Goal: Information Seeking & Learning: Learn about a topic

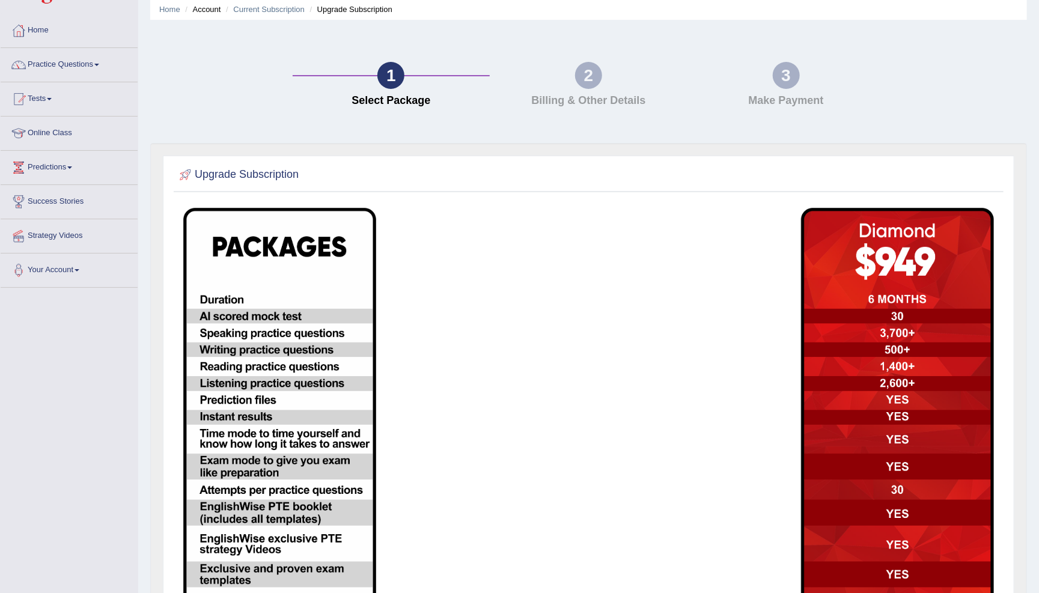
scroll to position [37, 0]
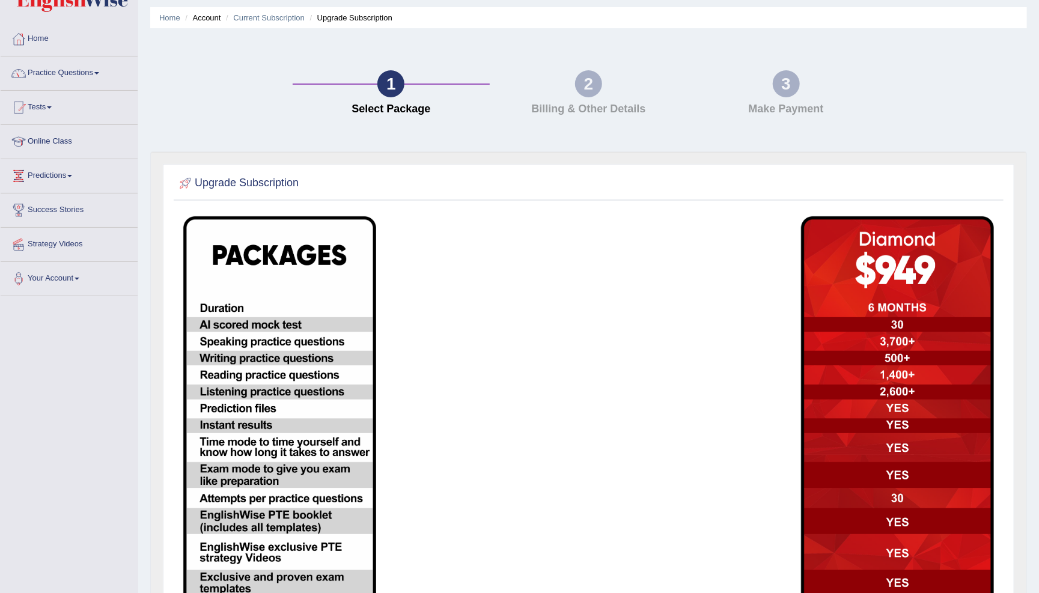
click at [587, 78] on div "2" at bounding box center [588, 83] width 27 height 27
click at [595, 105] on h4 "Billing & Other Details" at bounding box center [589, 109] width 186 height 12
click at [394, 79] on div "1" at bounding box center [390, 83] width 27 height 27
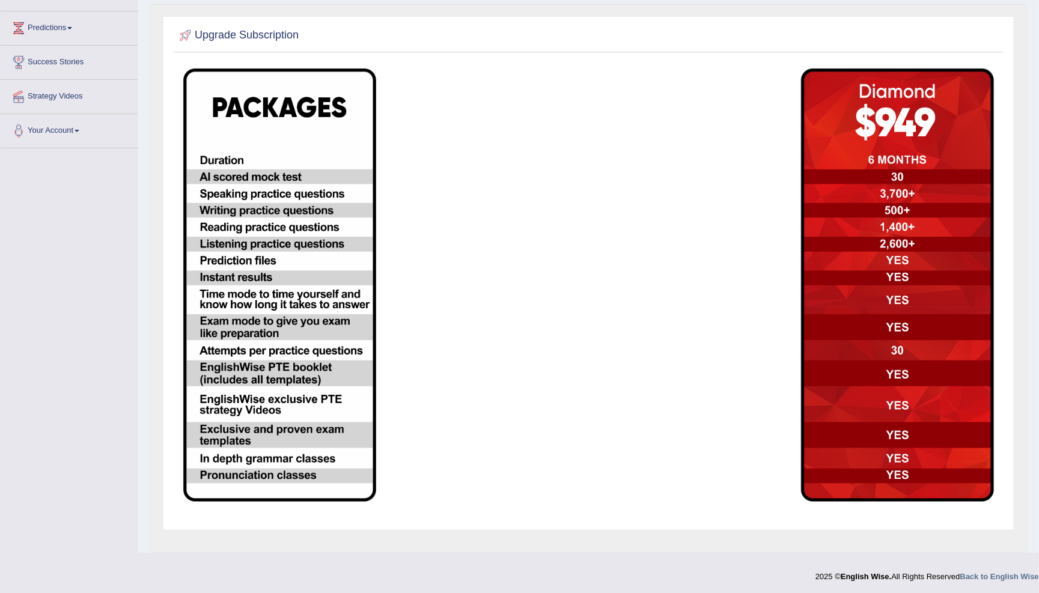
scroll to position [184, 0]
click at [309, 275] on img at bounding box center [279, 285] width 193 height 433
click at [929, 118] on img at bounding box center [897, 285] width 193 height 433
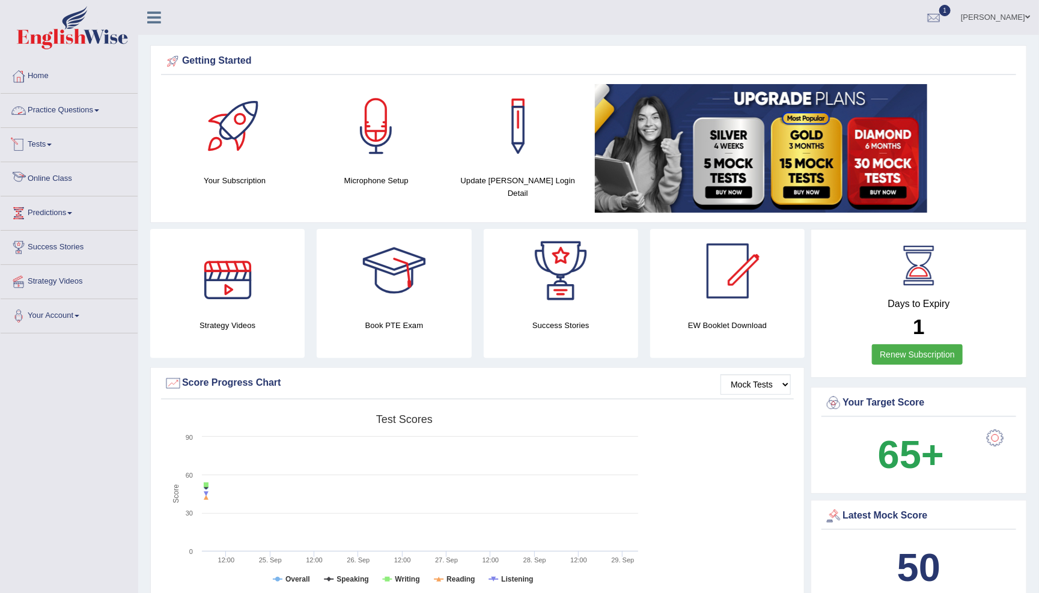
click at [101, 113] on link "Practice Questions" at bounding box center [69, 109] width 137 height 30
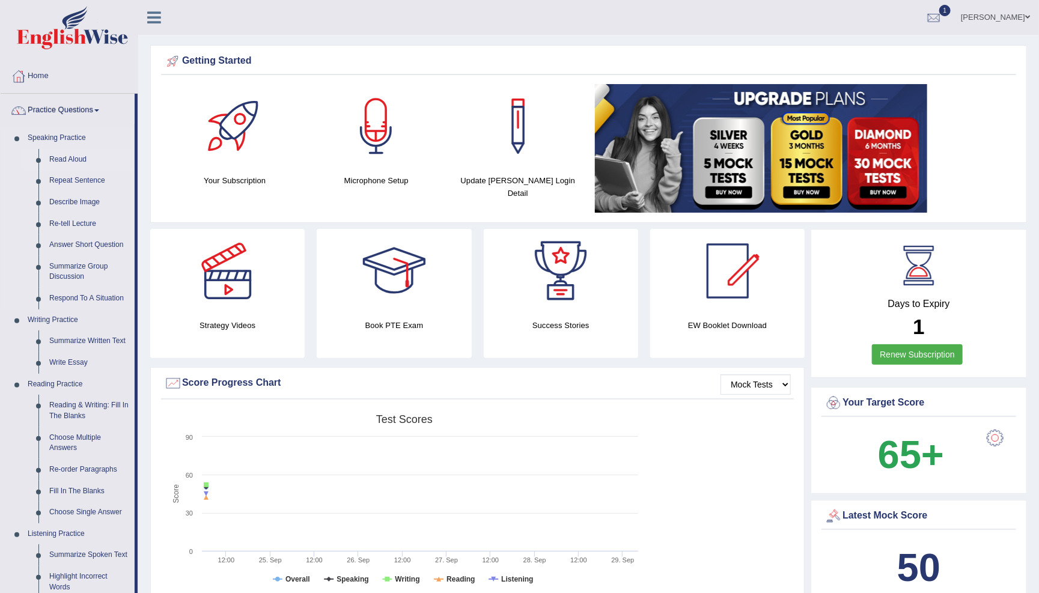
click at [75, 157] on link "Read Aloud" at bounding box center [89, 160] width 91 height 22
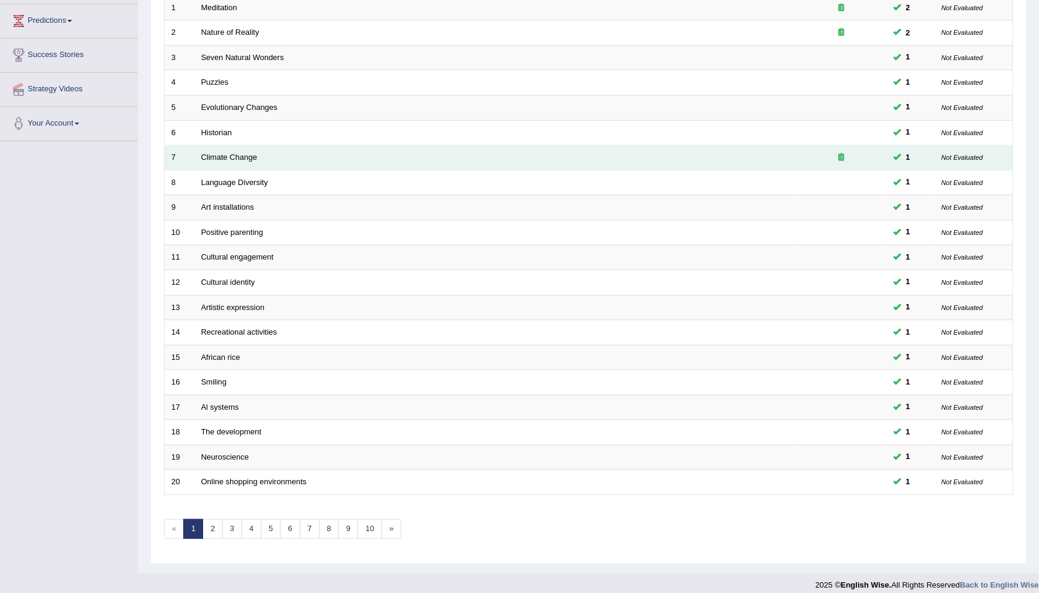
scroll to position [191, 0]
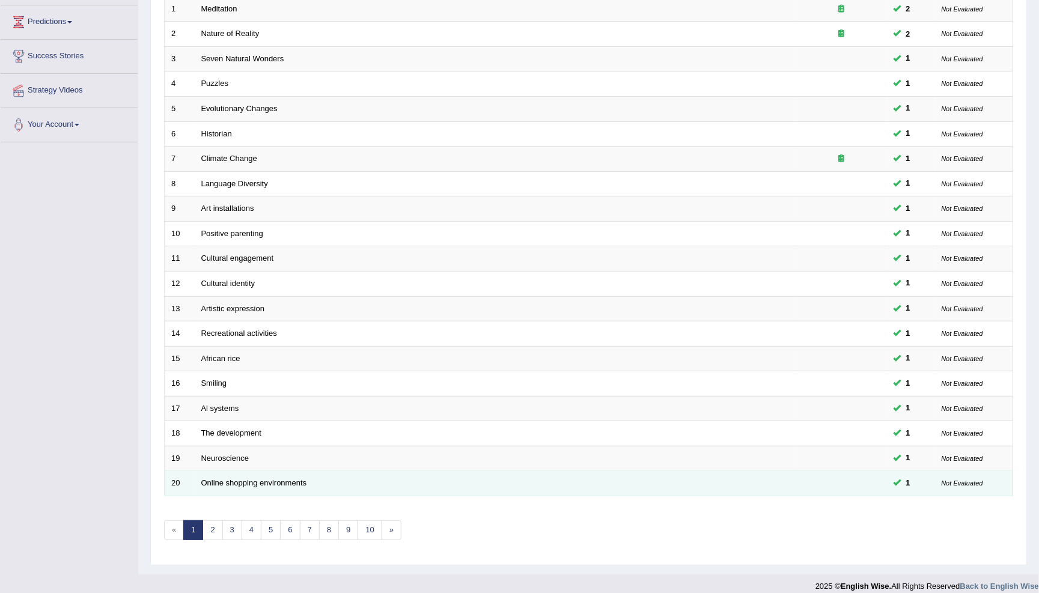
click at [477, 478] on td "Online shopping environments" at bounding box center [496, 483] width 602 height 25
click at [288, 478] on link "Online shopping environments" at bounding box center [254, 482] width 106 height 9
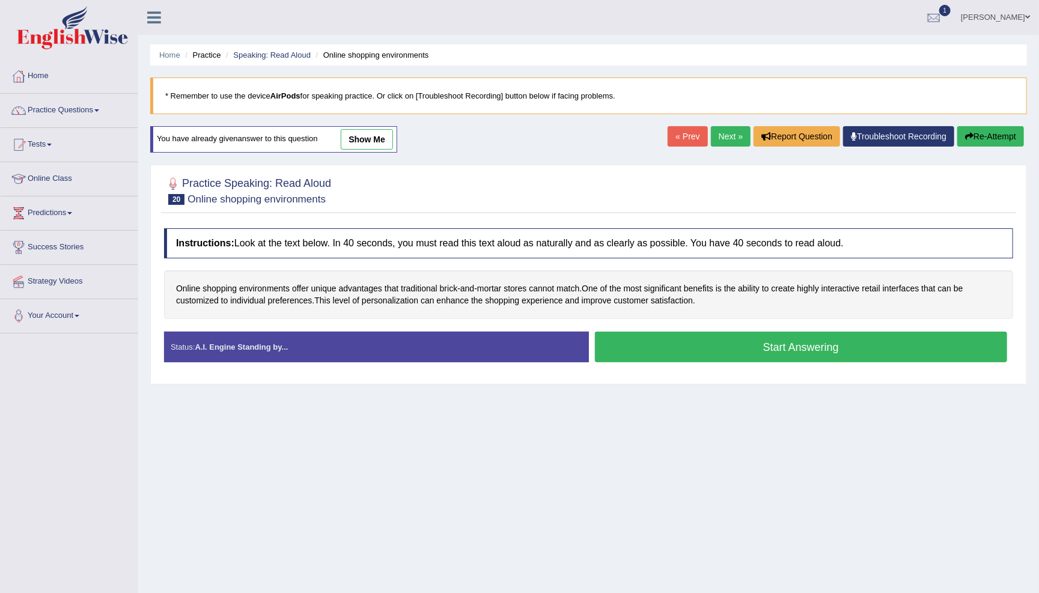
click at [727, 346] on button "Start Answering" at bounding box center [801, 347] width 413 height 31
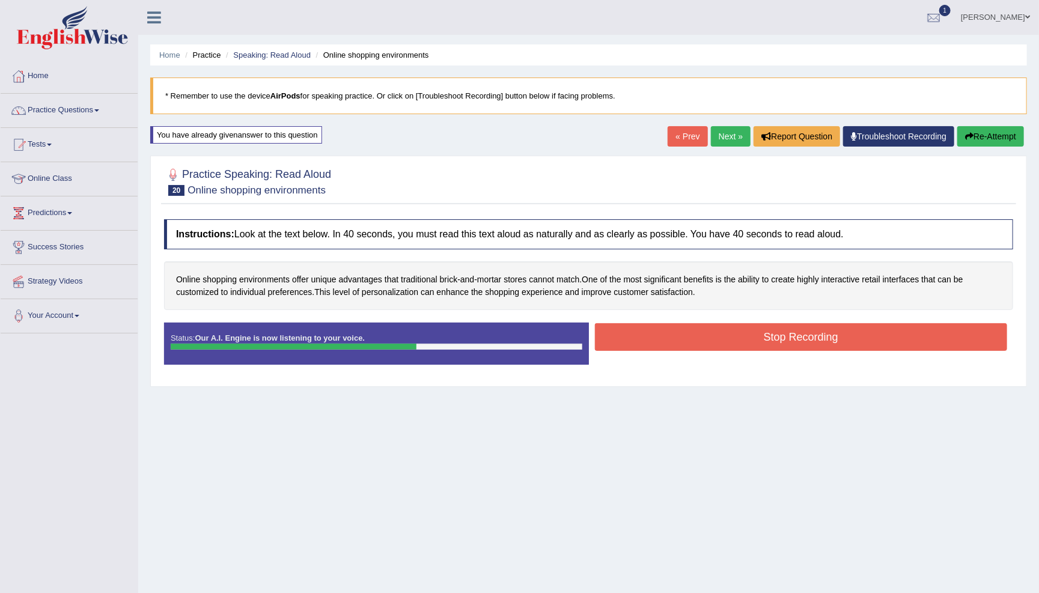
click at [786, 335] on button "Stop Recording" at bounding box center [801, 337] width 413 height 28
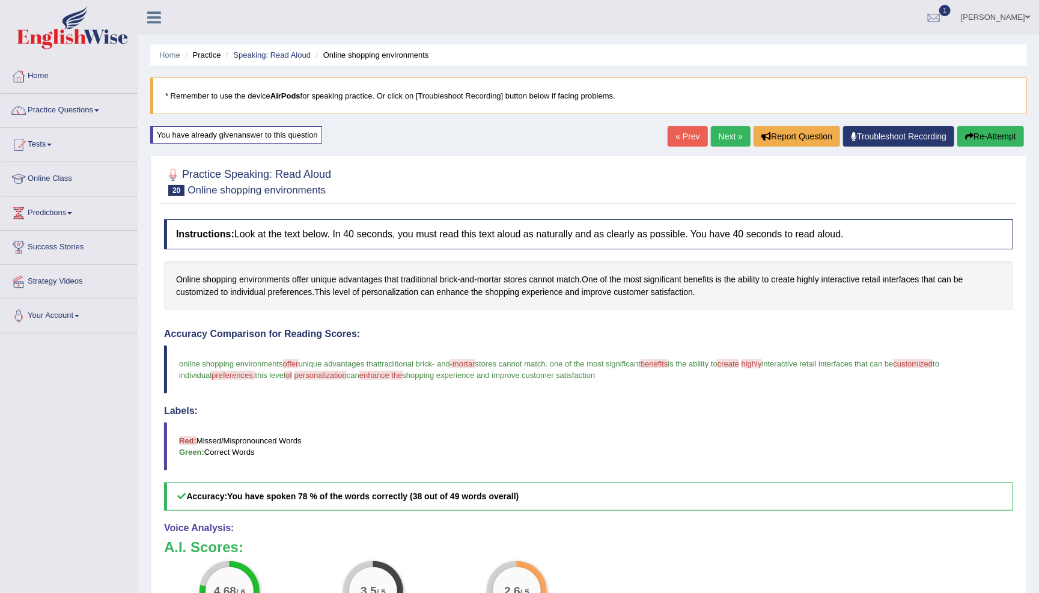
click at [717, 135] on link "Next »" at bounding box center [731, 136] width 40 height 20
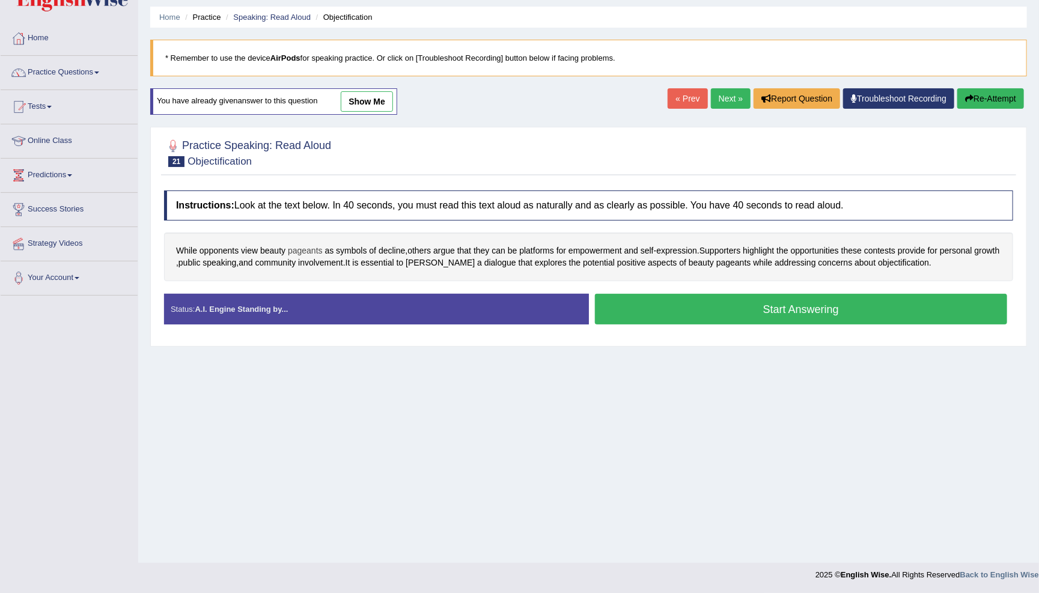
click at [309, 249] on span "pageants" at bounding box center [305, 251] width 35 height 13
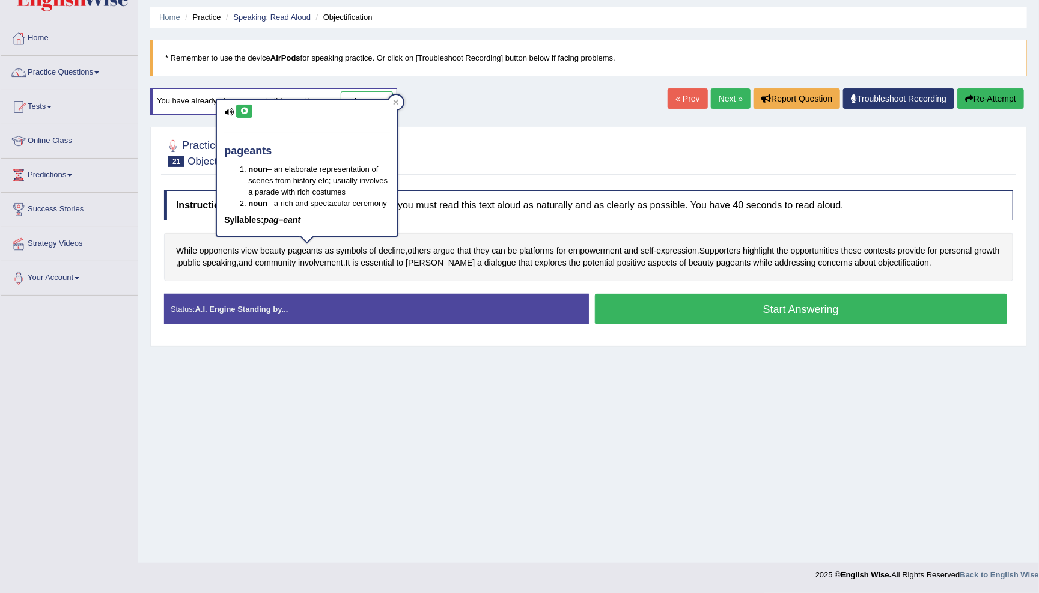
click at [245, 111] on icon at bounding box center [244, 111] width 9 height 7
click at [243, 108] on icon at bounding box center [244, 111] width 9 height 7
click at [245, 108] on icon at bounding box center [244, 111] width 9 height 7
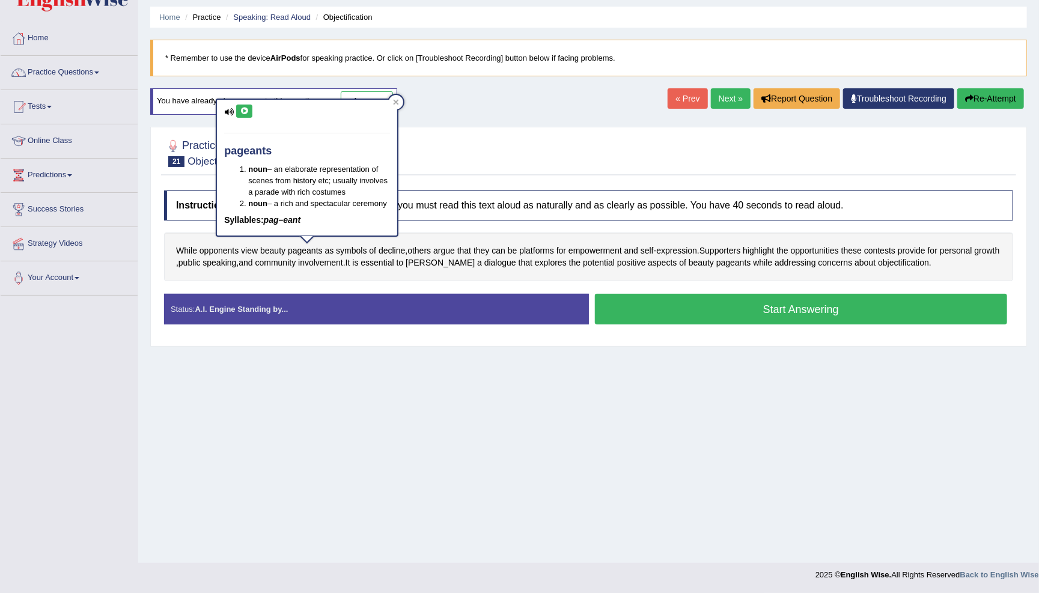
click at [245, 108] on icon at bounding box center [244, 111] width 9 height 7
click at [225, 110] on icon at bounding box center [229, 112] width 10 height 8
click at [230, 112] on icon at bounding box center [229, 112] width 10 height 8
click at [251, 111] on button at bounding box center [244, 111] width 16 height 13
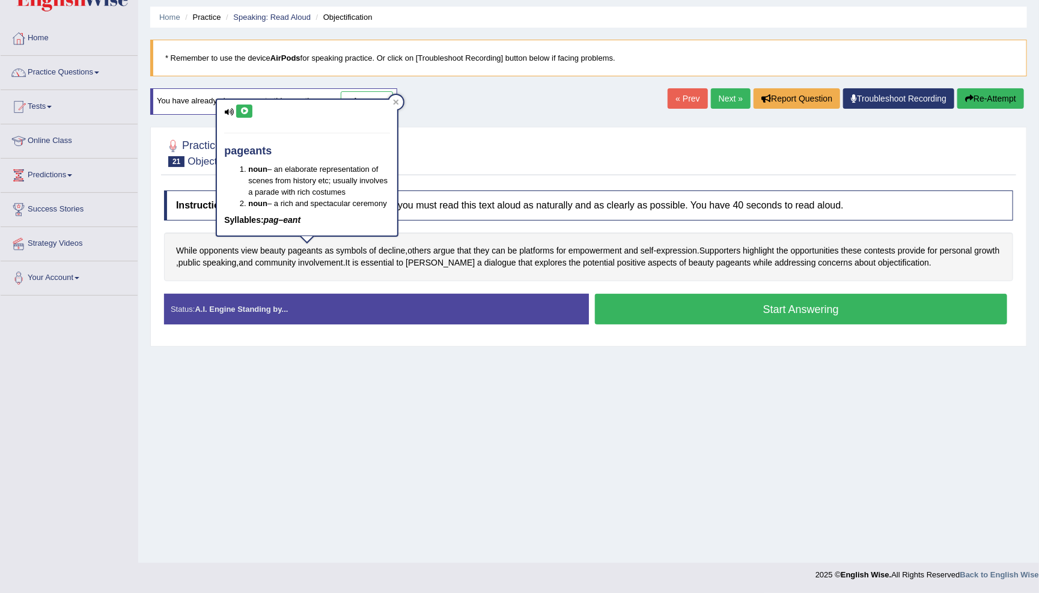
click at [246, 111] on icon at bounding box center [244, 111] width 9 height 7
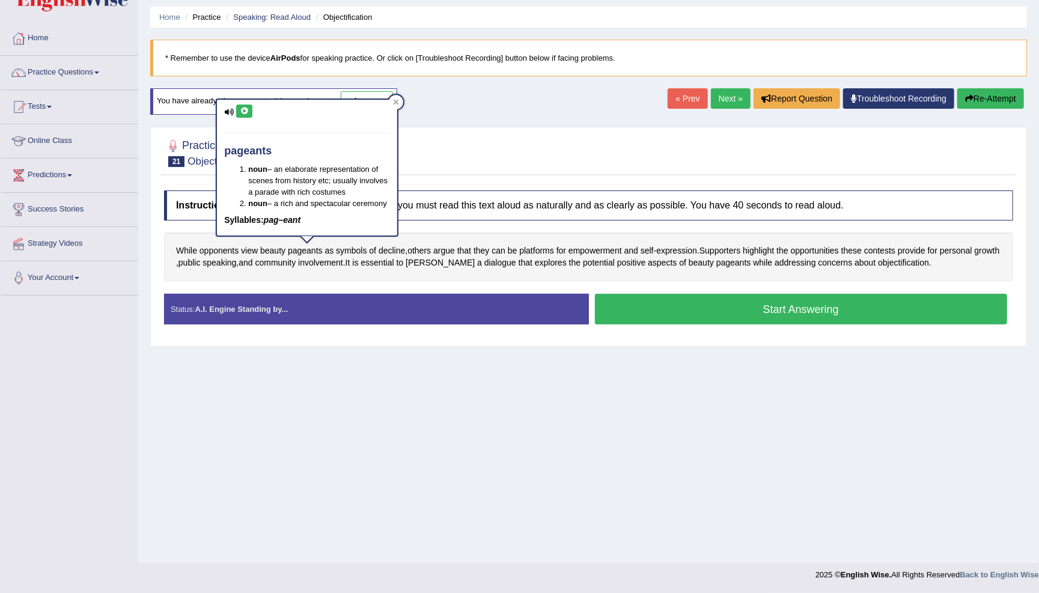
click at [246, 111] on icon at bounding box center [244, 111] width 9 height 7
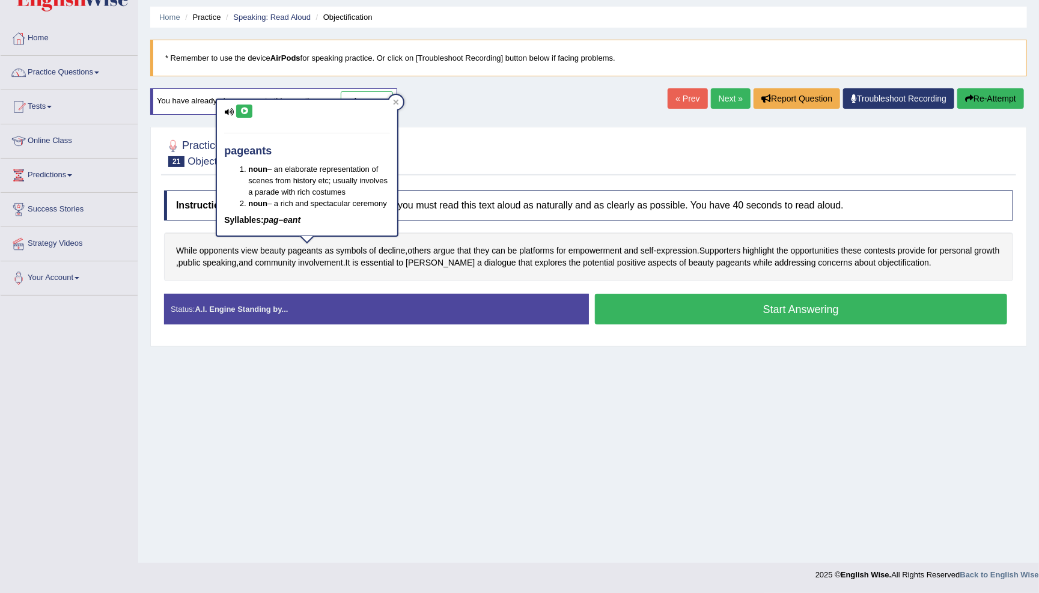
click at [246, 111] on icon at bounding box center [244, 111] width 9 height 7
click at [395, 102] on icon at bounding box center [396, 102] width 5 height 5
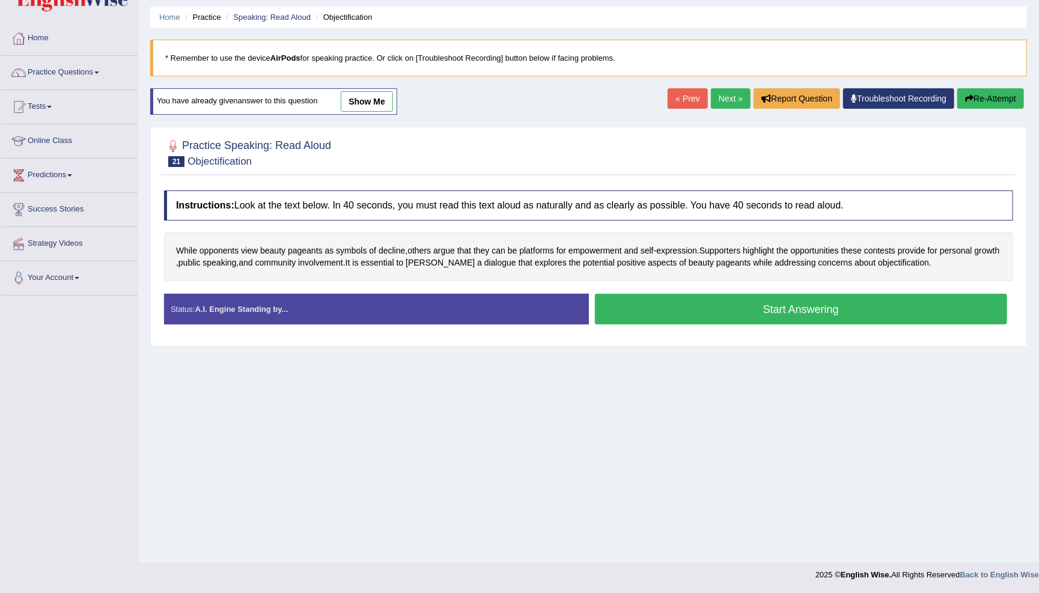
click at [650, 311] on button "Start Answering" at bounding box center [801, 309] width 413 height 31
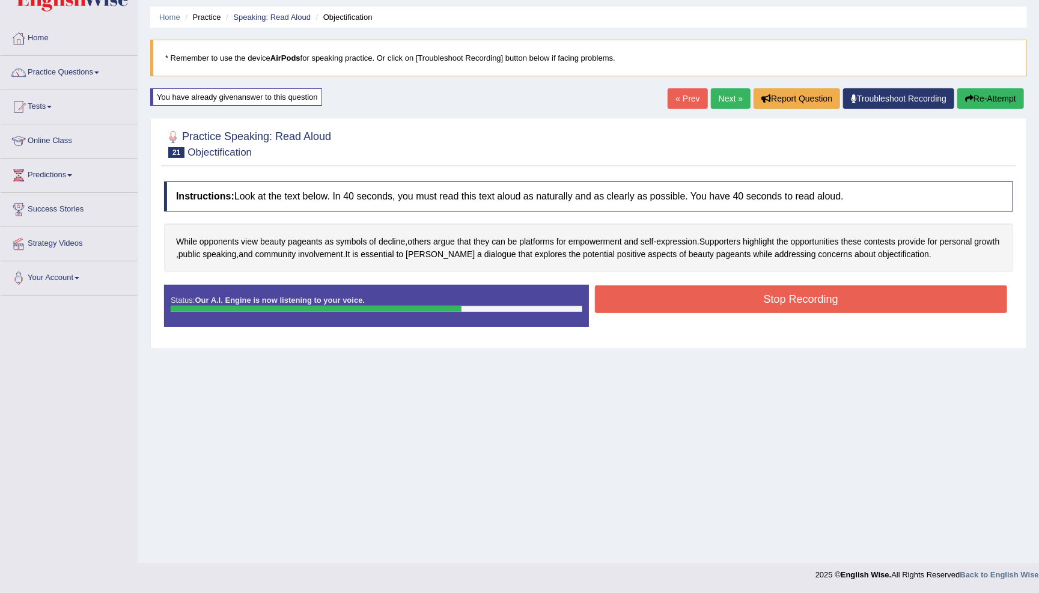
click at [904, 285] on button "Stop Recording" at bounding box center [801, 299] width 413 height 28
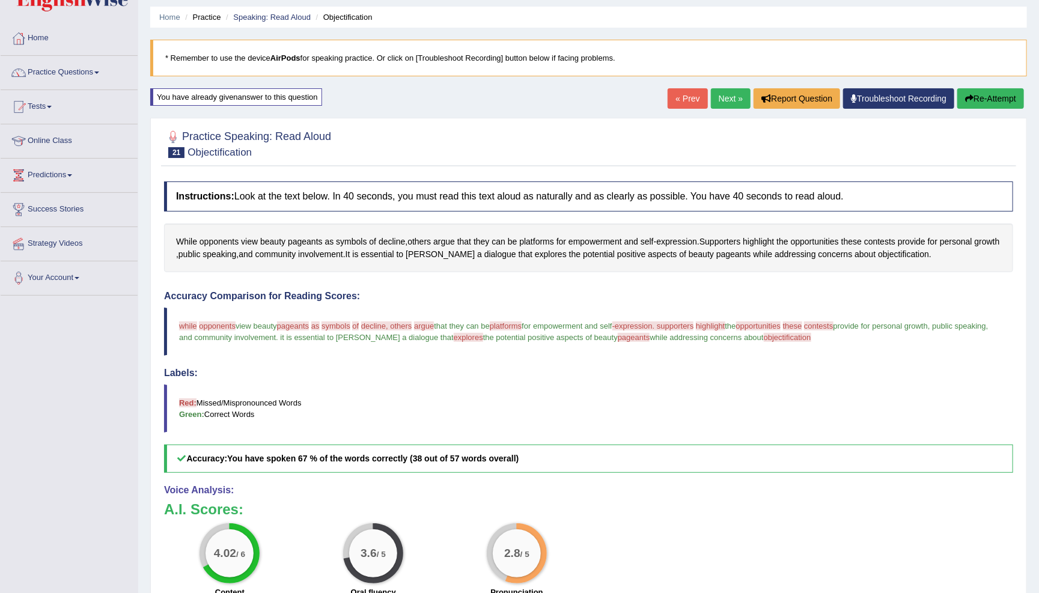
click at [716, 97] on link "Next »" at bounding box center [731, 98] width 40 height 20
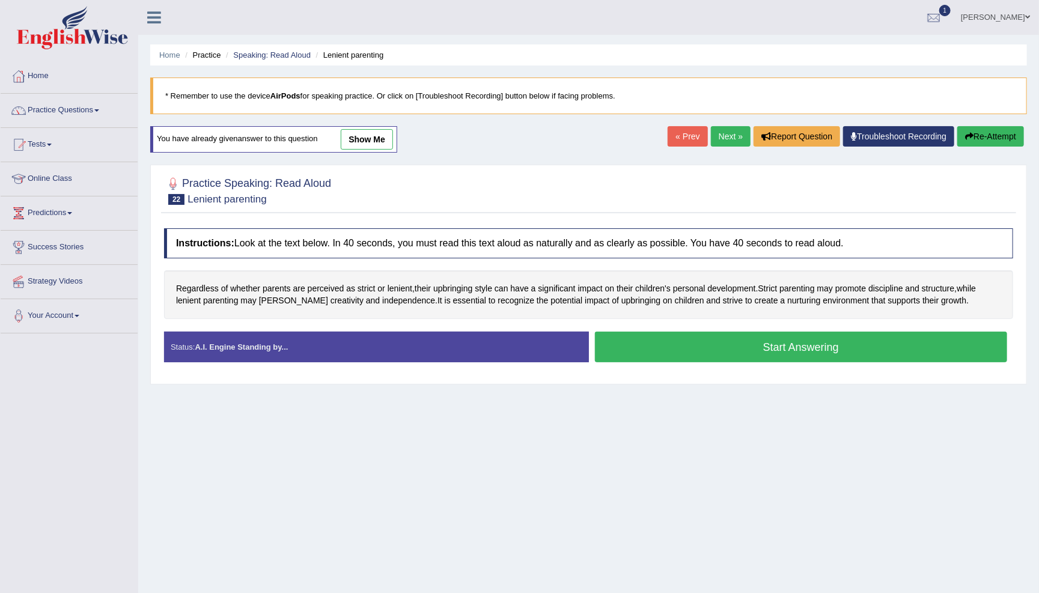
click at [644, 353] on button "Start Answering" at bounding box center [801, 347] width 413 height 31
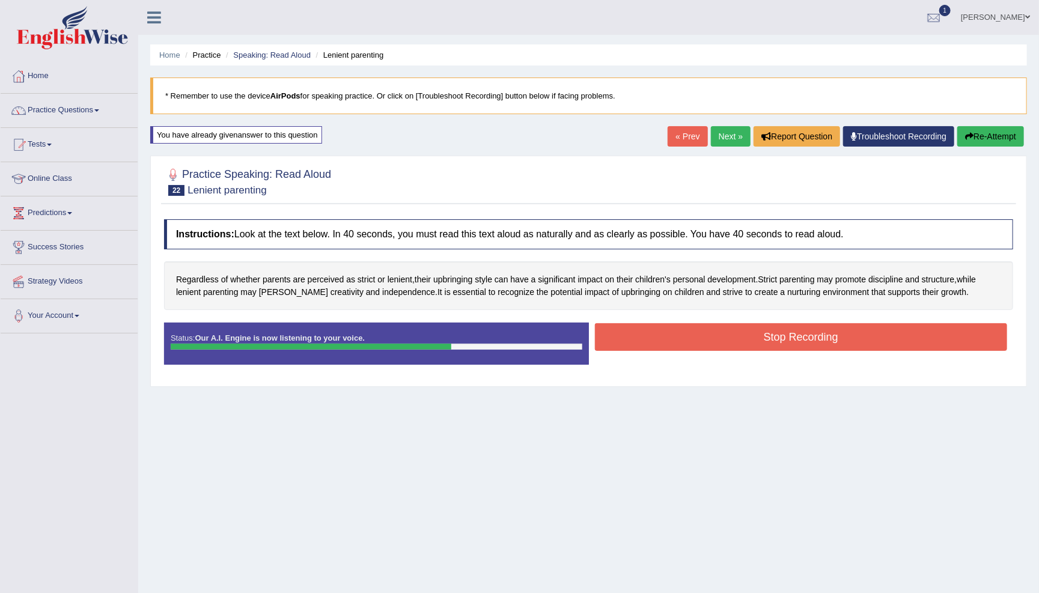
click at [801, 339] on button "Stop Recording" at bounding box center [801, 337] width 413 height 28
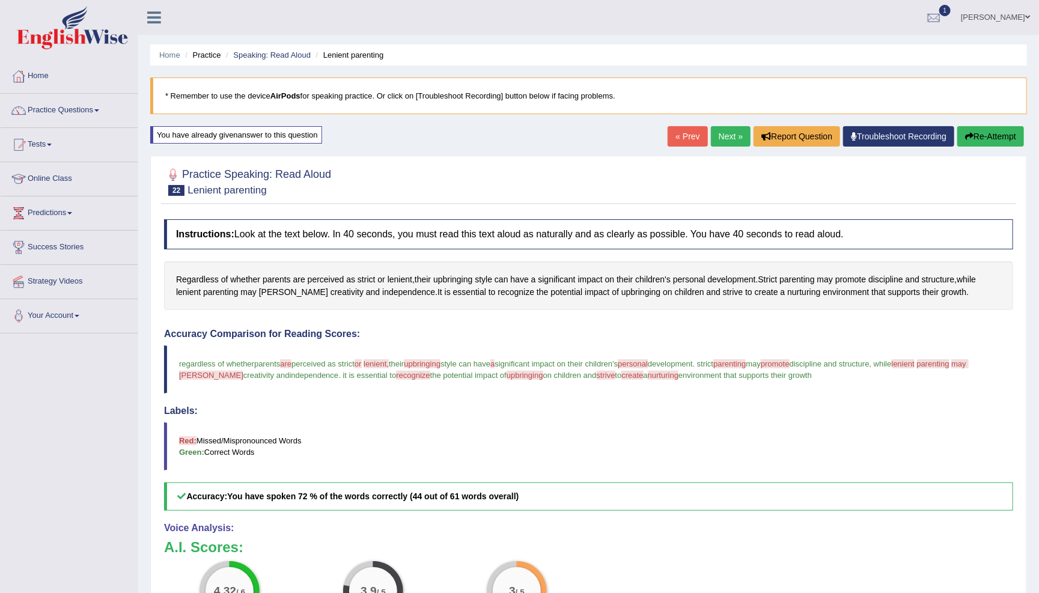
click at [722, 132] on link "Next »" at bounding box center [731, 136] width 40 height 20
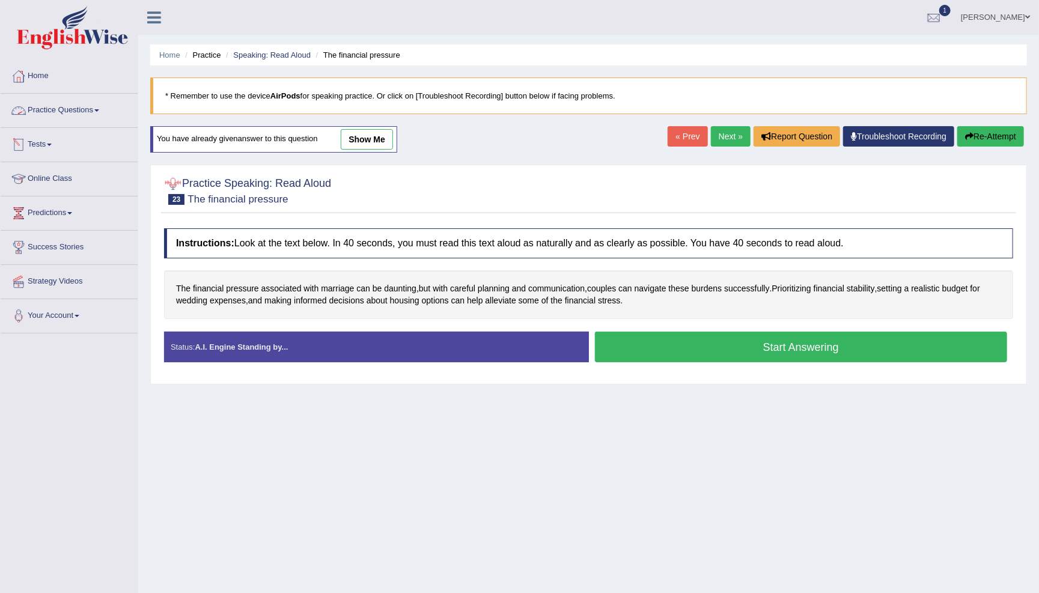
click at [103, 112] on link "Practice Questions" at bounding box center [69, 109] width 137 height 30
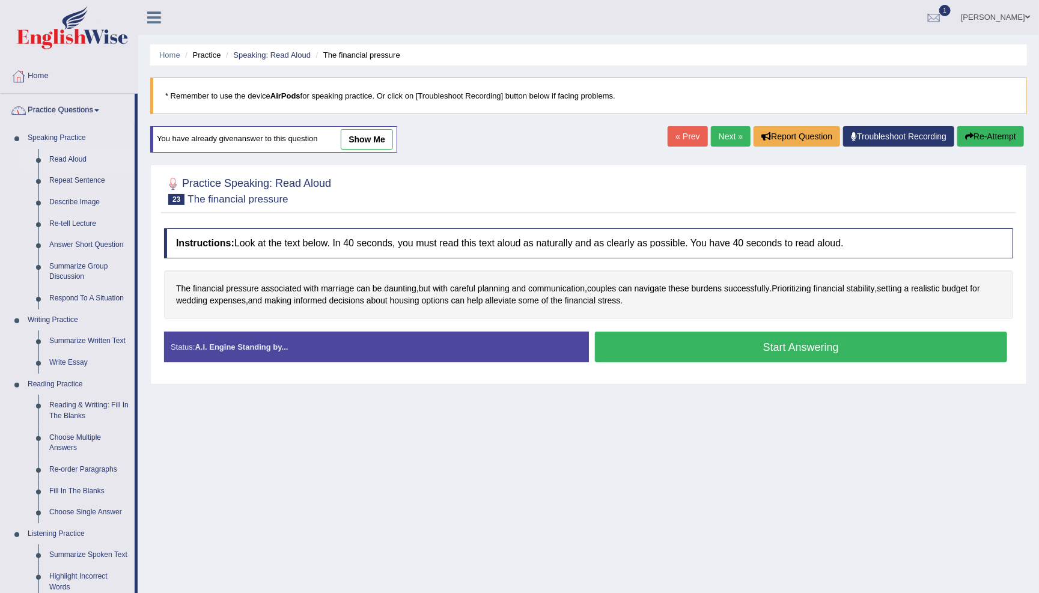
click at [81, 159] on link "Read Aloud" at bounding box center [89, 160] width 91 height 22
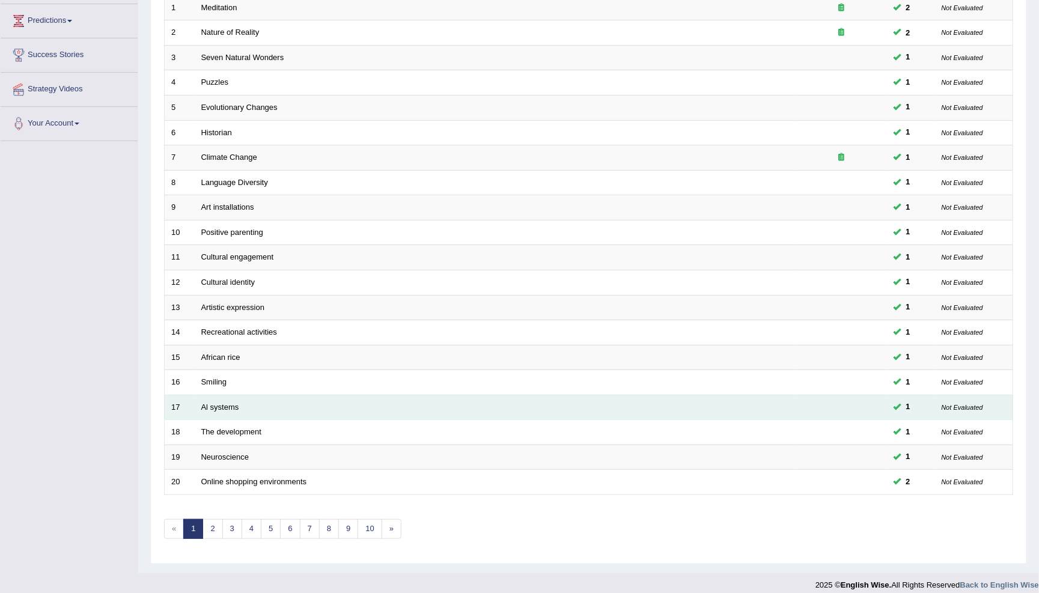
scroll to position [191, 0]
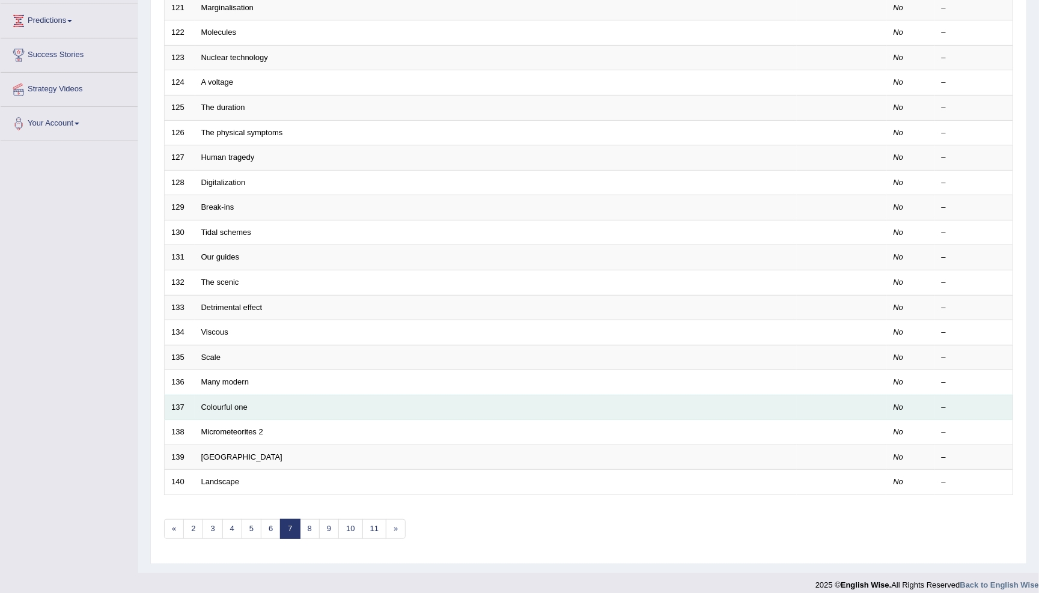
scroll to position [191, 0]
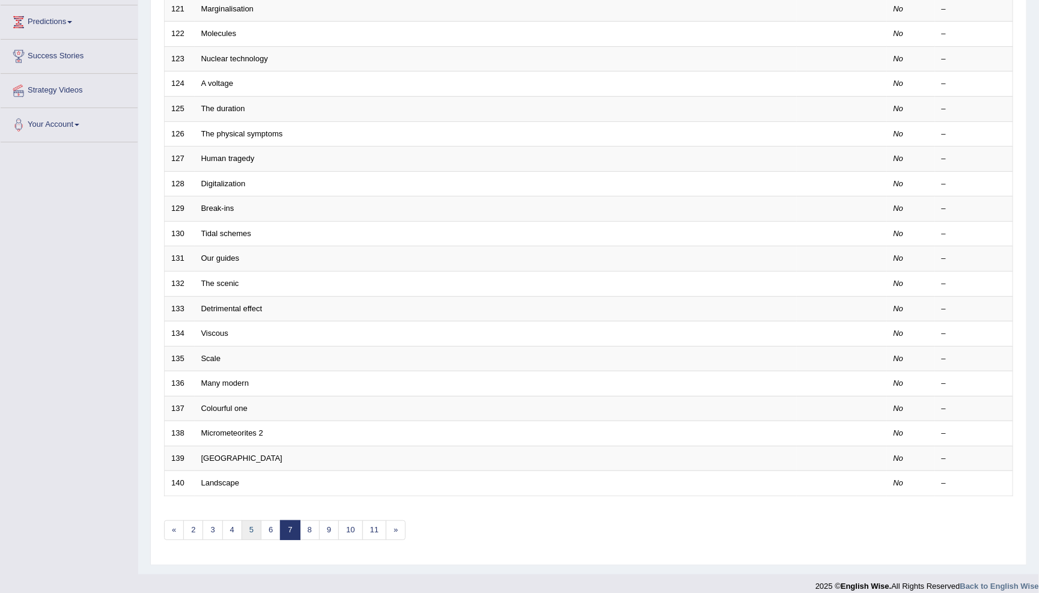
click at [254, 520] on link "5" at bounding box center [252, 530] width 20 height 20
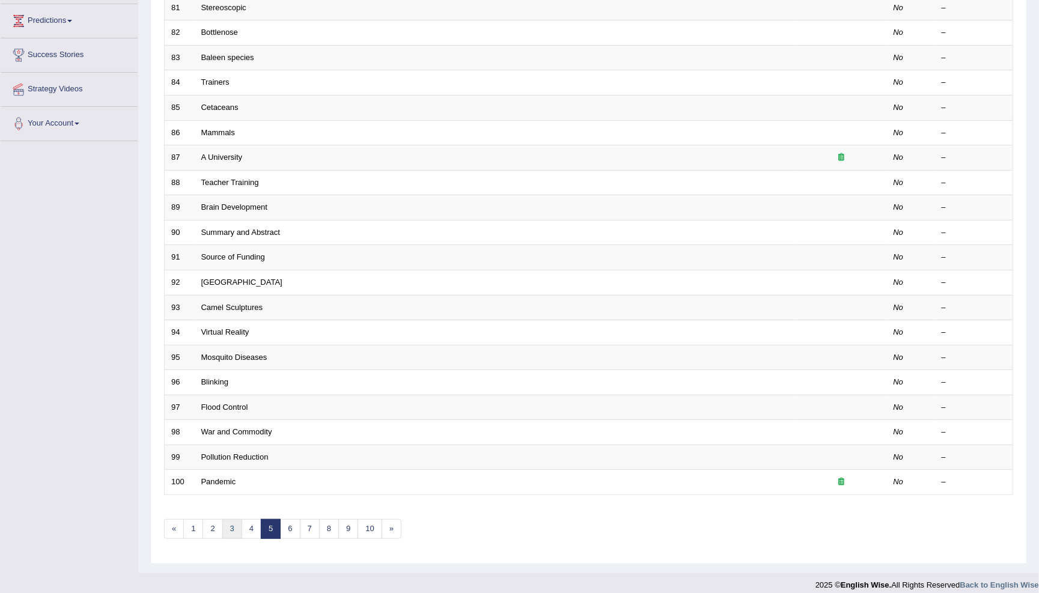
scroll to position [191, 0]
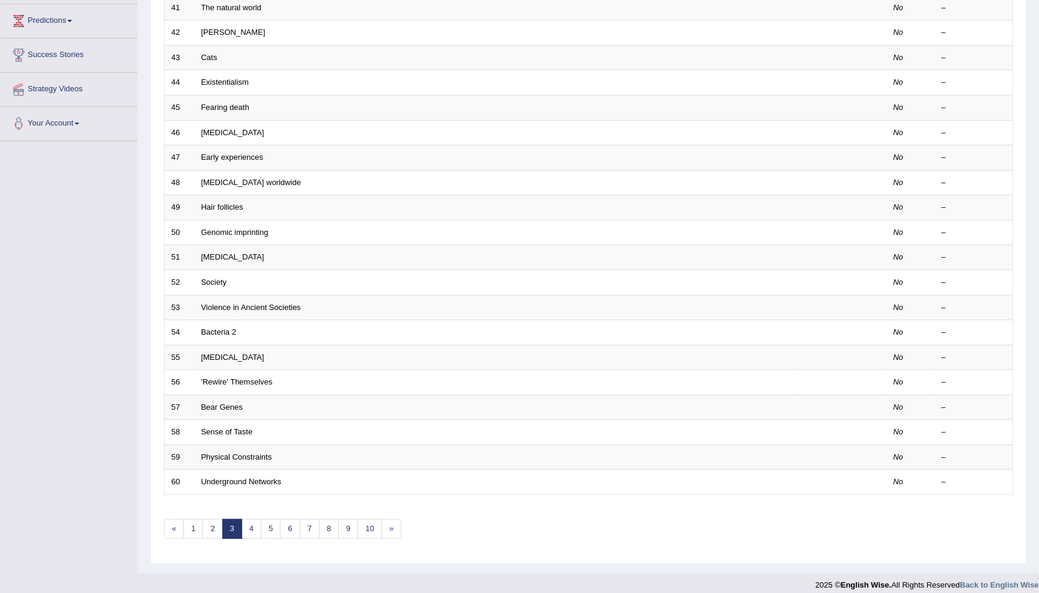
scroll to position [191, 0]
click at [211, 523] on link "2" at bounding box center [212, 530] width 20 height 20
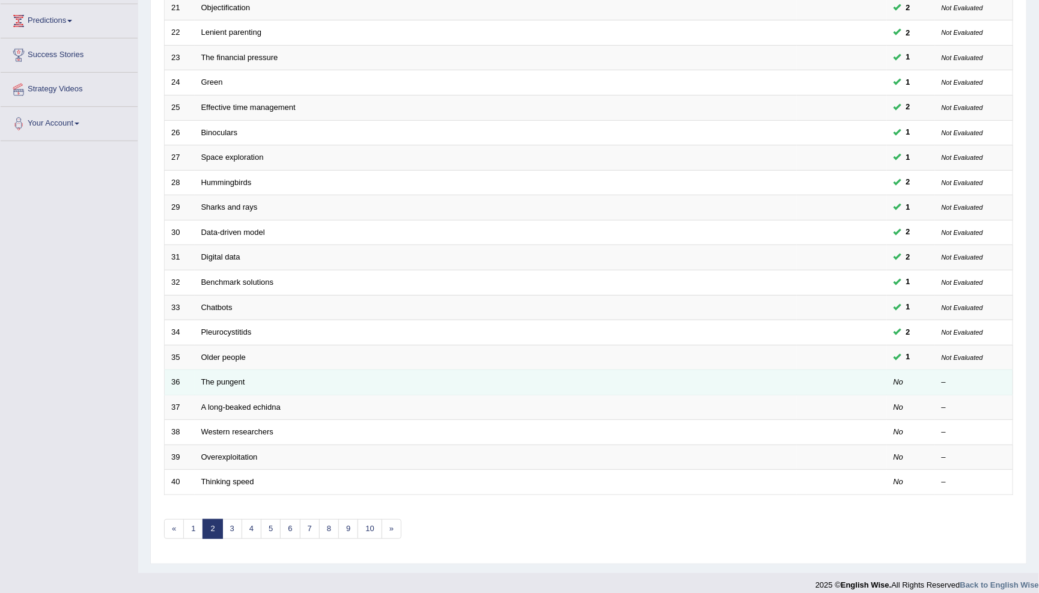
scroll to position [191, 0]
click at [235, 379] on link "The pungent" at bounding box center [223, 383] width 44 height 9
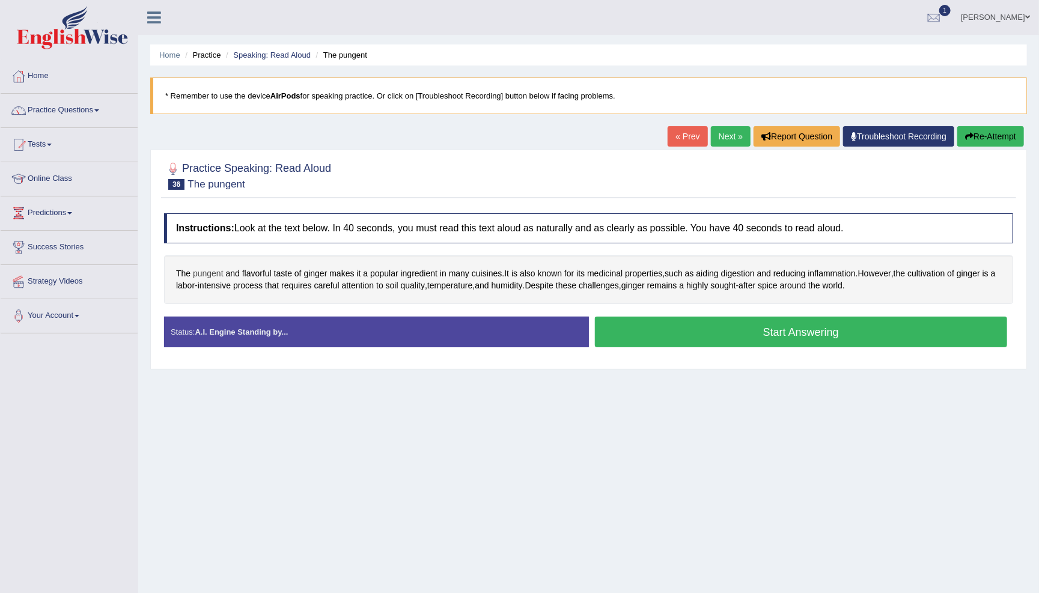
click at [210, 272] on span "pungent" at bounding box center [208, 273] width 31 height 13
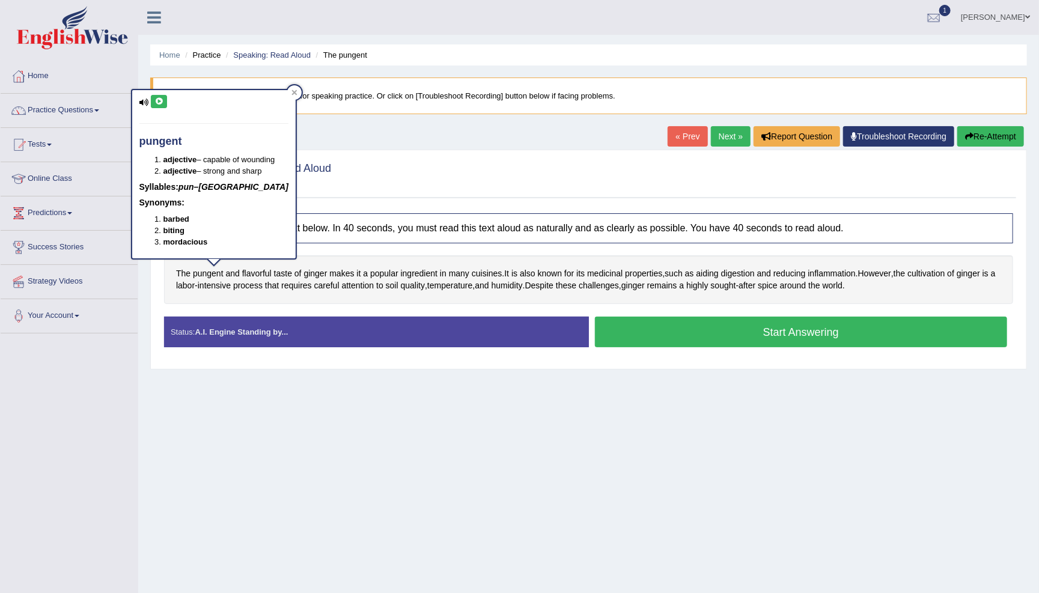
click at [158, 102] on icon at bounding box center [158, 101] width 9 height 7
click at [157, 100] on icon at bounding box center [158, 101] width 9 height 7
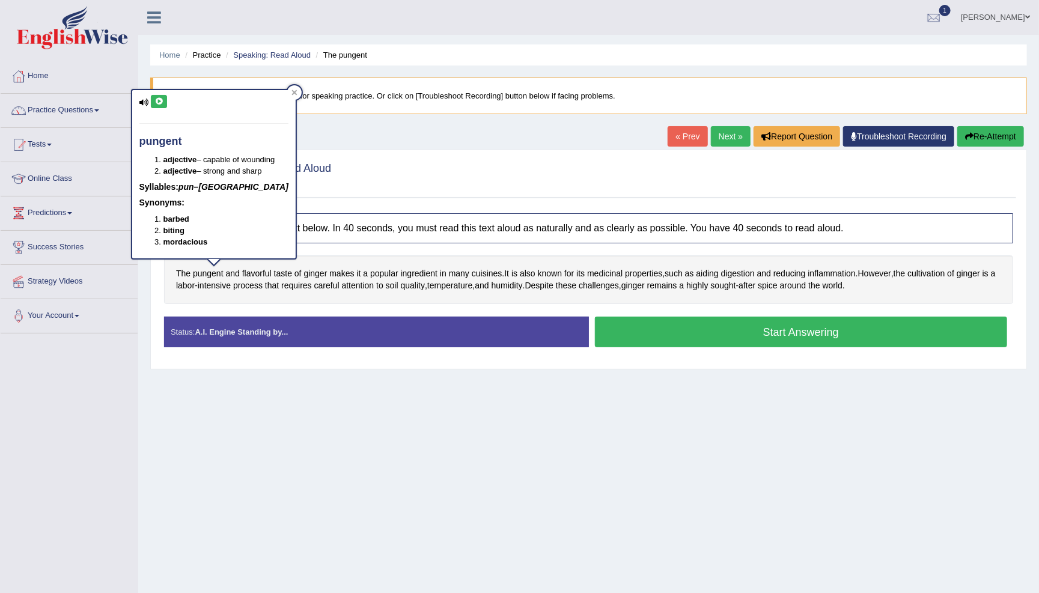
click at [157, 99] on icon at bounding box center [158, 101] width 9 height 7
click at [144, 102] on icon at bounding box center [144, 103] width 10 height 8
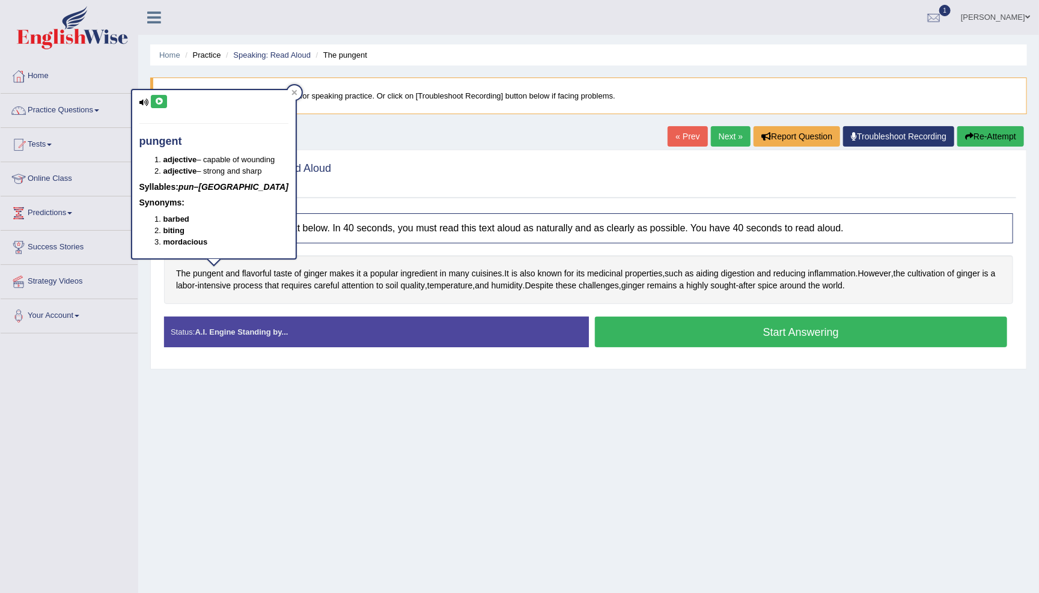
click at [144, 102] on icon at bounding box center [144, 103] width 10 height 8
click at [292, 91] on icon at bounding box center [294, 92] width 5 height 5
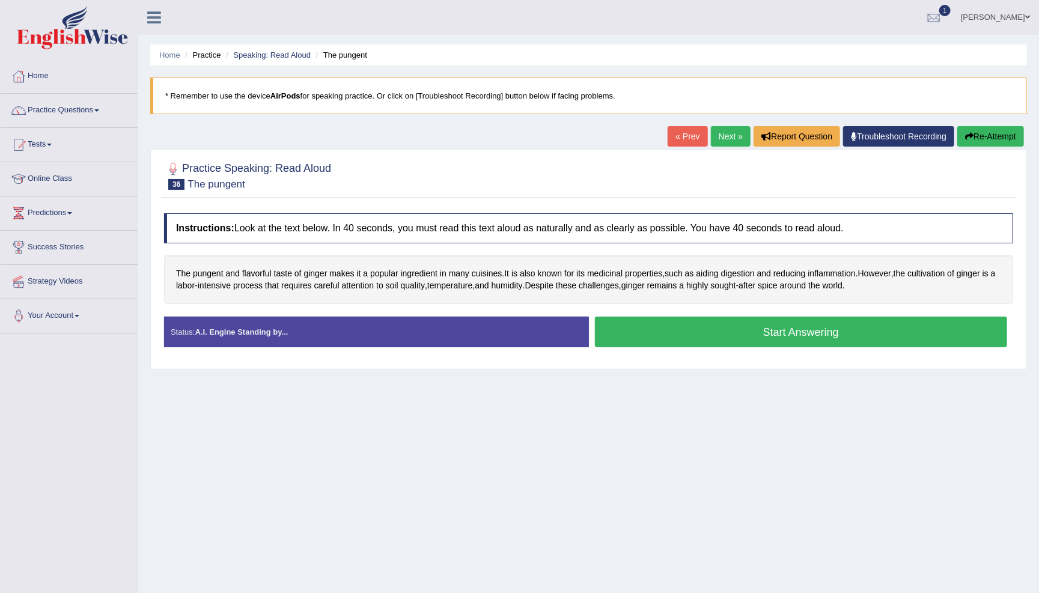
click at [818, 338] on button "Start Answering" at bounding box center [801, 332] width 413 height 31
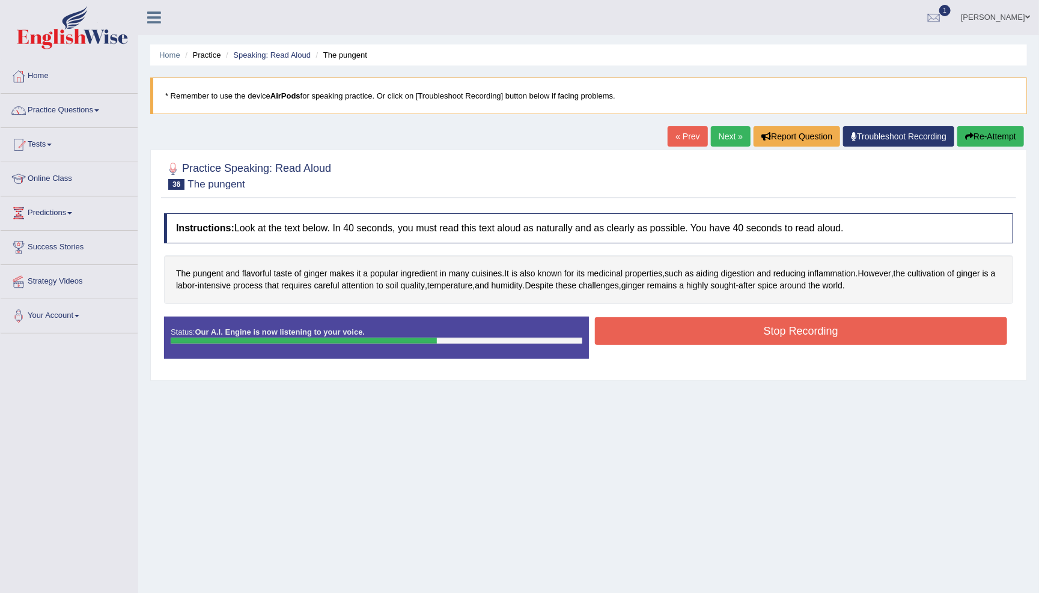
click at [818, 333] on button "Stop Recording" at bounding box center [801, 331] width 413 height 28
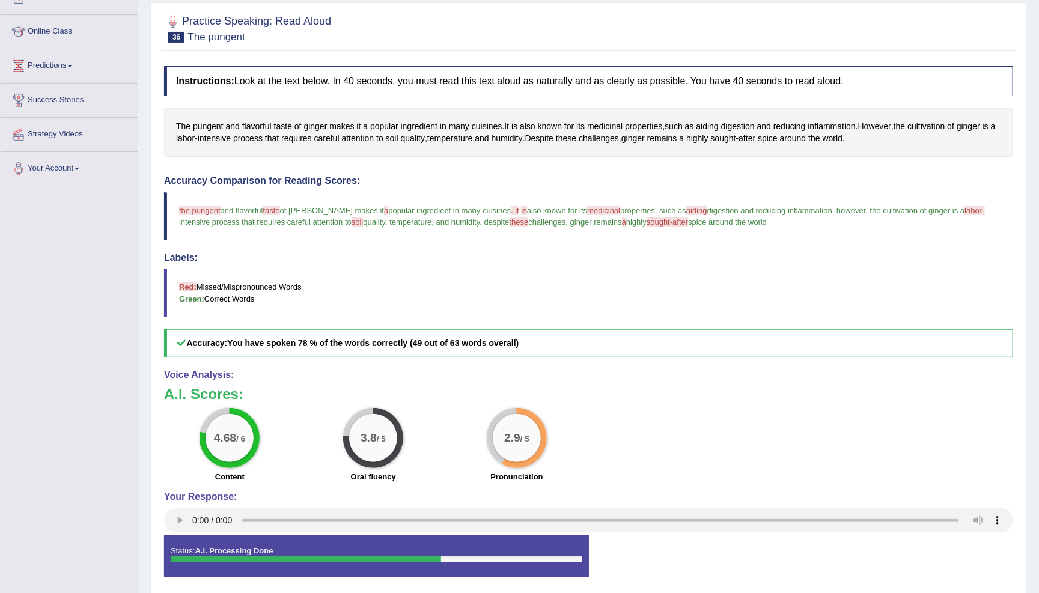
scroll to position [147, 0]
click at [587, 207] on span "medicinal" at bounding box center [603, 210] width 33 height 9
click at [613, 120] on span "medicinal" at bounding box center [604, 126] width 35 height 13
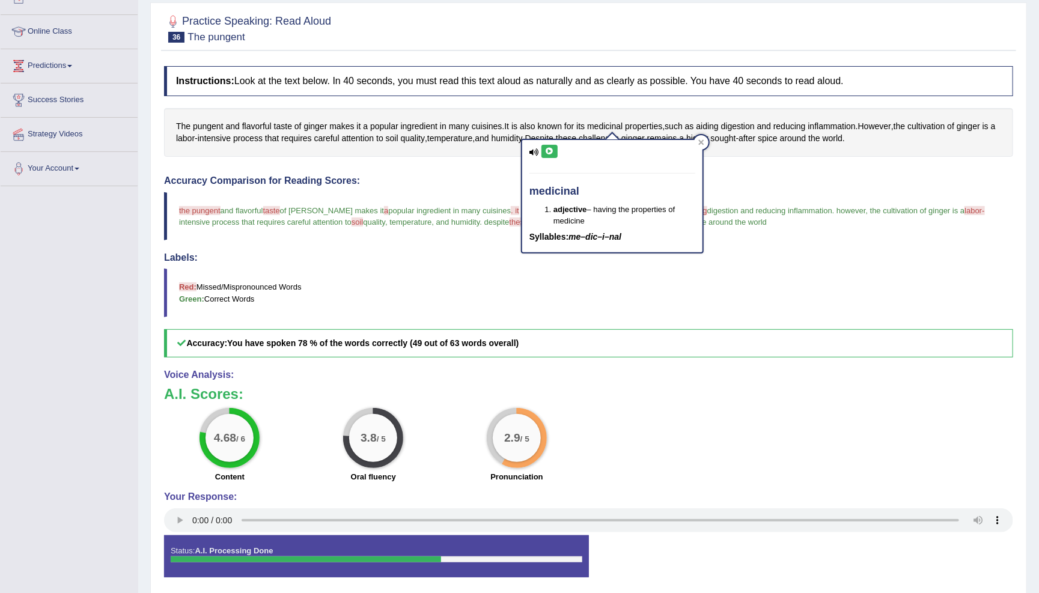
click at [548, 151] on icon at bounding box center [549, 151] width 9 height 7
click at [702, 144] on icon at bounding box center [701, 142] width 6 height 6
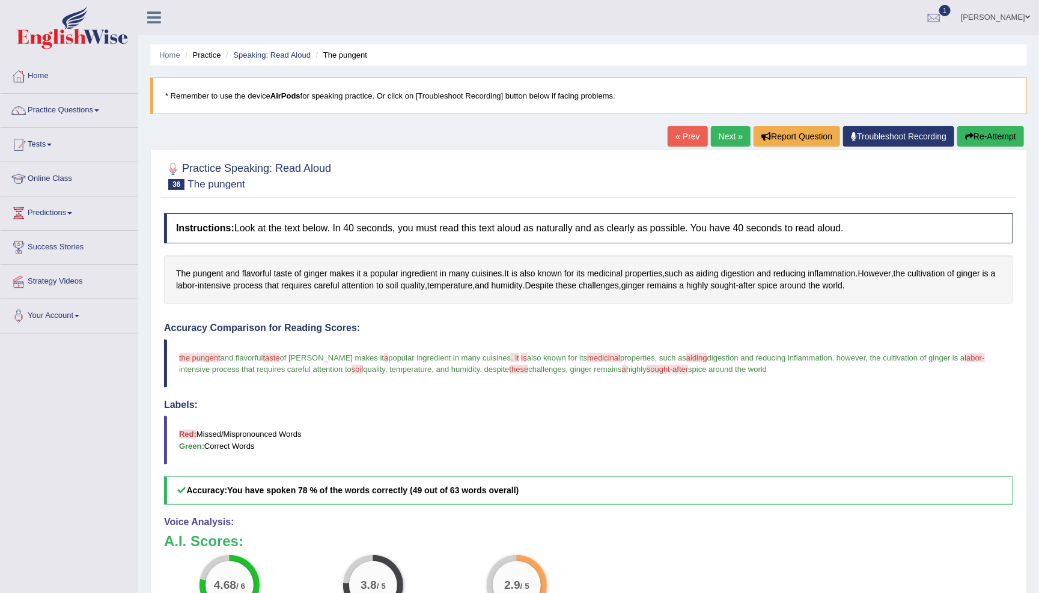
scroll to position [0, 0]
click at [720, 134] on link "Next »" at bounding box center [731, 136] width 40 height 20
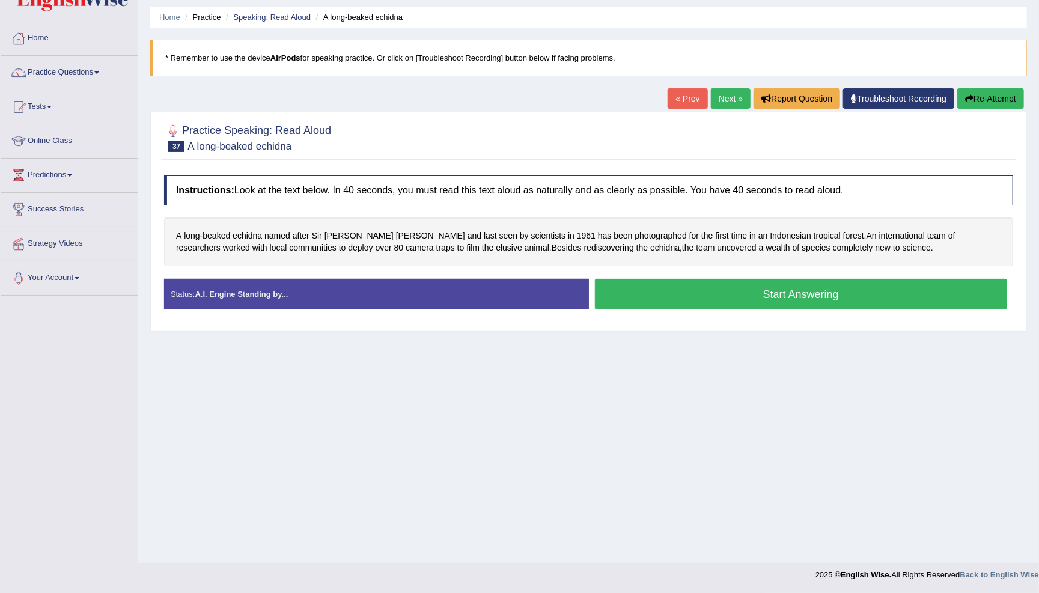
click at [722, 288] on button "Start Answering" at bounding box center [801, 294] width 413 height 31
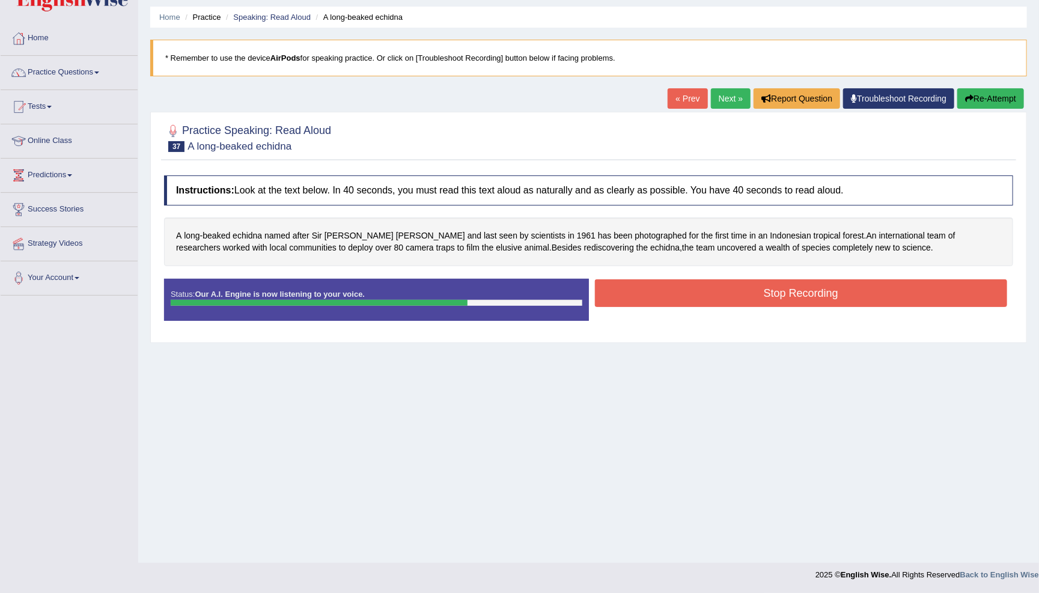
click at [789, 291] on button "Stop Recording" at bounding box center [801, 293] width 413 height 28
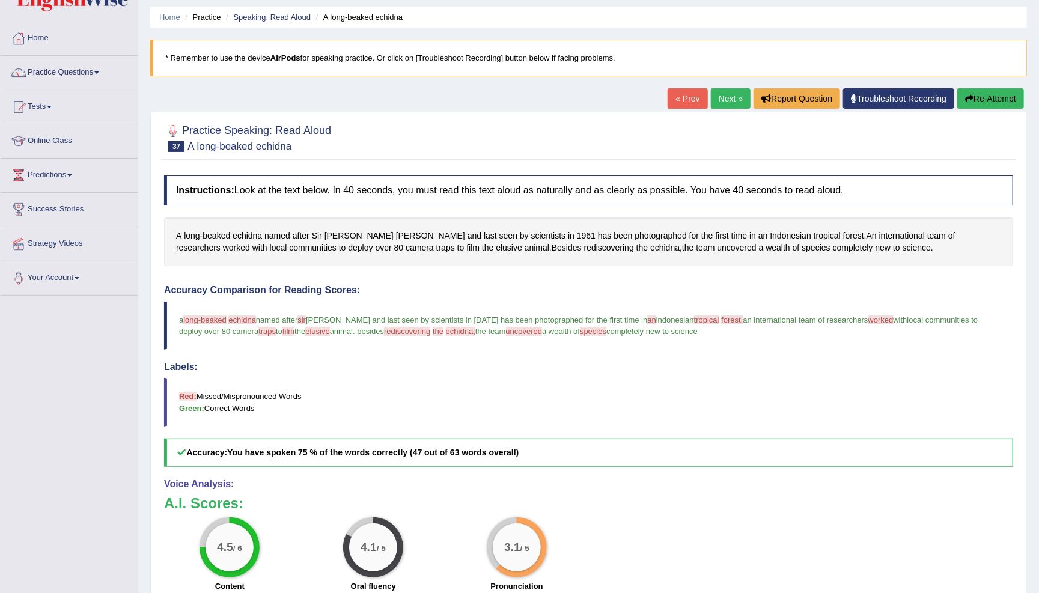
click at [722, 99] on link "Next »" at bounding box center [731, 98] width 40 height 20
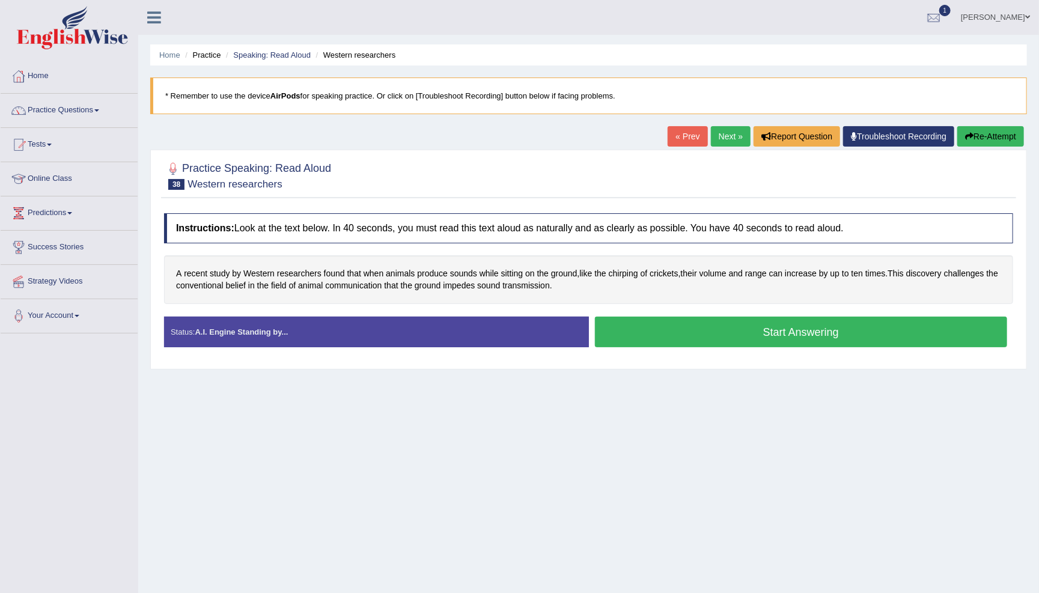
click at [636, 333] on button "Start Answering" at bounding box center [801, 332] width 413 height 31
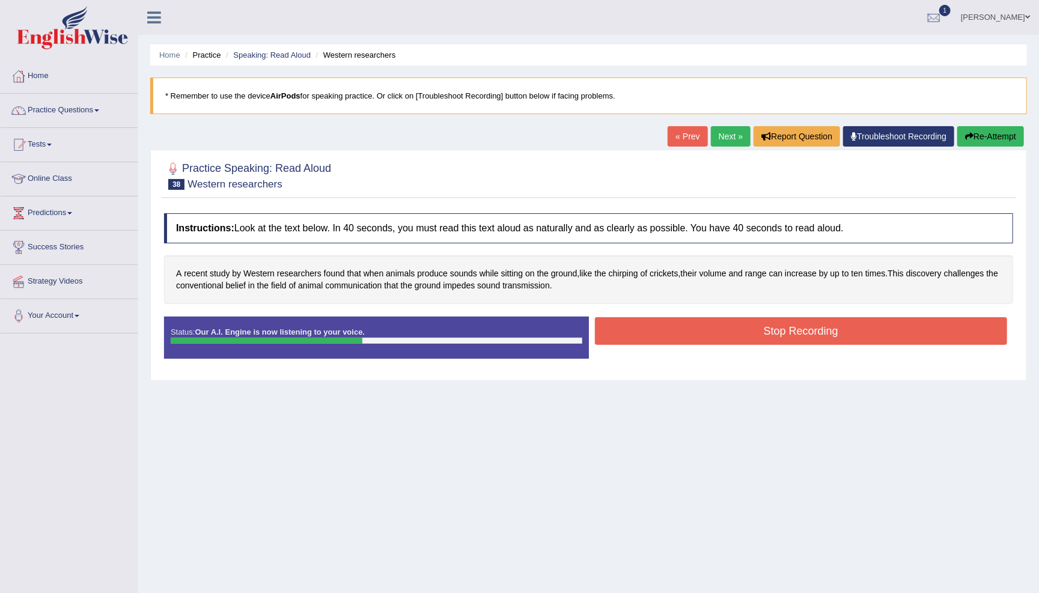
click at [669, 326] on button "Stop Recording" at bounding box center [801, 331] width 413 height 28
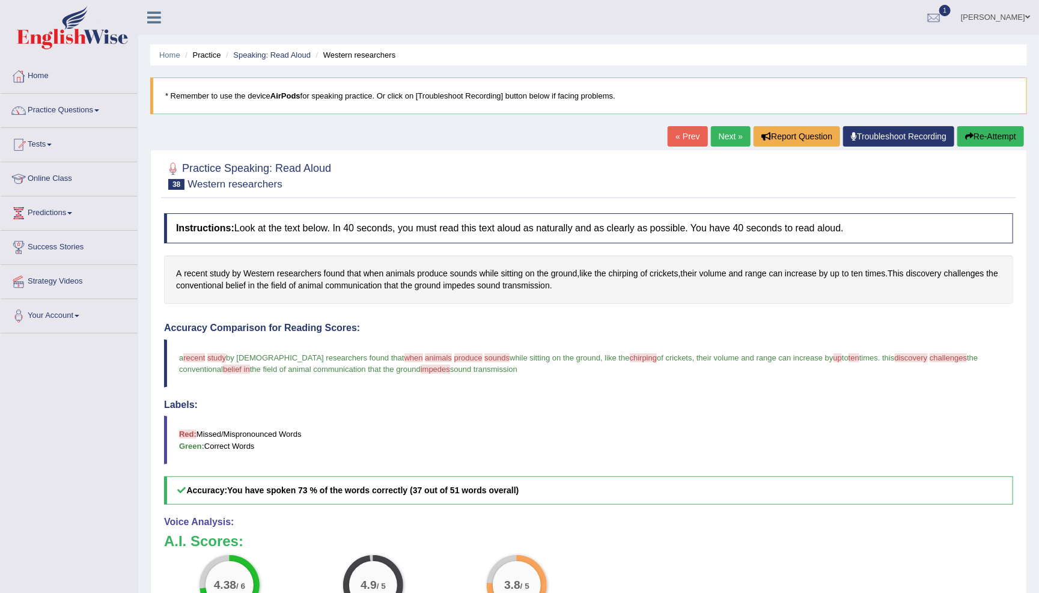
click at [725, 138] on link "Next »" at bounding box center [731, 136] width 40 height 20
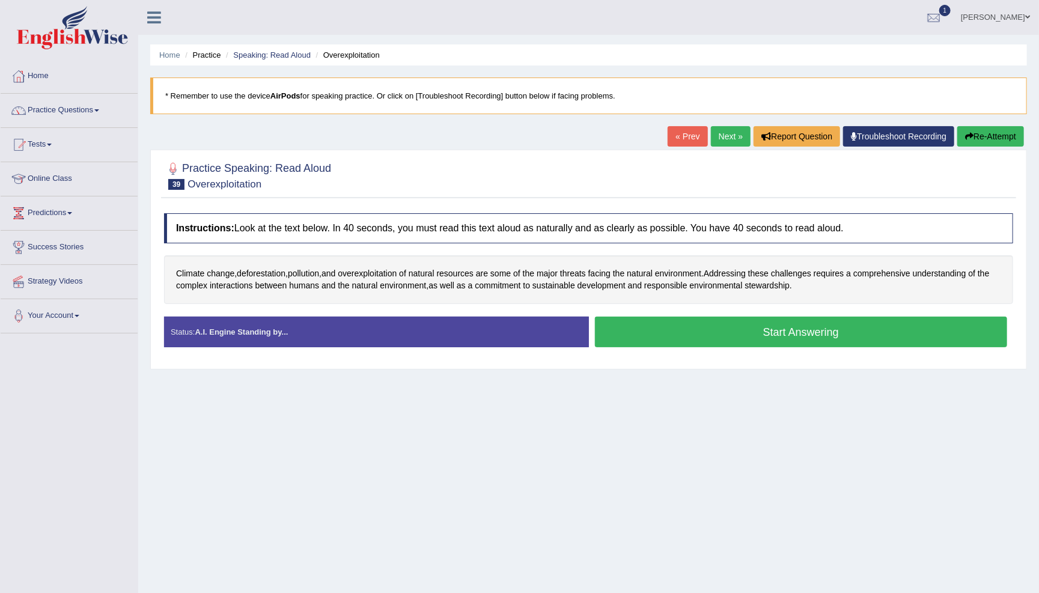
click at [776, 331] on button "Start Answering" at bounding box center [801, 332] width 413 height 31
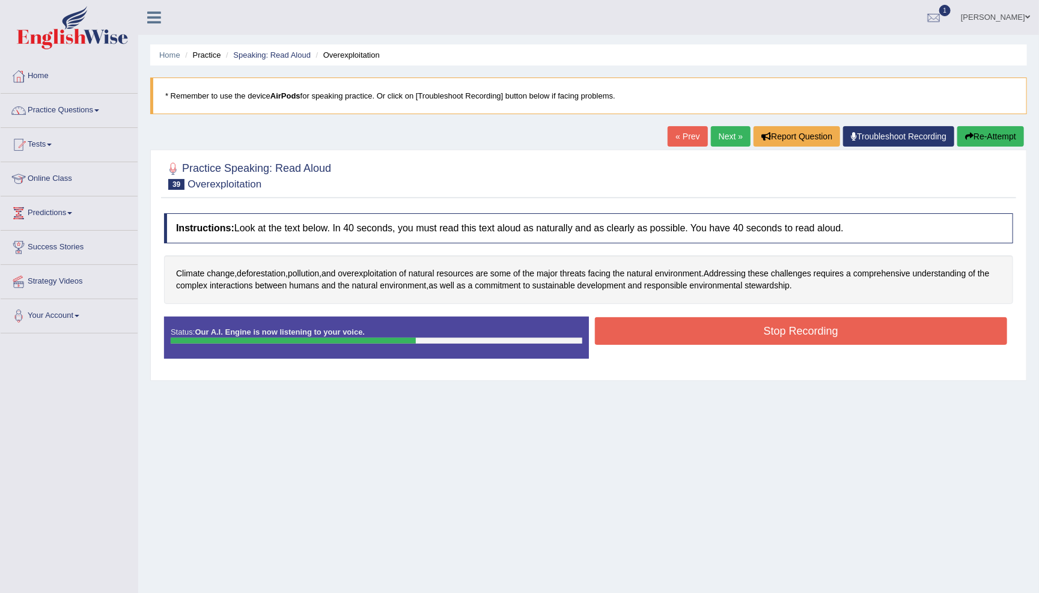
click at [696, 329] on button "Stop Recording" at bounding box center [801, 331] width 413 height 28
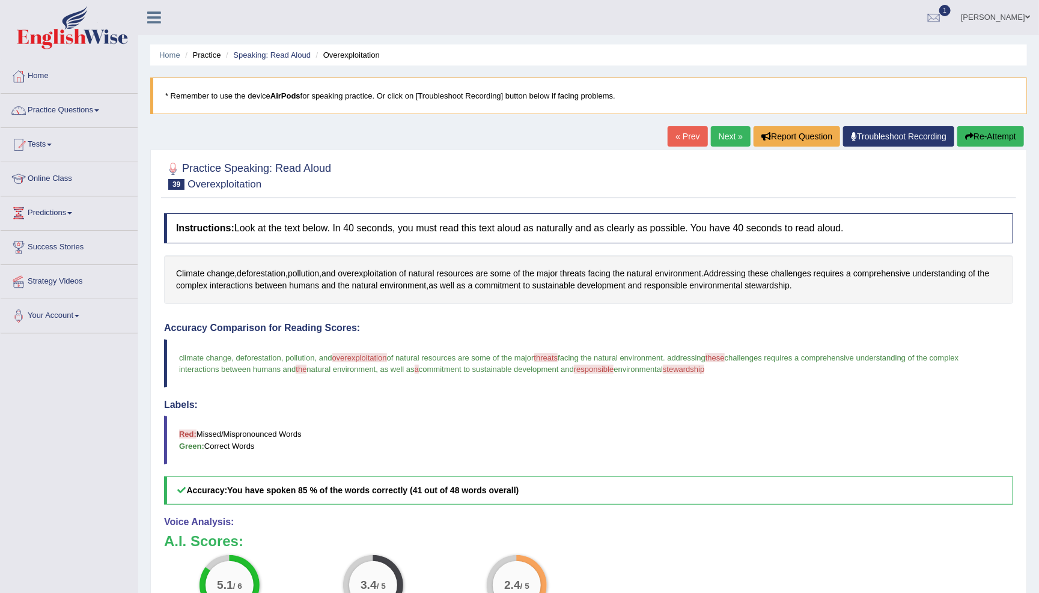
click at [377, 355] on span "overexploitation" at bounding box center [359, 357] width 55 height 9
click at [379, 270] on span "overexploitation" at bounding box center [367, 273] width 59 height 13
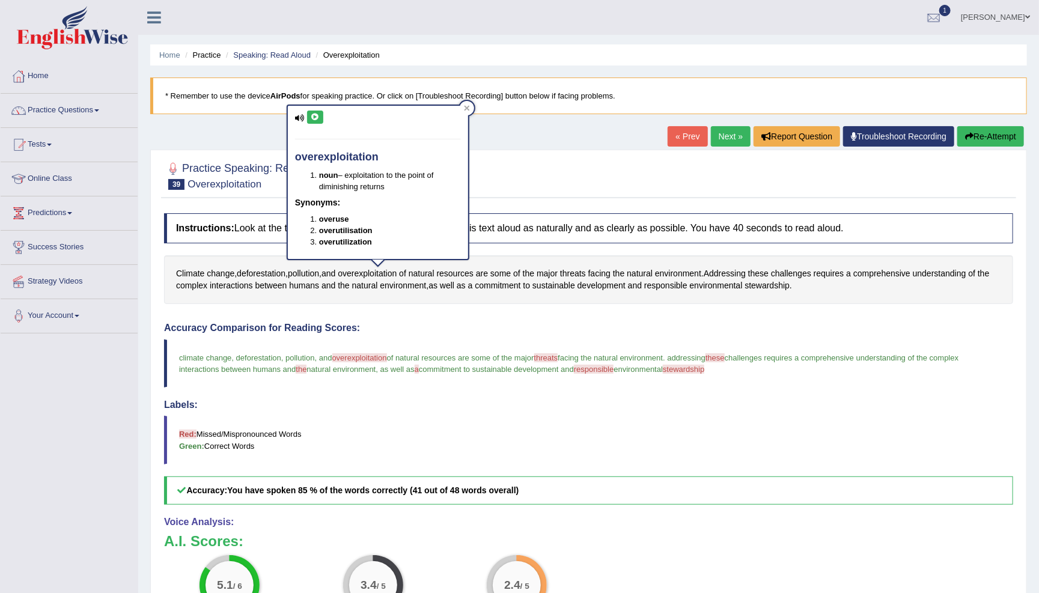
click at [314, 114] on icon at bounding box center [315, 117] width 9 height 7
click at [461, 108] on div at bounding box center [467, 108] width 14 height 14
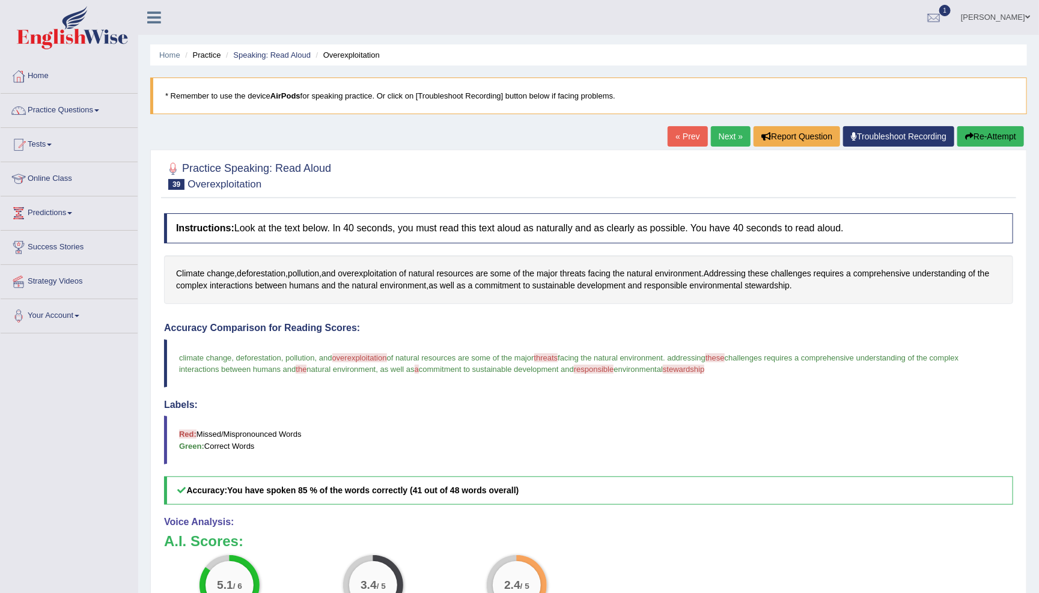
click at [972, 143] on button "Re-Attempt" at bounding box center [990, 136] width 67 height 20
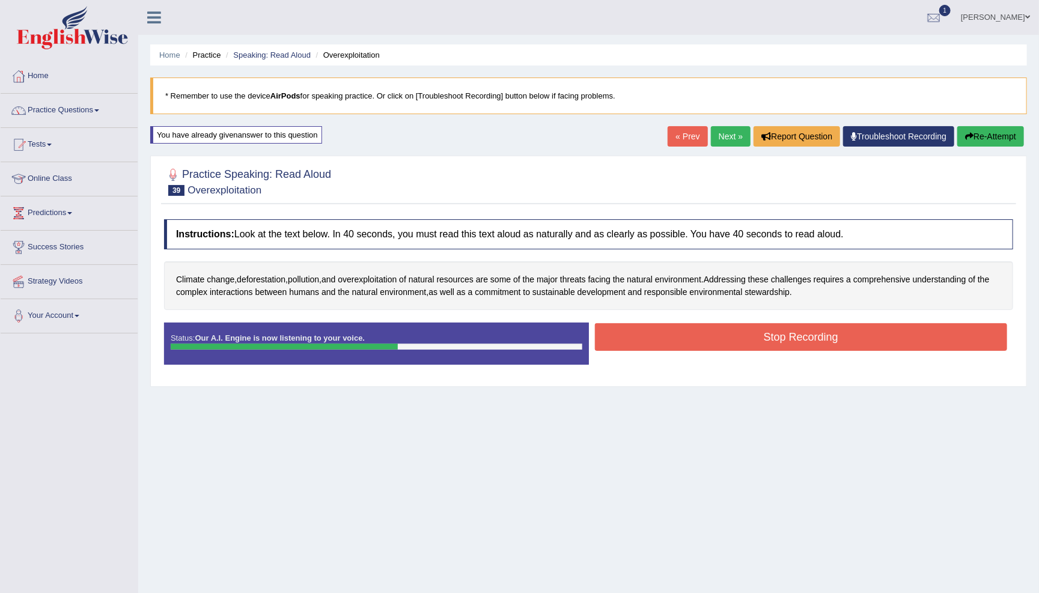
click at [786, 339] on button "Stop Recording" at bounding box center [801, 337] width 413 height 28
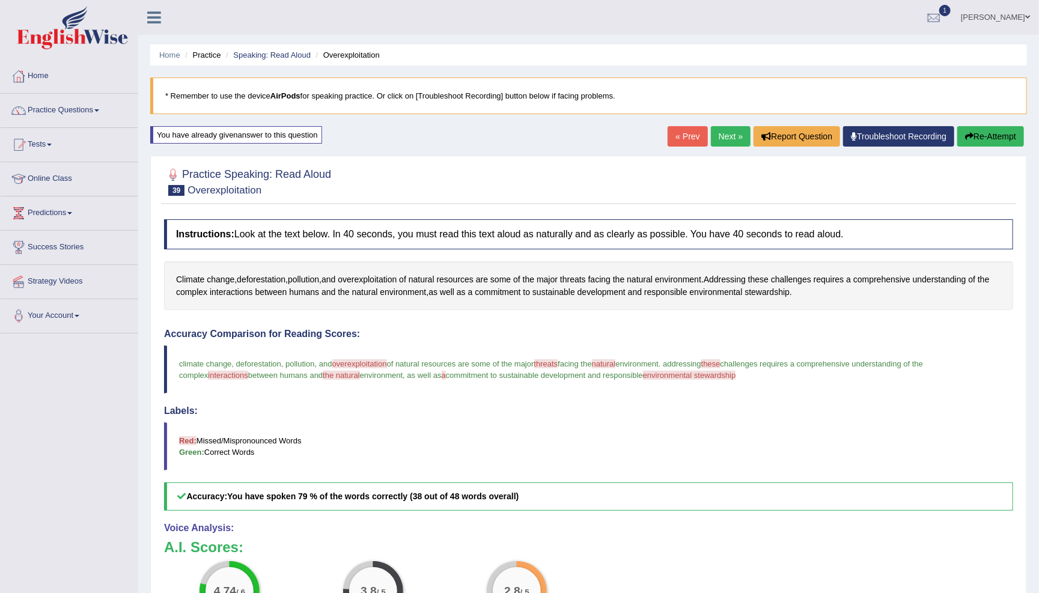
click at [723, 132] on link "Next »" at bounding box center [731, 136] width 40 height 20
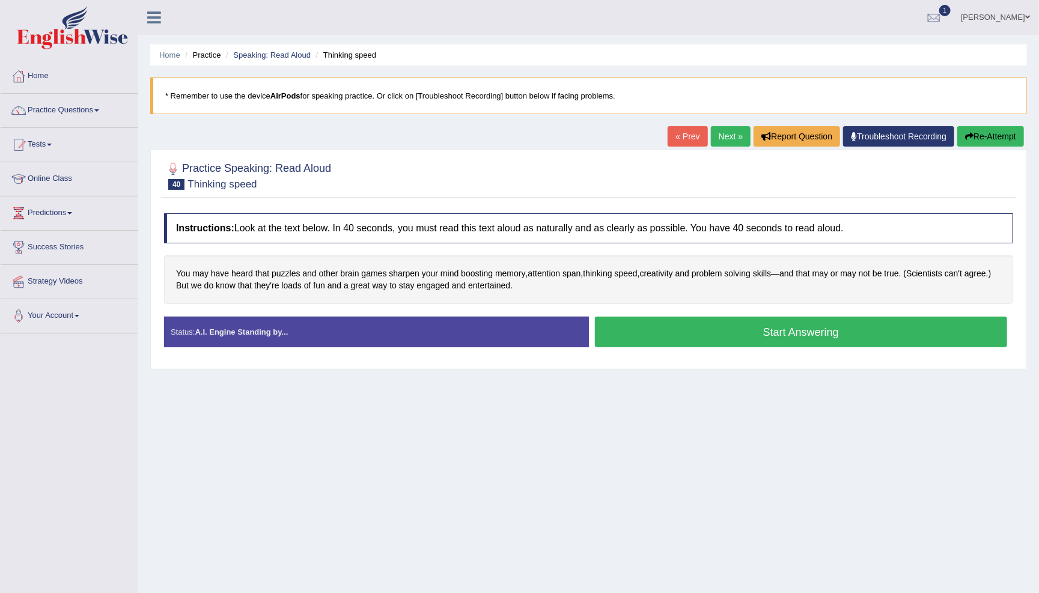
click at [618, 334] on button "Start Answering" at bounding box center [801, 332] width 413 height 31
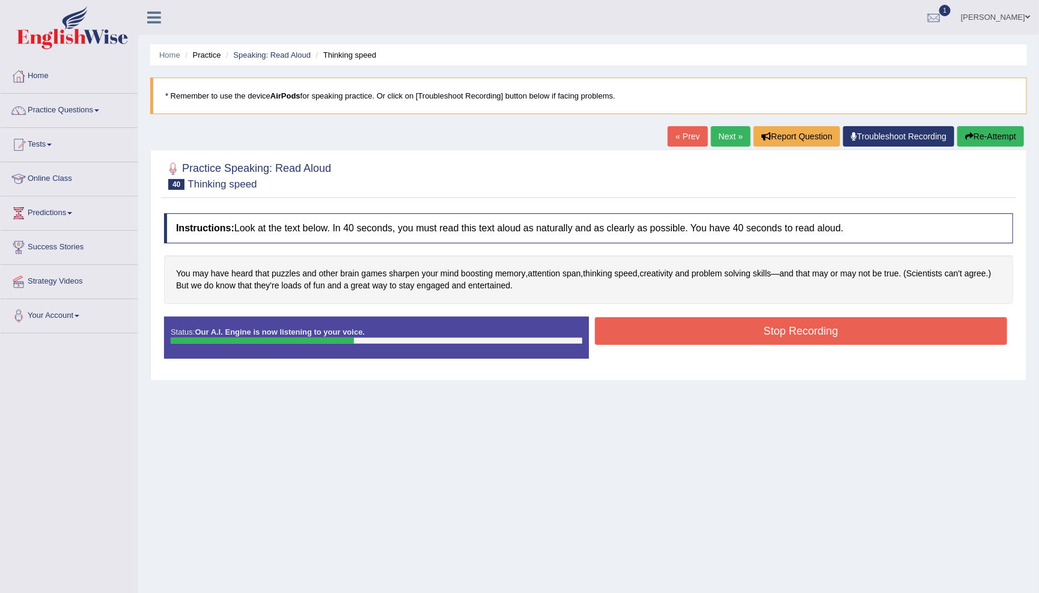
click at [665, 330] on button "Stop Recording" at bounding box center [801, 331] width 413 height 28
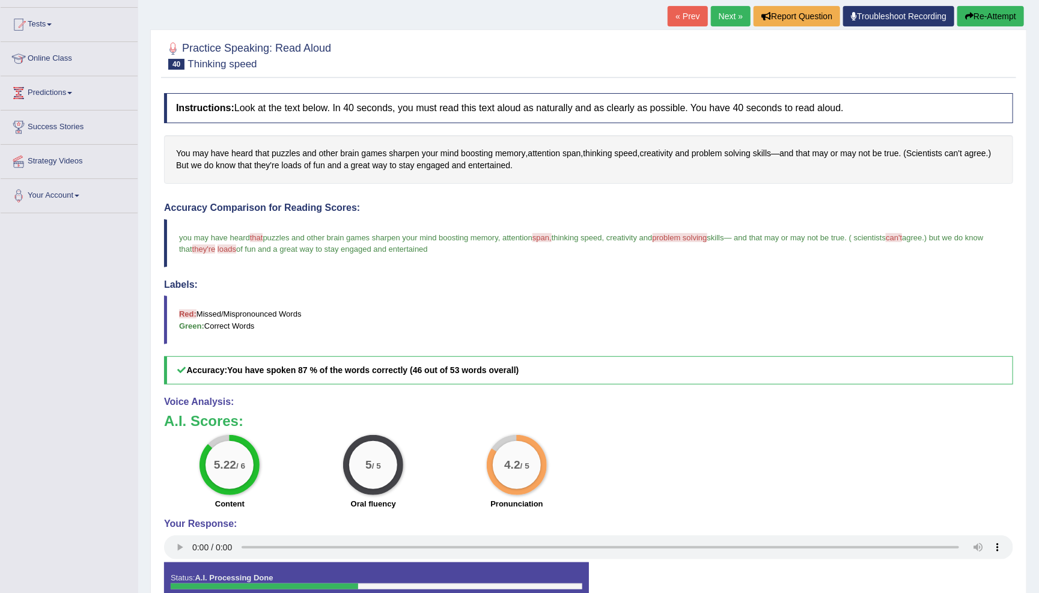
scroll to position [120, 0]
click at [1010, 14] on button "Re-Attempt" at bounding box center [990, 16] width 67 height 20
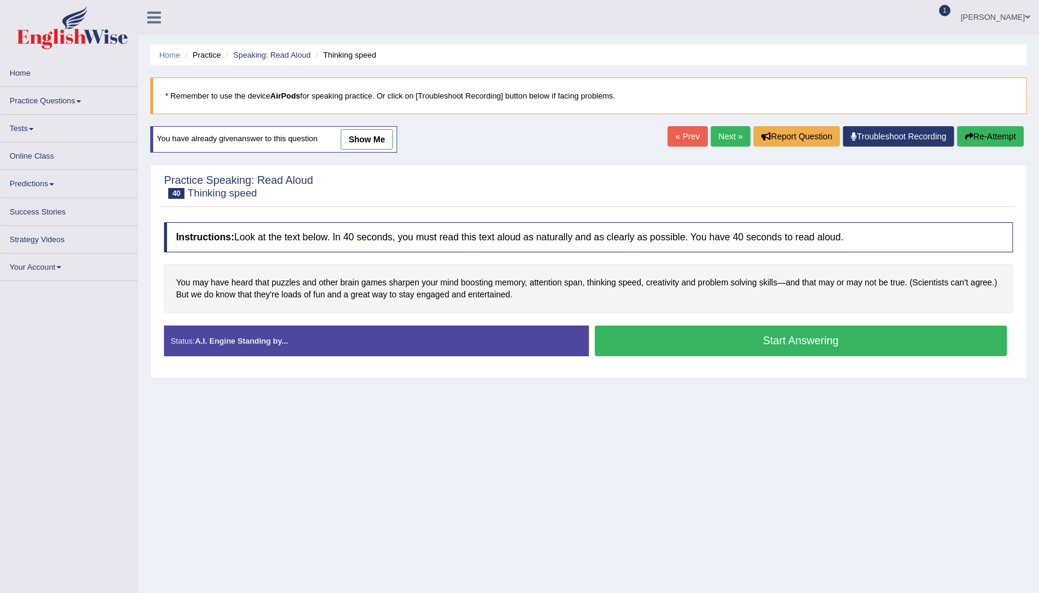
click at [749, 339] on button "Start Answering" at bounding box center [801, 341] width 413 height 31
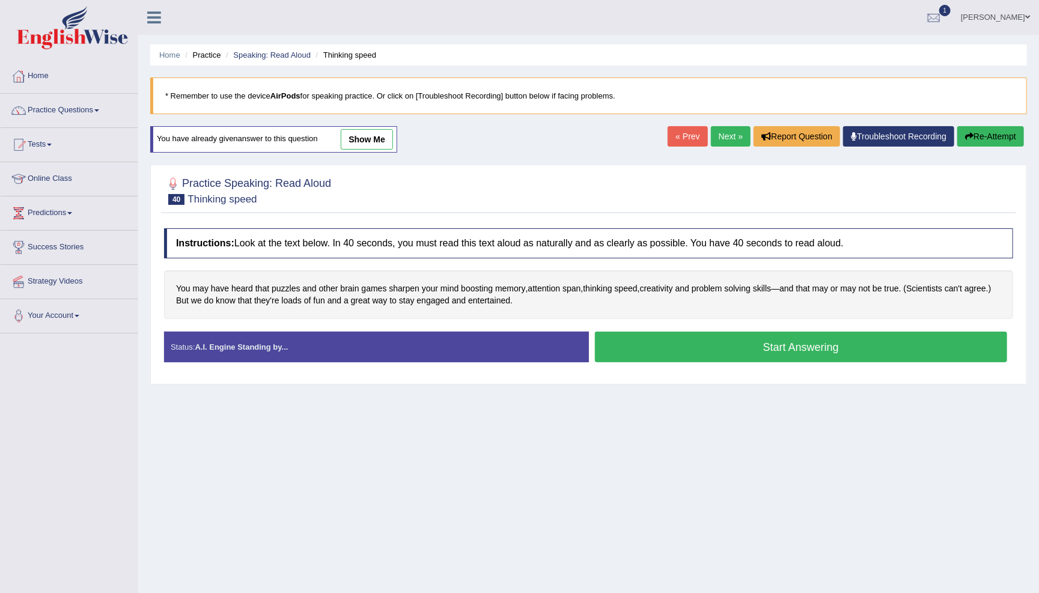
click at [621, 345] on button "Start Answering" at bounding box center [801, 347] width 413 height 31
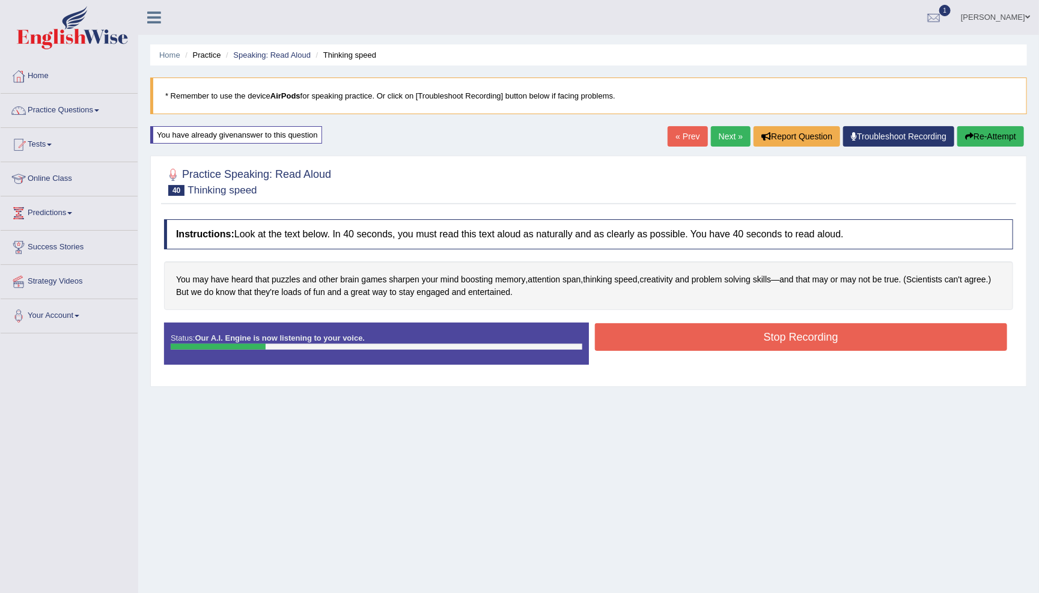
scroll to position [38, 0]
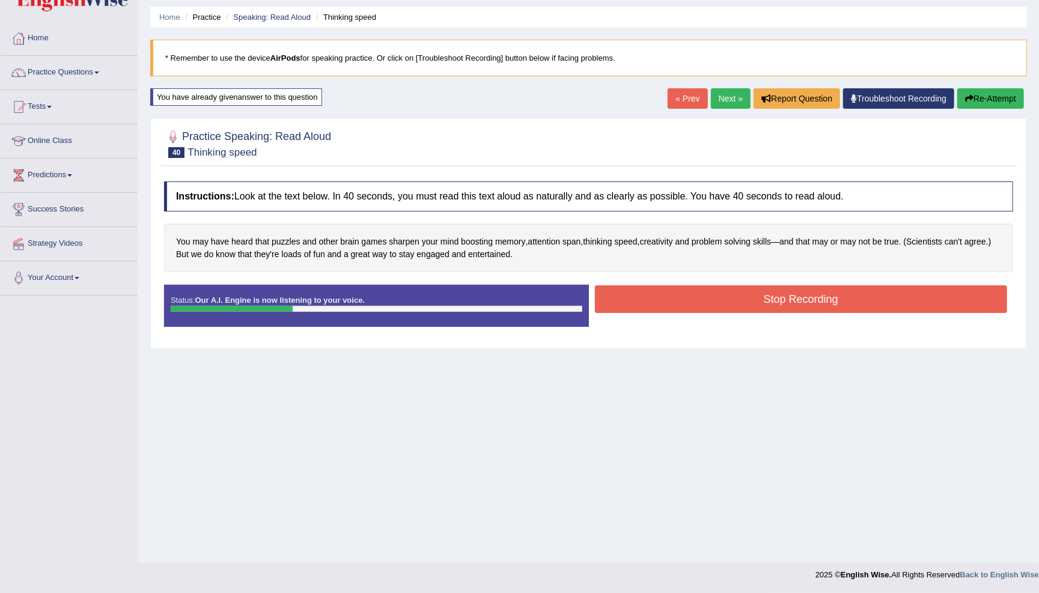
click at [782, 301] on button "Stop Recording" at bounding box center [801, 299] width 413 height 28
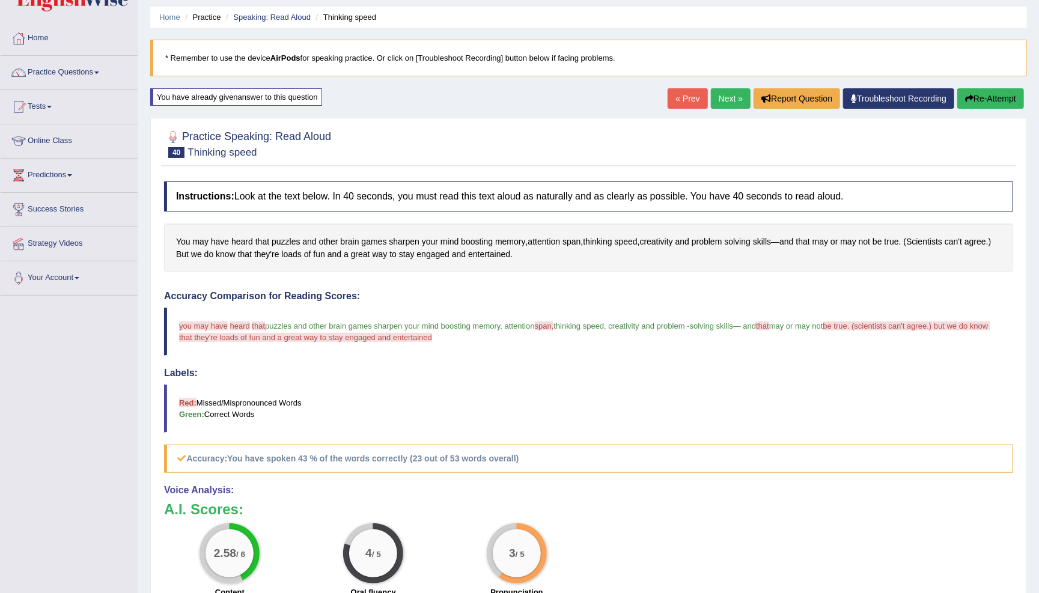
click at [990, 94] on button "Re-Attempt" at bounding box center [990, 98] width 67 height 20
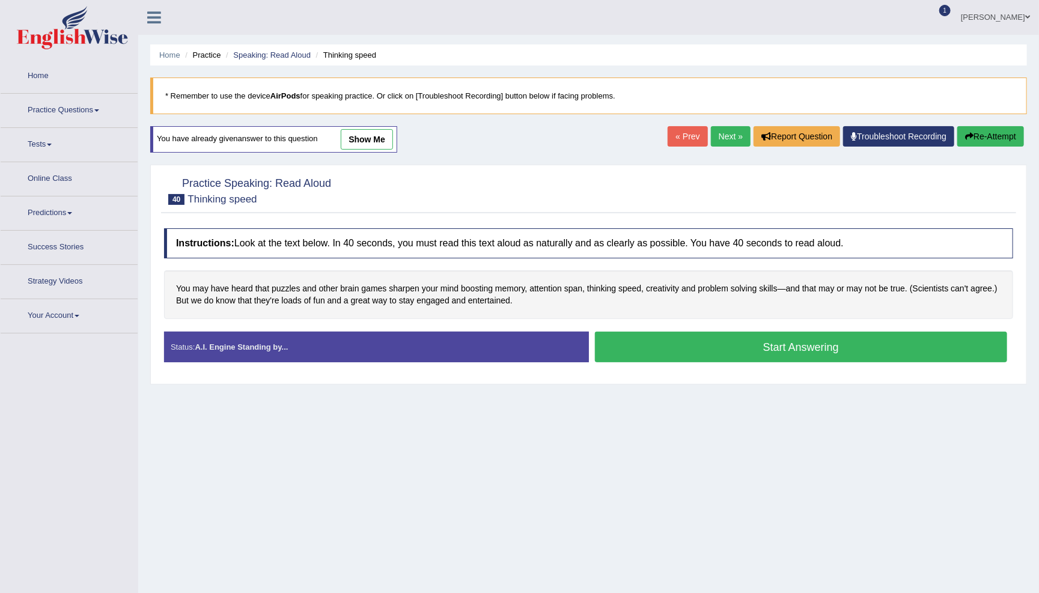
click at [708, 344] on button "Start Answering" at bounding box center [801, 347] width 413 height 31
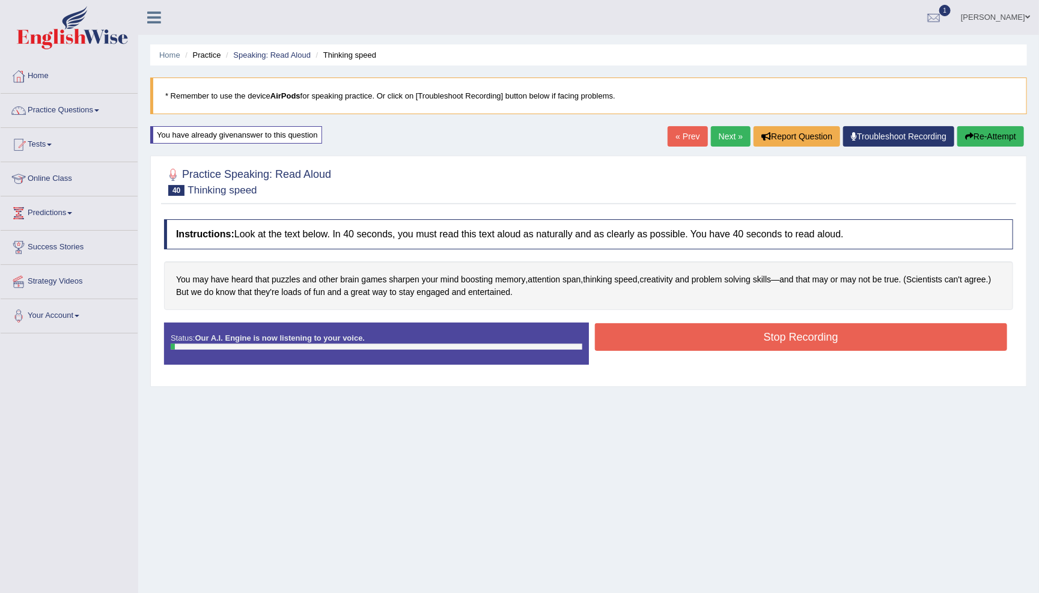
scroll to position [38, 0]
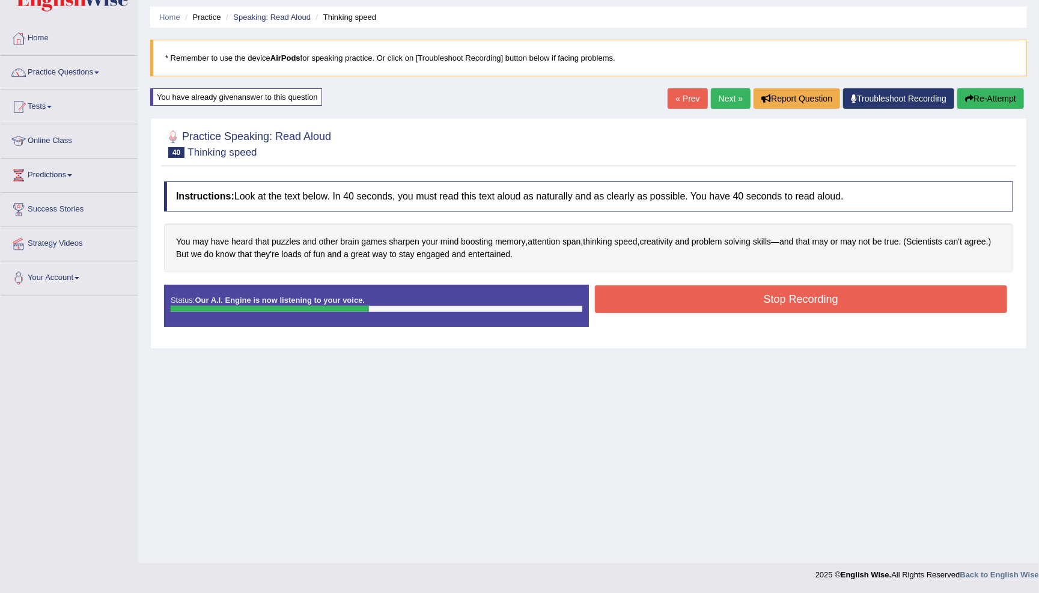
click at [710, 298] on button "Stop Recording" at bounding box center [801, 299] width 413 height 28
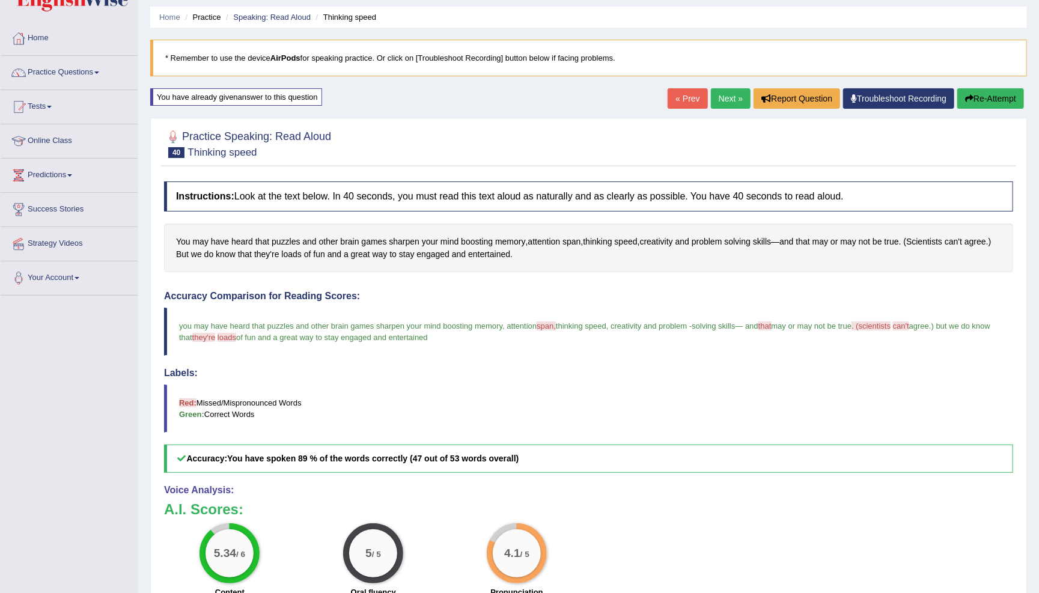
click at [720, 102] on link "Next »" at bounding box center [731, 98] width 40 height 20
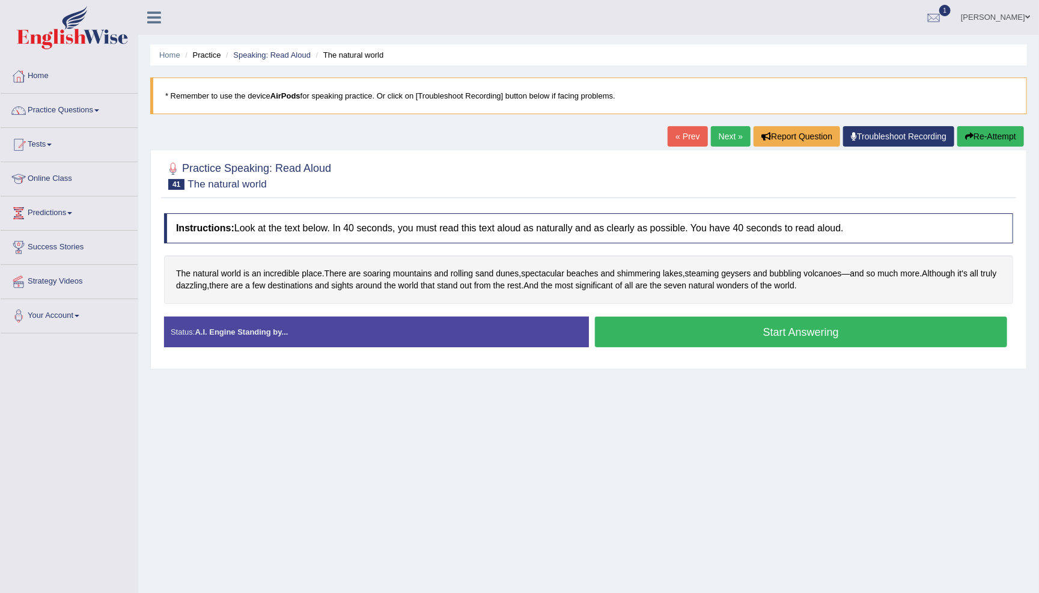
click at [790, 329] on button "Start Answering" at bounding box center [801, 332] width 413 height 31
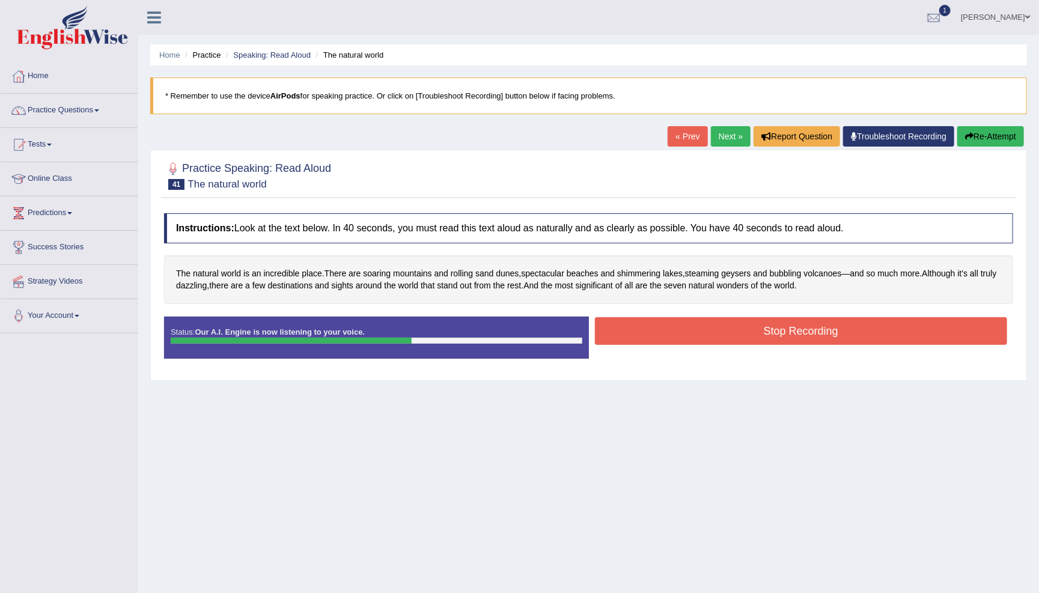
click at [735, 333] on button "Stop Recording" at bounding box center [801, 331] width 413 height 28
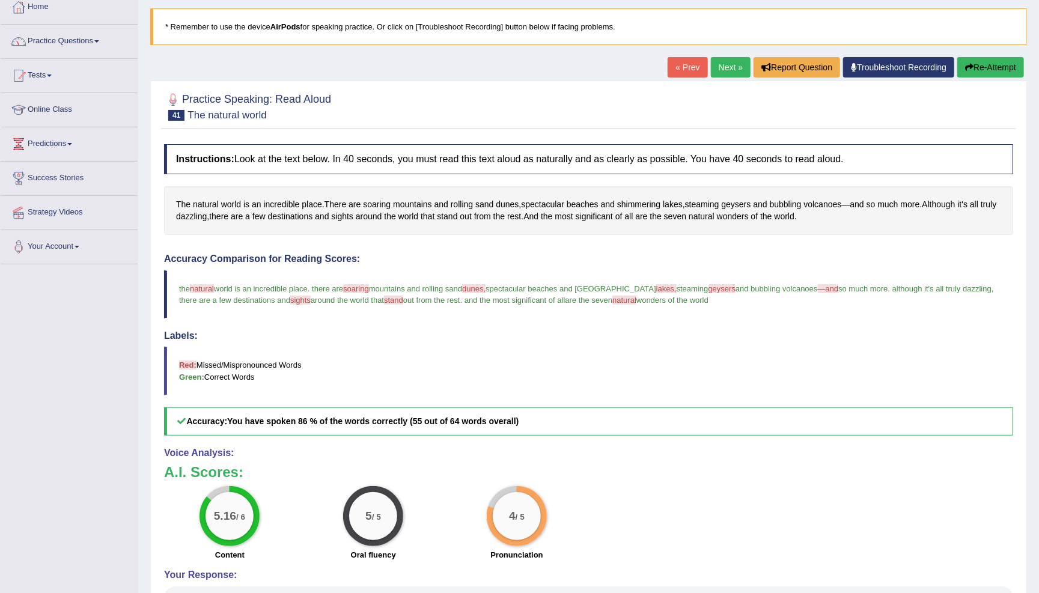
scroll to position [54, 0]
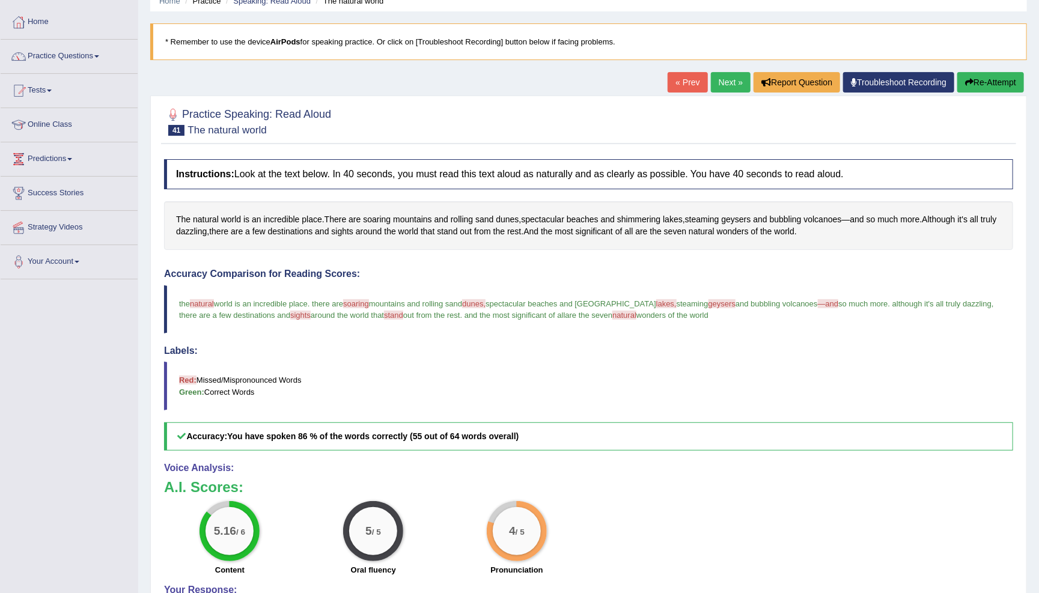
click at [720, 82] on link "Next »" at bounding box center [731, 82] width 40 height 20
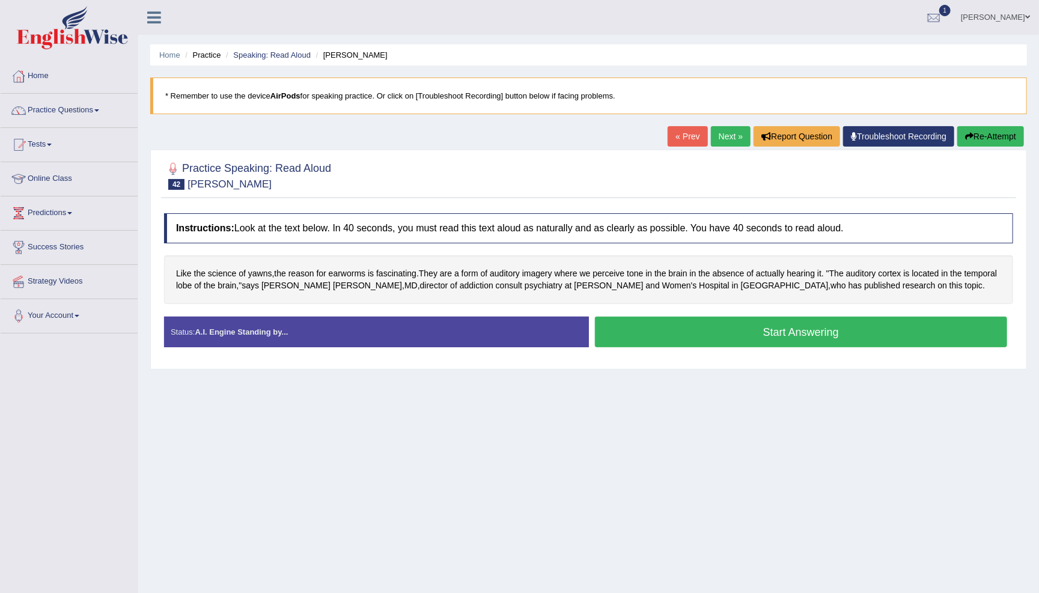
click at [714, 331] on button "Start Answering" at bounding box center [801, 332] width 413 height 31
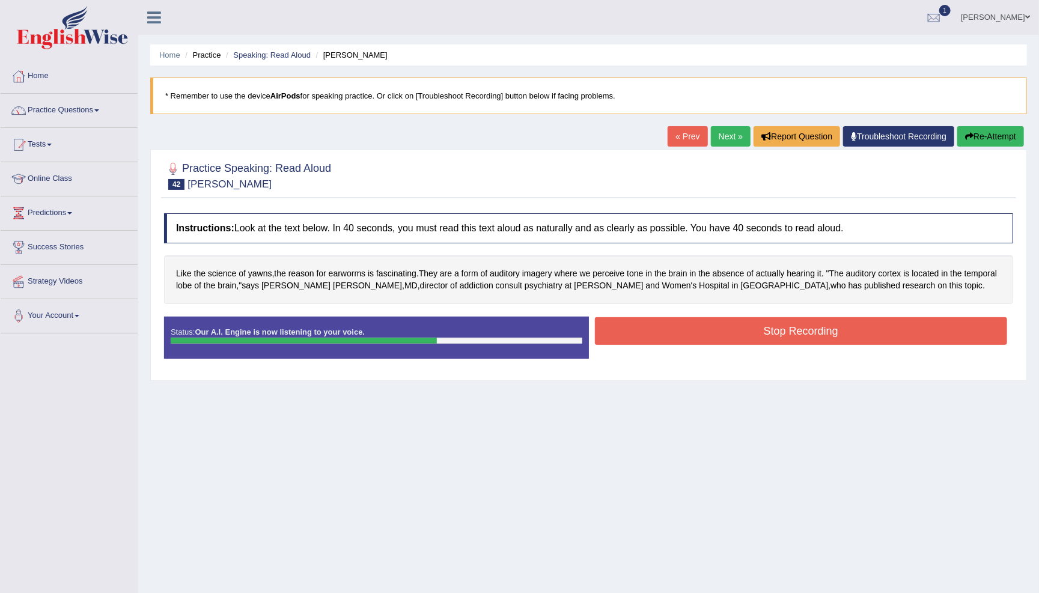
click at [827, 325] on button "Stop Recording" at bounding box center [801, 331] width 413 height 28
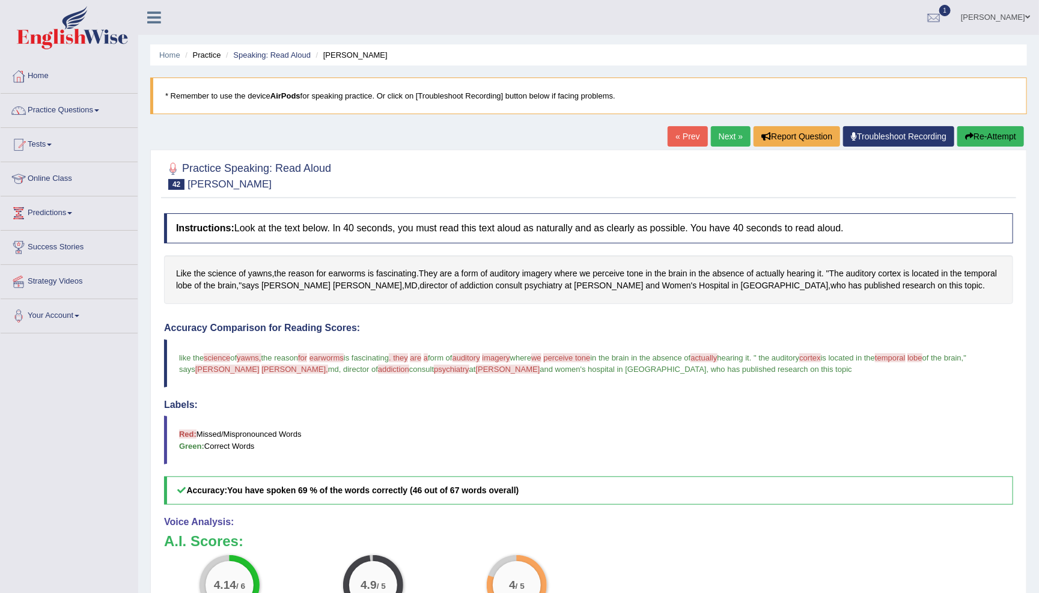
click at [725, 138] on link "Next »" at bounding box center [731, 136] width 40 height 20
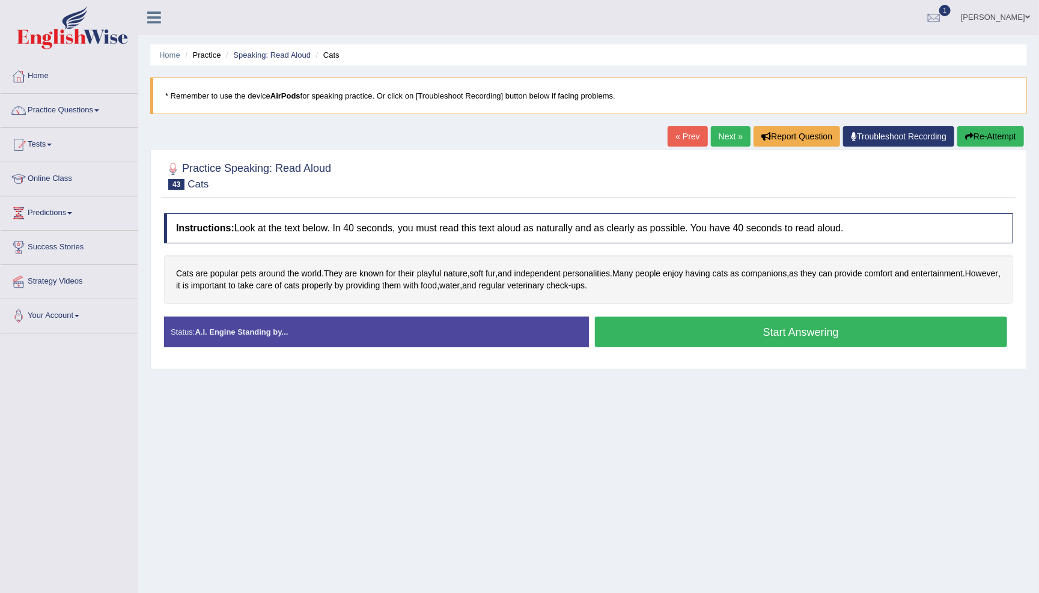
click at [667, 330] on button "Start Answering" at bounding box center [801, 332] width 413 height 31
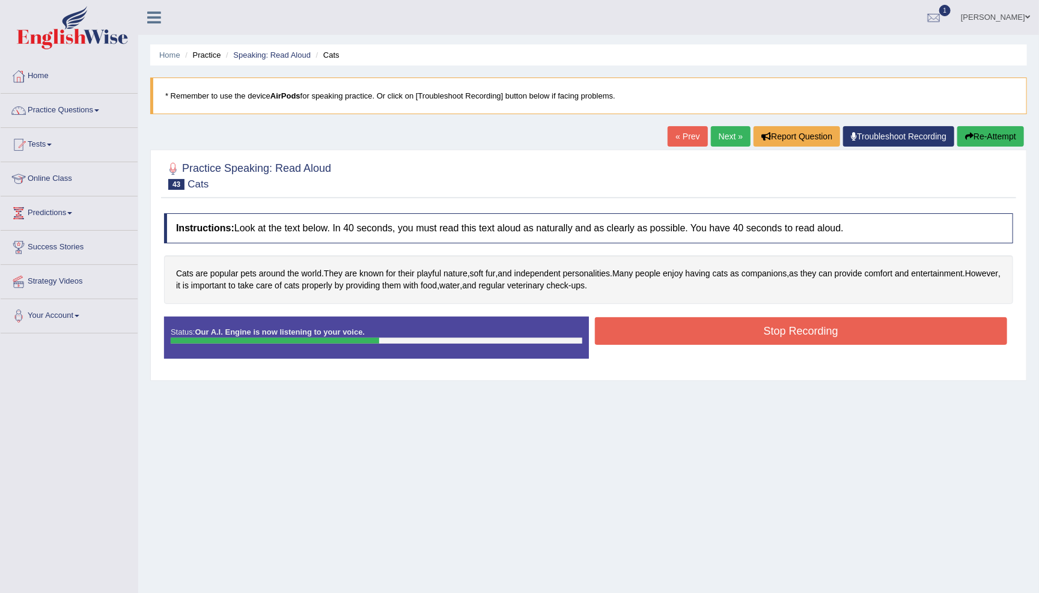
click at [636, 325] on button "Stop Recording" at bounding box center [801, 331] width 413 height 28
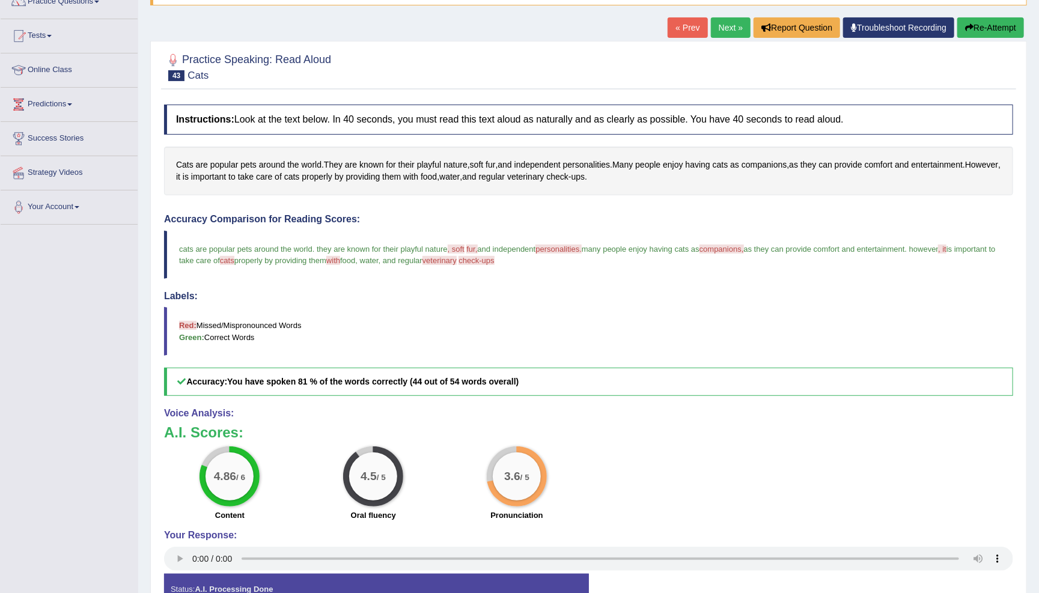
scroll to position [109, 0]
click at [975, 29] on button "Re-Attempt" at bounding box center [990, 27] width 67 height 20
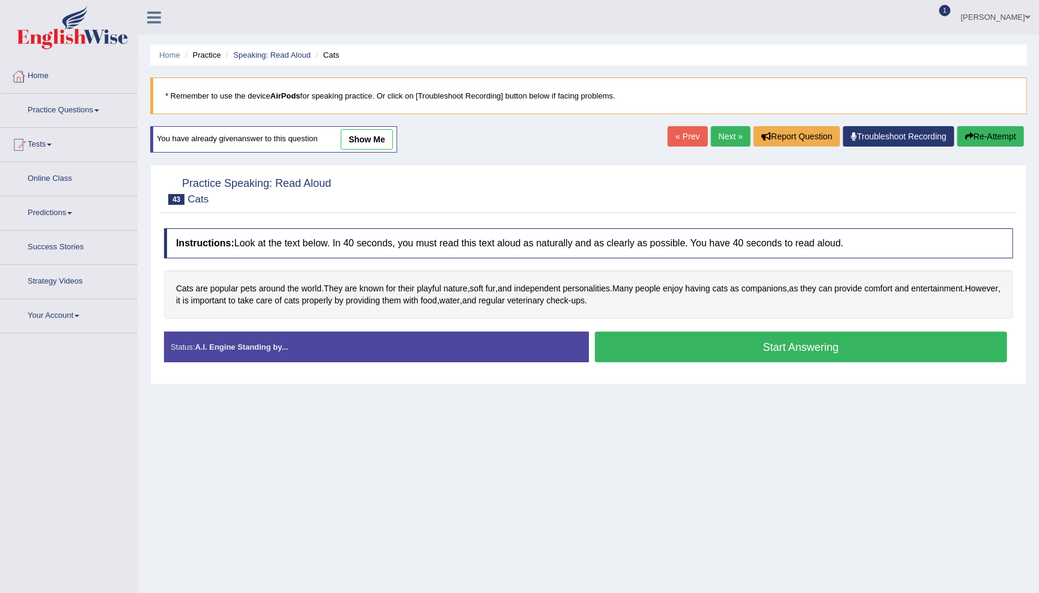
click at [775, 345] on button "Start Answering" at bounding box center [801, 347] width 413 height 31
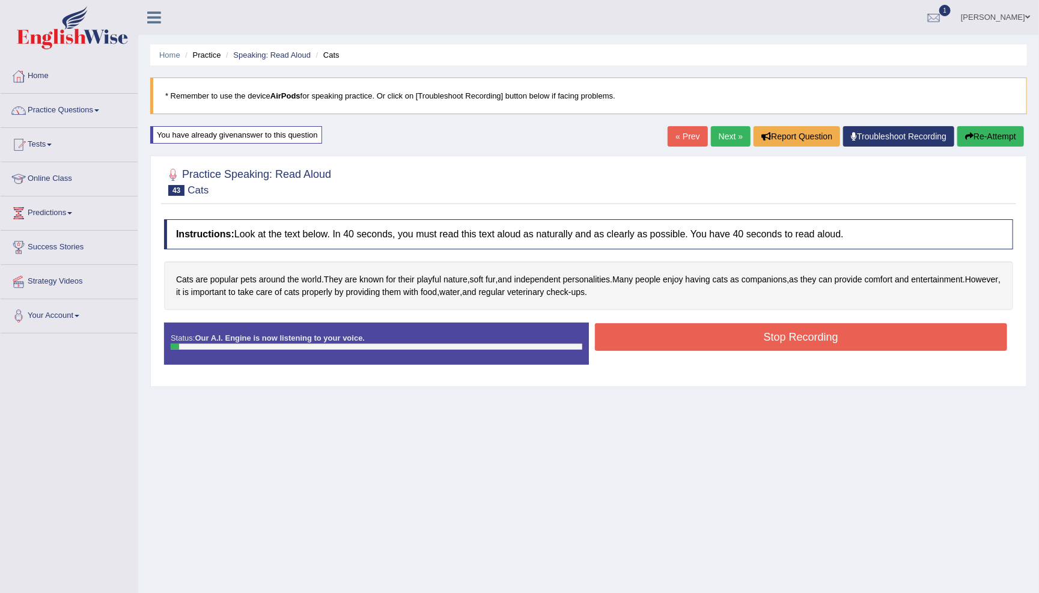
scroll to position [38, 0]
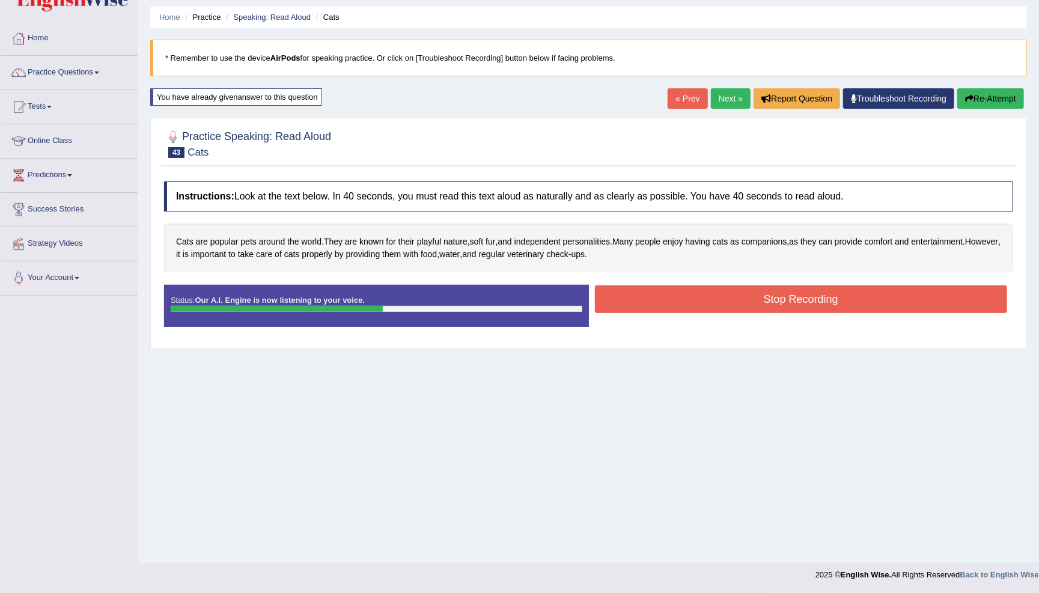
click at [648, 295] on button "Stop Recording" at bounding box center [801, 299] width 413 height 28
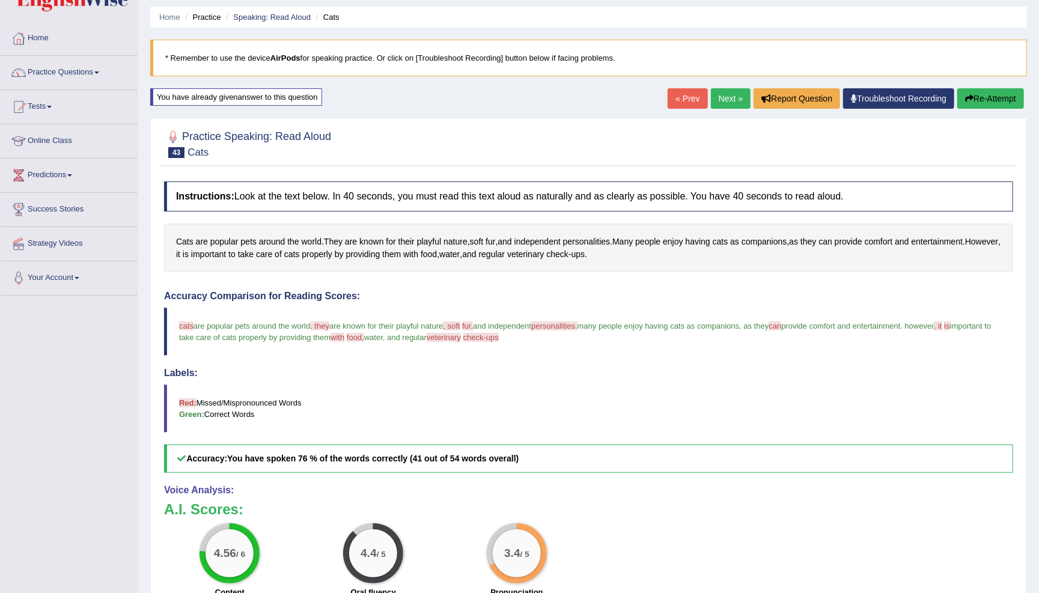
click at [732, 97] on link "Next »" at bounding box center [731, 98] width 40 height 20
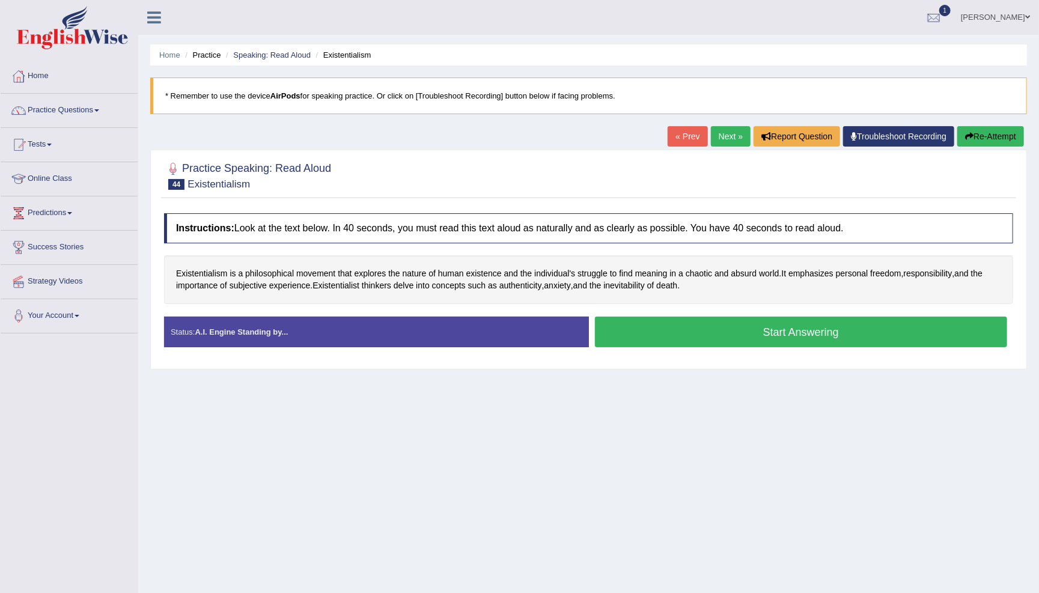
click at [638, 335] on button "Start Answering" at bounding box center [801, 332] width 413 height 31
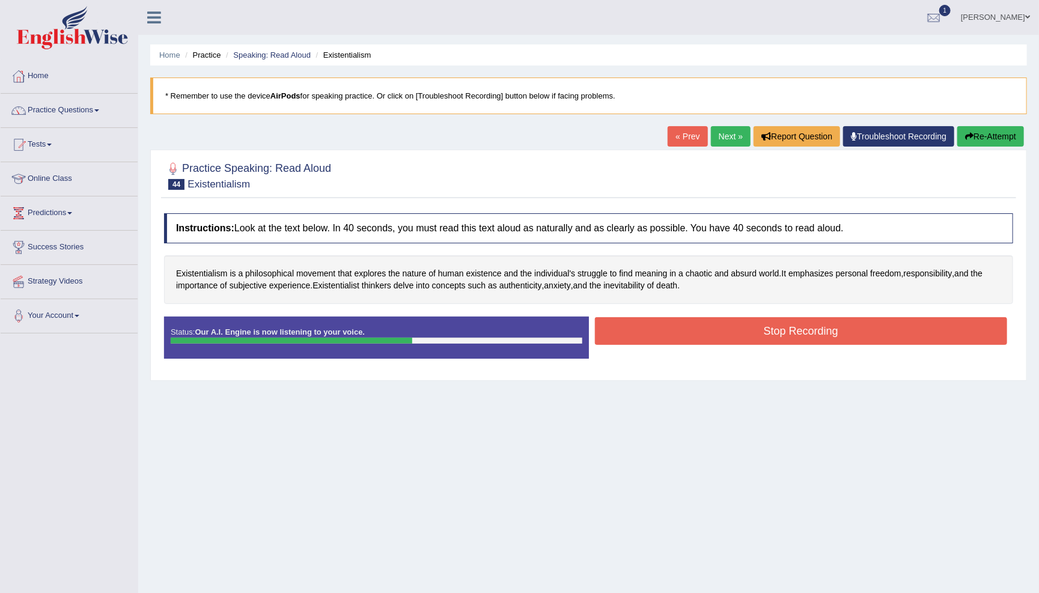
click at [679, 333] on button "Stop Recording" at bounding box center [801, 331] width 413 height 28
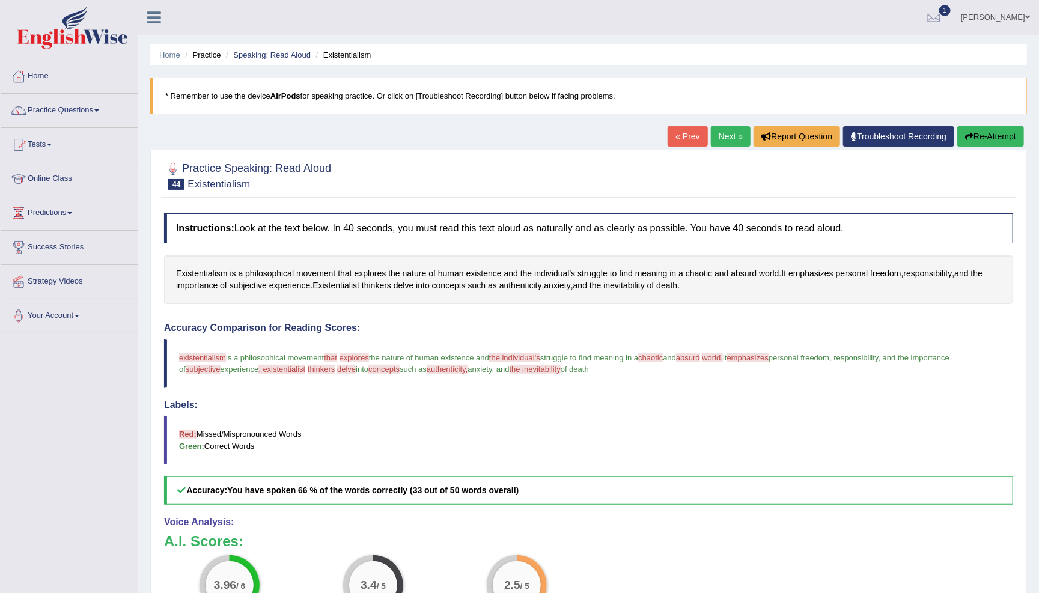
click at [725, 133] on link "Next »" at bounding box center [731, 136] width 40 height 20
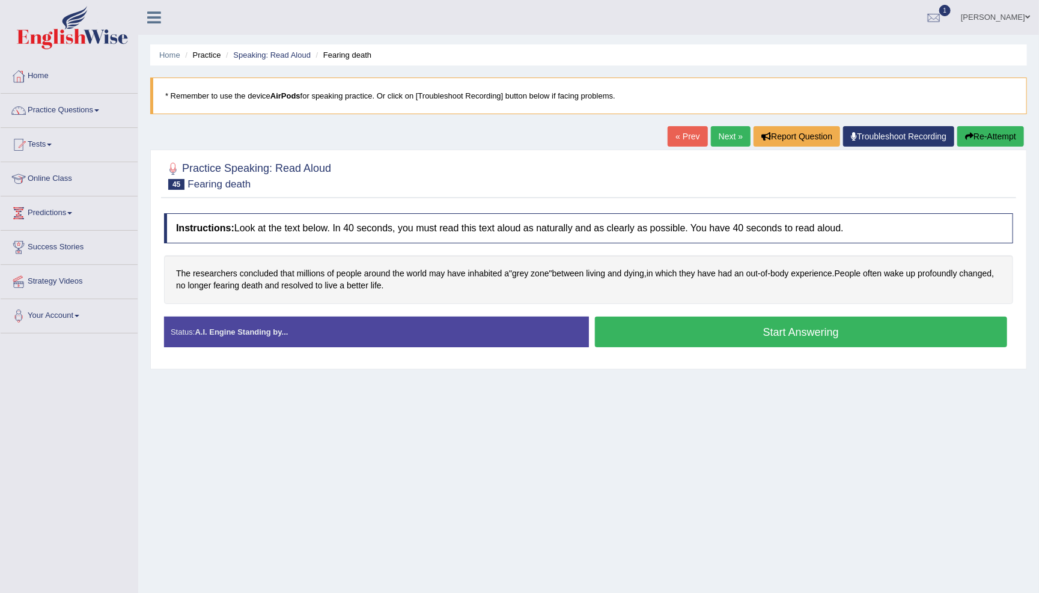
click at [639, 330] on button "Start Answering" at bounding box center [801, 332] width 413 height 31
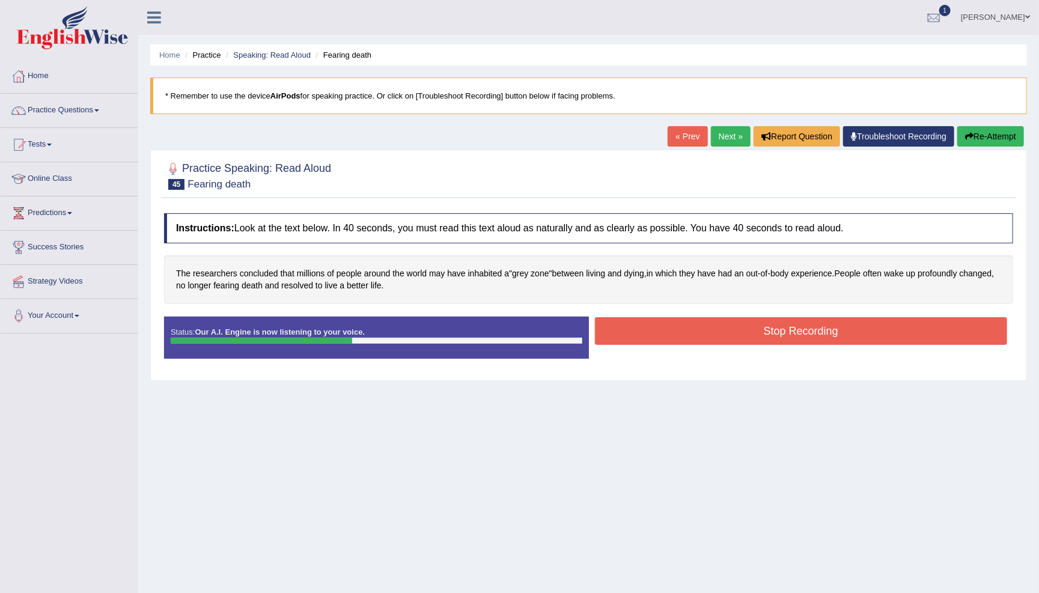
click at [666, 324] on button "Stop Recording" at bounding box center [801, 331] width 413 height 28
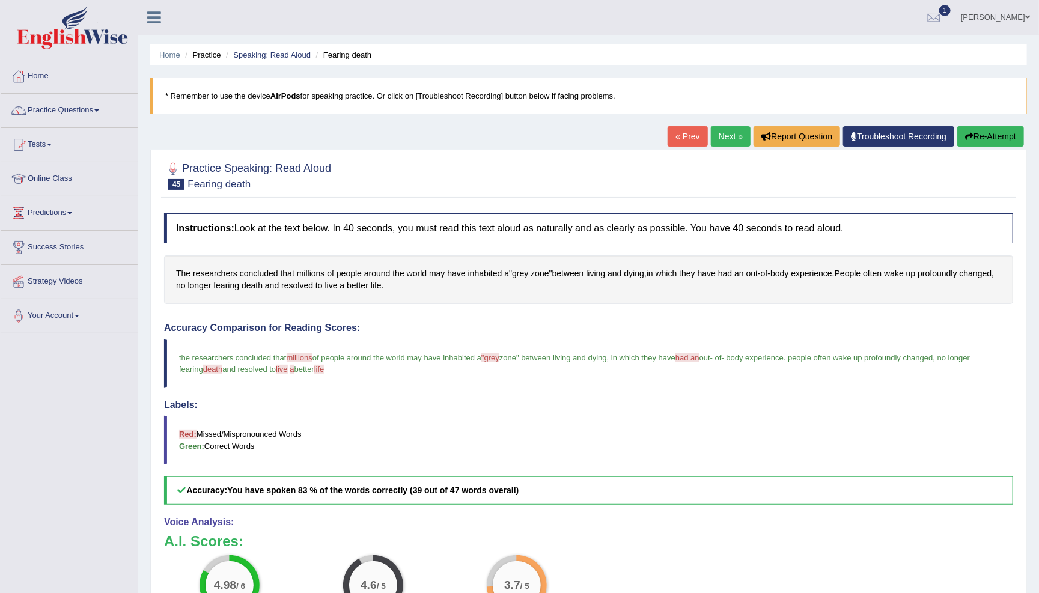
click at [1002, 133] on button "Re-Attempt" at bounding box center [990, 136] width 67 height 20
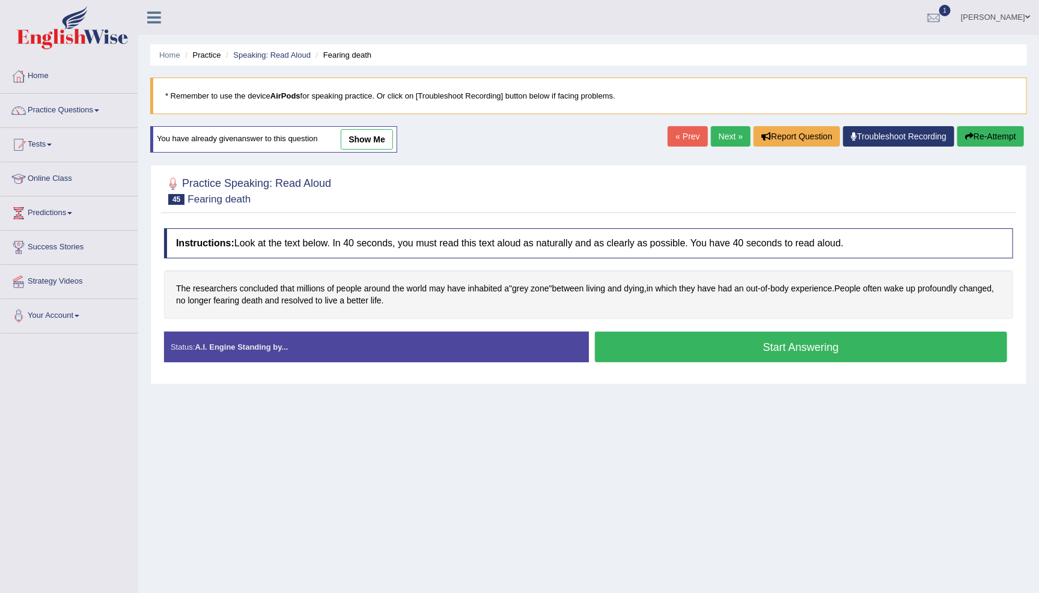
click at [623, 350] on button "Start Answering" at bounding box center [801, 347] width 413 height 31
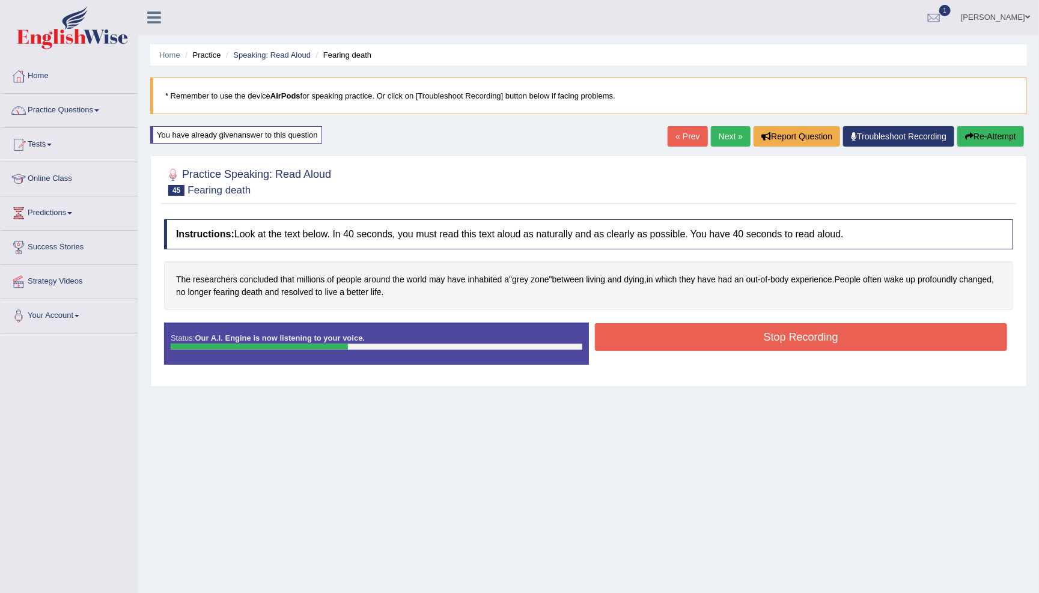
click at [640, 331] on button "Stop Recording" at bounding box center [801, 337] width 413 height 28
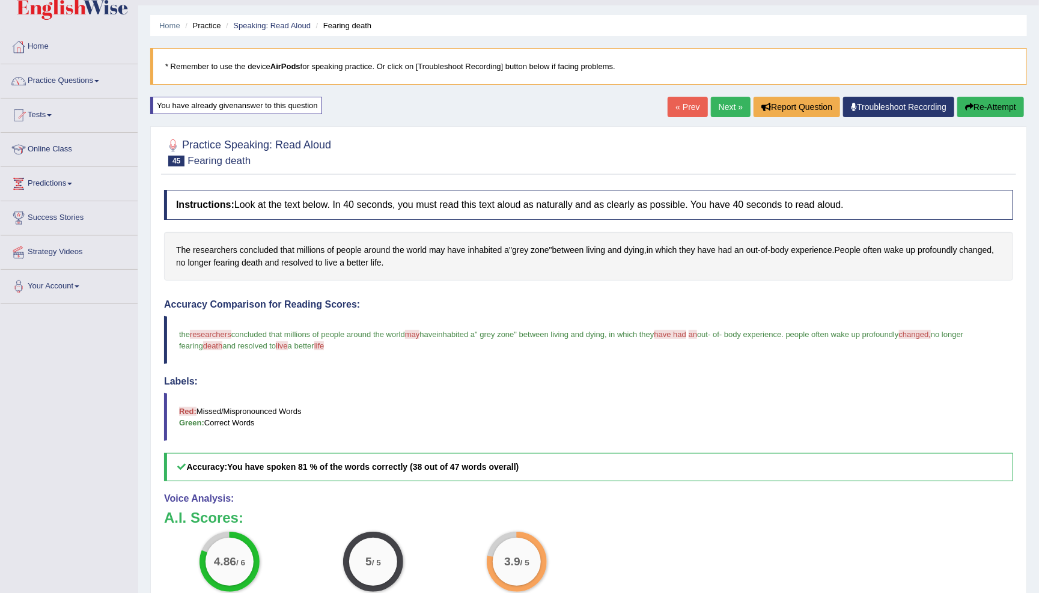
scroll to position [29, 0]
click at [994, 107] on button "Re-Attempt" at bounding box center [990, 107] width 67 height 20
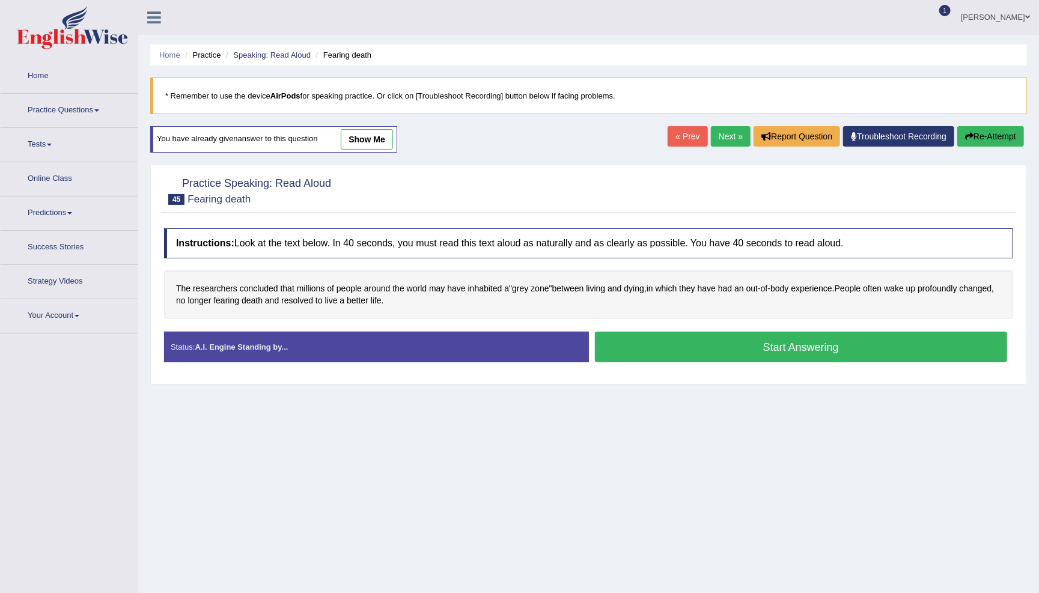
scroll to position [29, 0]
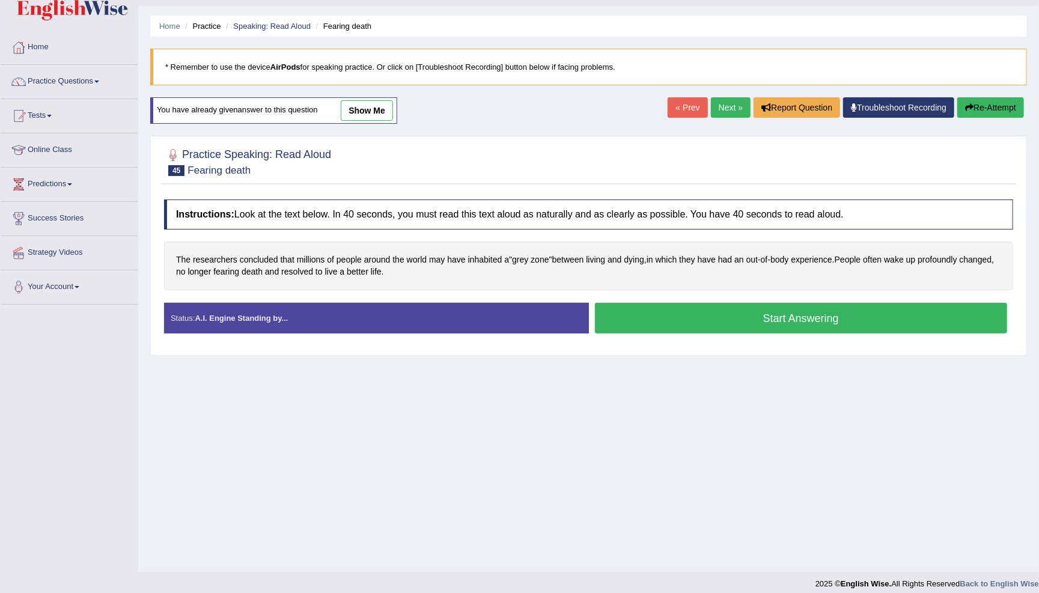
click at [787, 313] on button "Start Answering" at bounding box center [801, 318] width 413 height 31
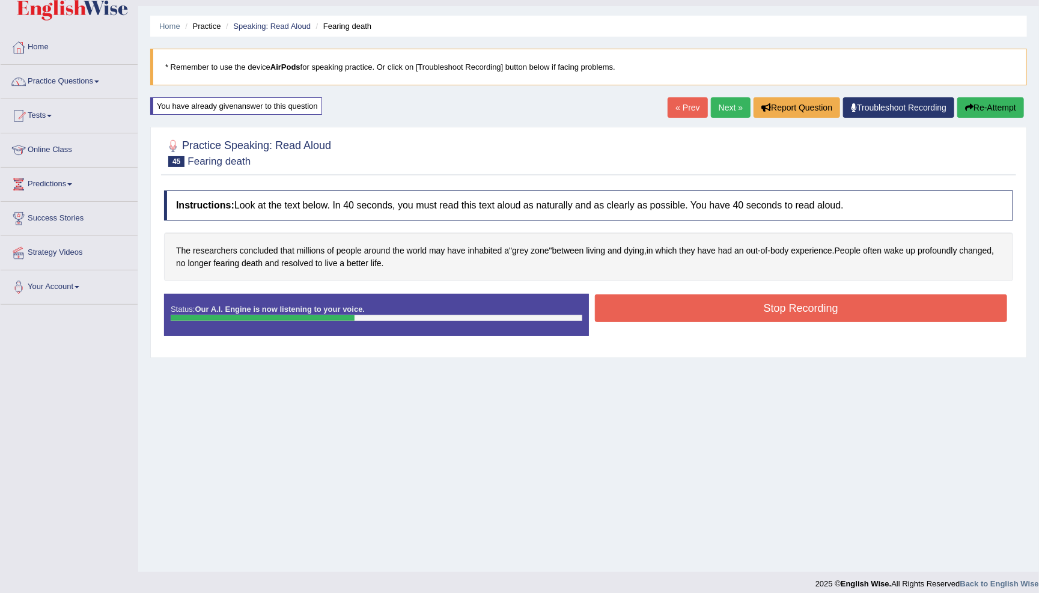
click at [651, 306] on button "Stop Recording" at bounding box center [801, 308] width 413 height 28
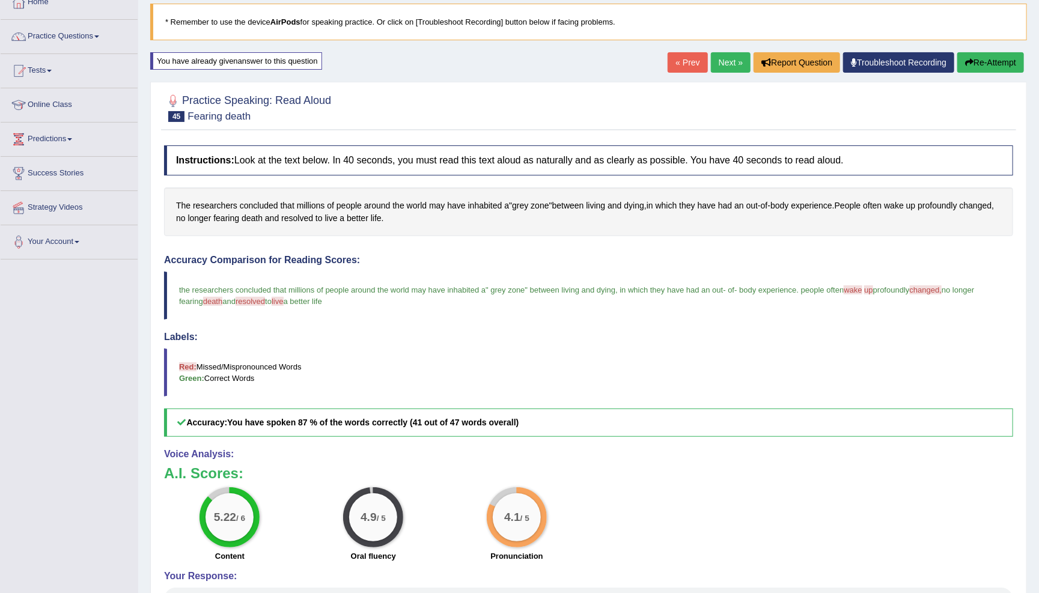
scroll to position [71, 0]
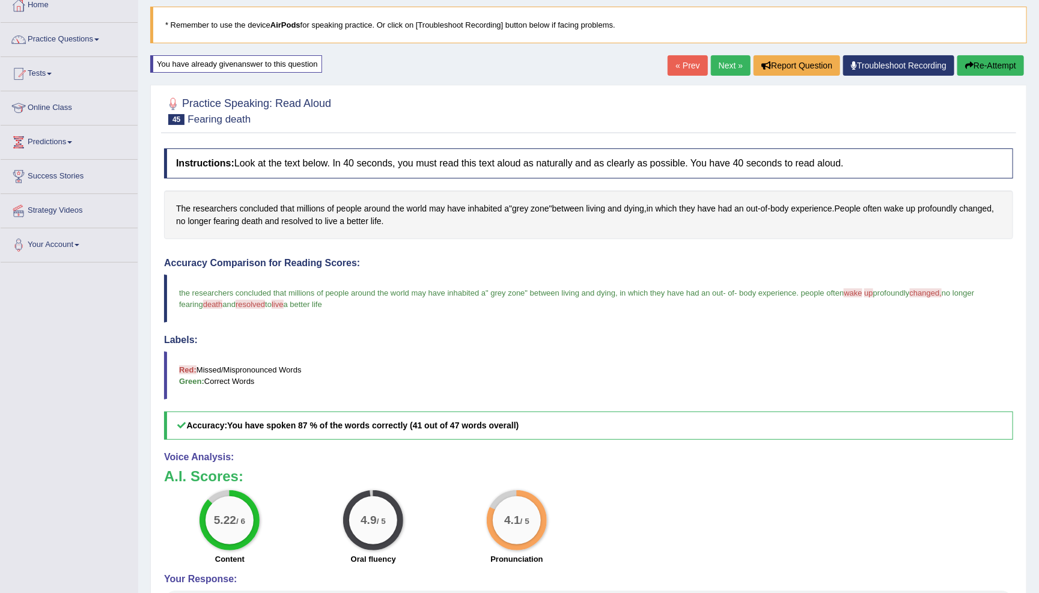
click at [730, 63] on link "Next »" at bounding box center [731, 65] width 40 height 20
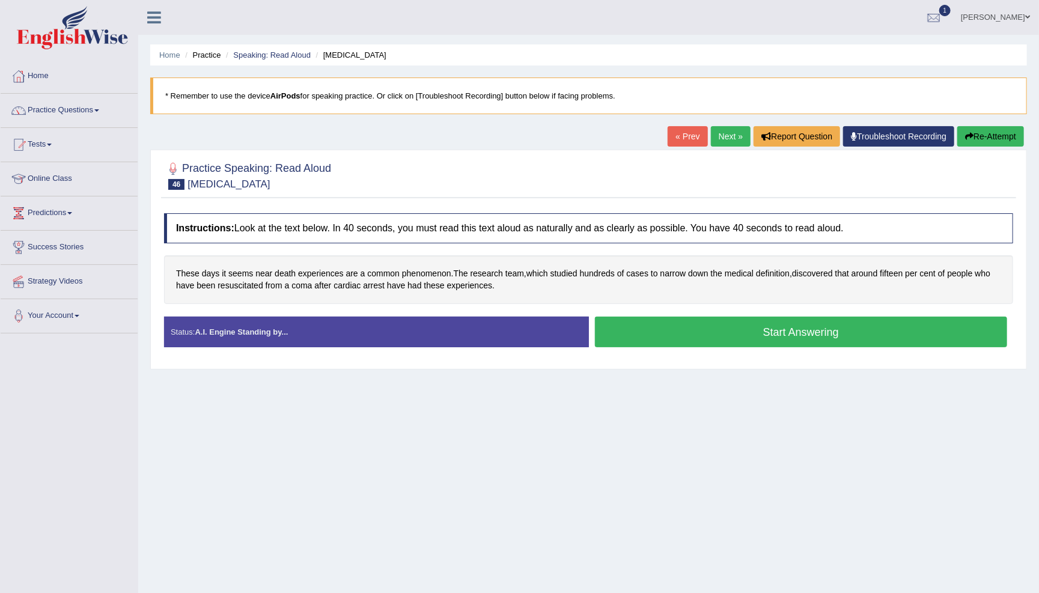
click at [669, 331] on button "Start Answering" at bounding box center [801, 332] width 413 height 31
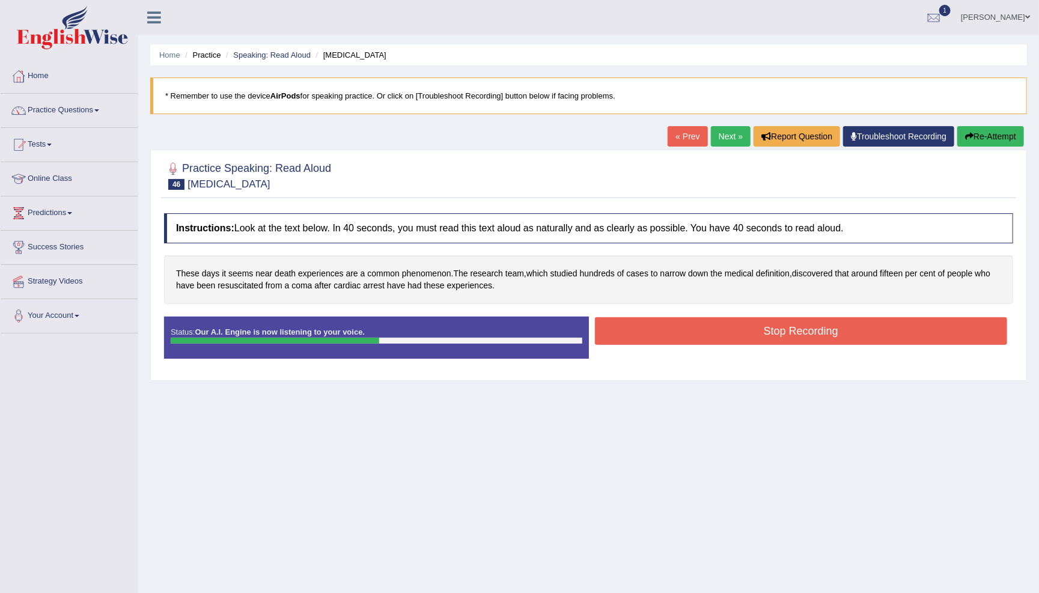
click at [671, 327] on button "Stop Recording" at bounding box center [801, 331] width 413 height 28
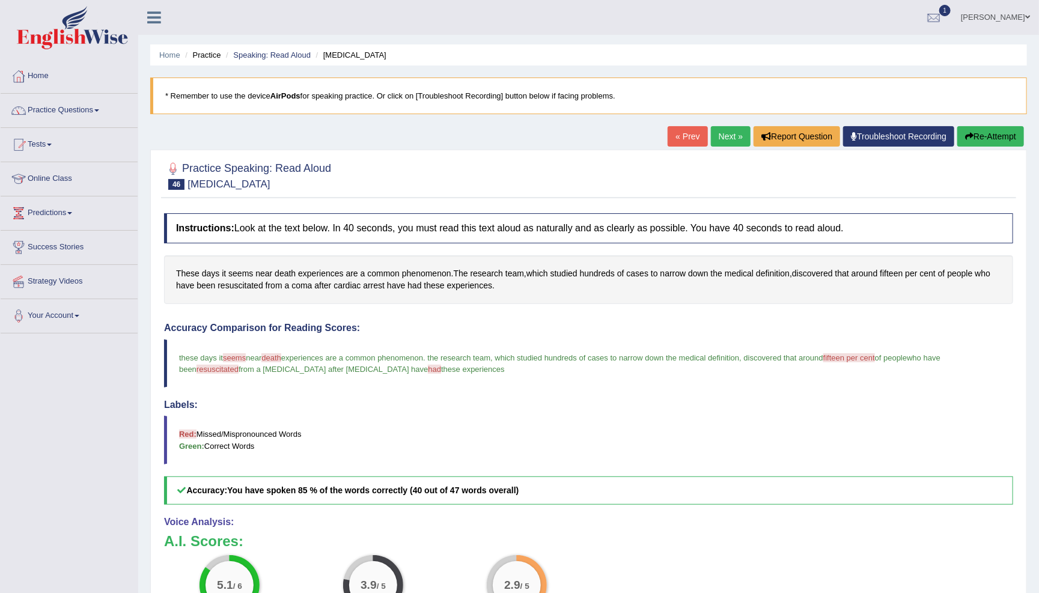
click at [725, 133] on link "Next »" at bounding box center [731, 136] width 40 height 20
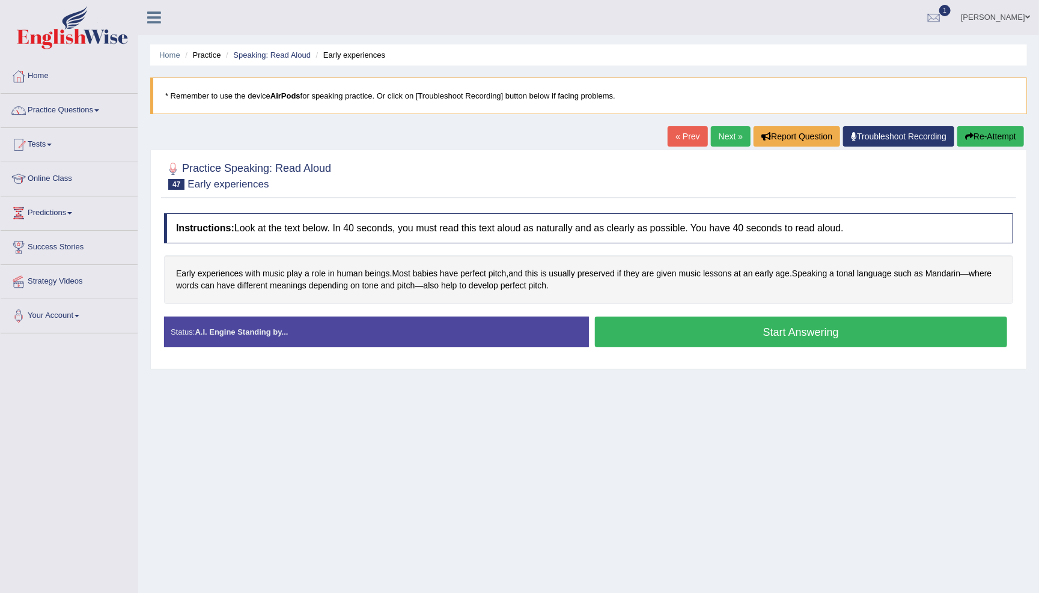
click at [630, 327] on button "Start Answering" at bounding box center [801, 332] width 413 height 31
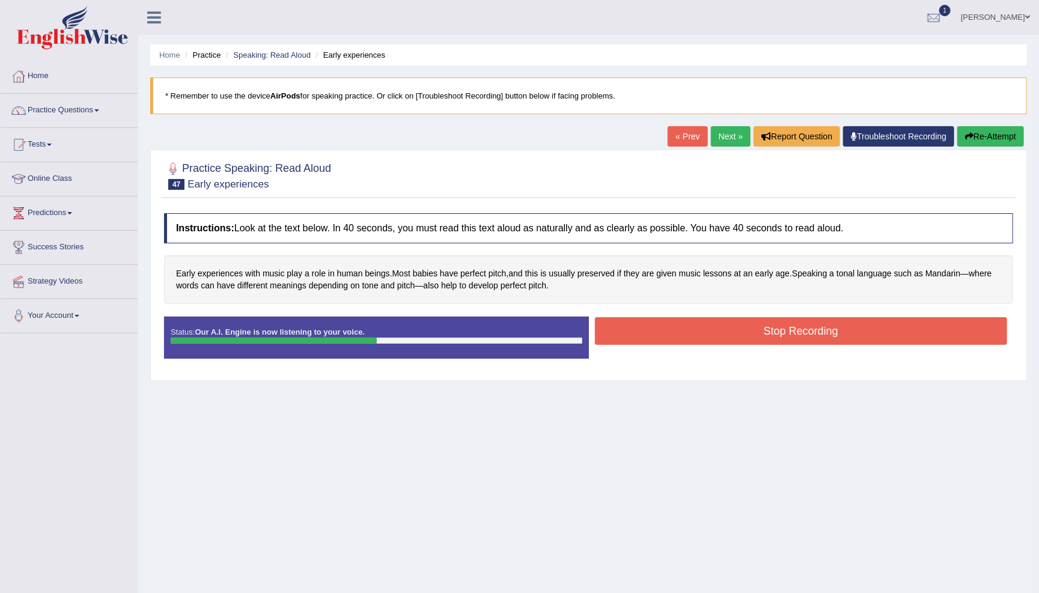
click at [631, 333] on button "Stop Recording" at bounding box center [801, 331] width 413 height 28
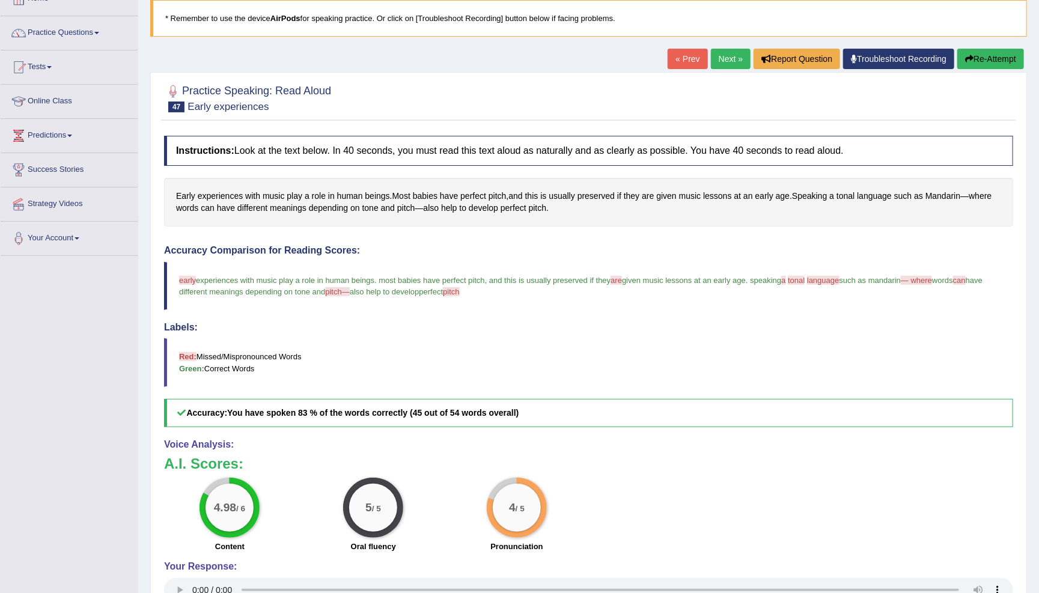
scroll to position [75, 0]
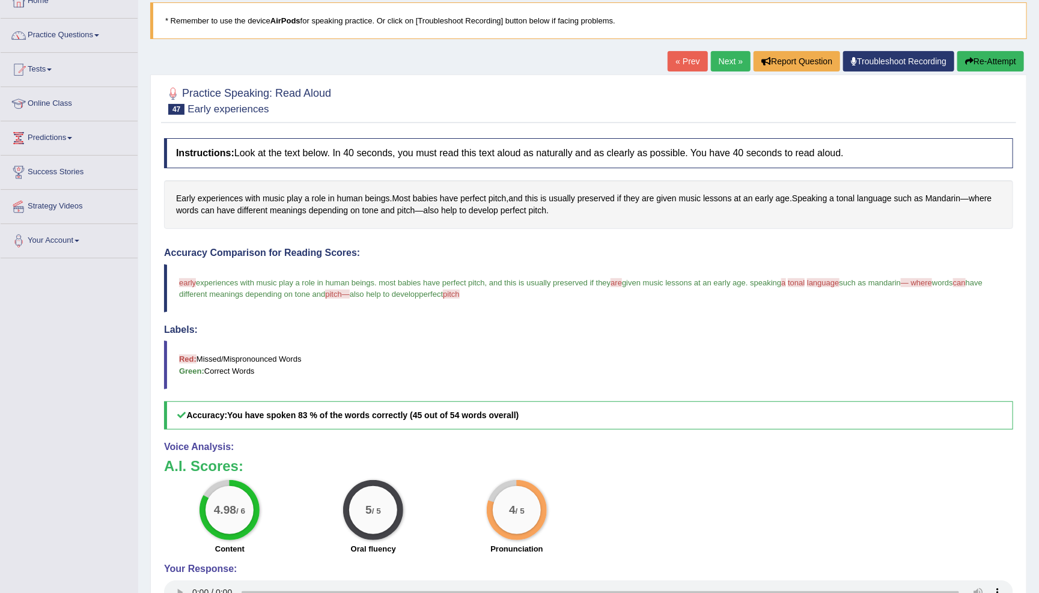
click at [723, 63] on link "Next »" at bounding box center [731, 61] width 40 height 20
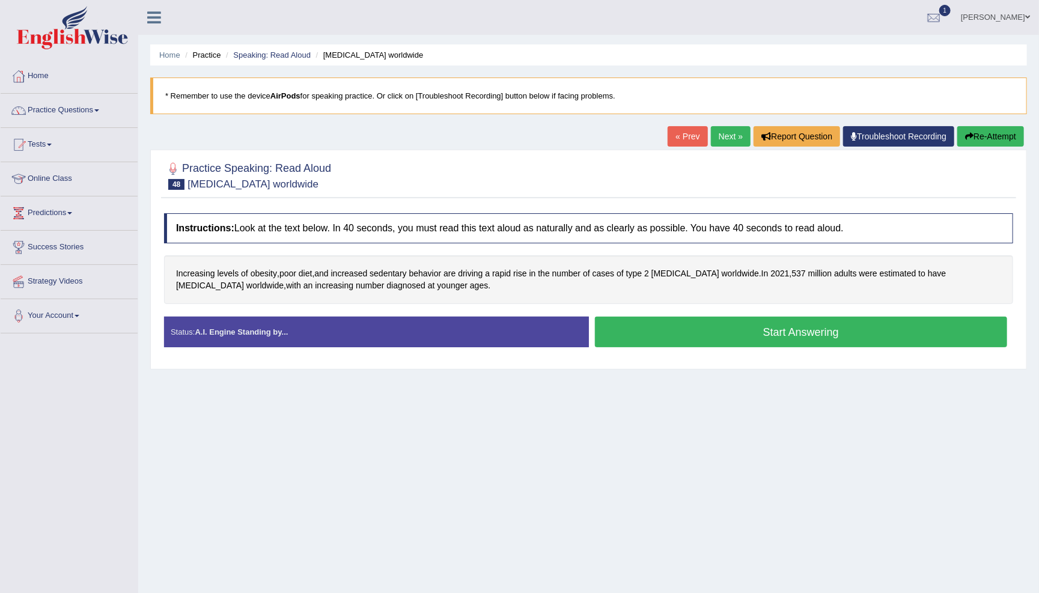
click at [684, 336] on button "Start Answering" at bounding box center [801, 332] width 413 height 31
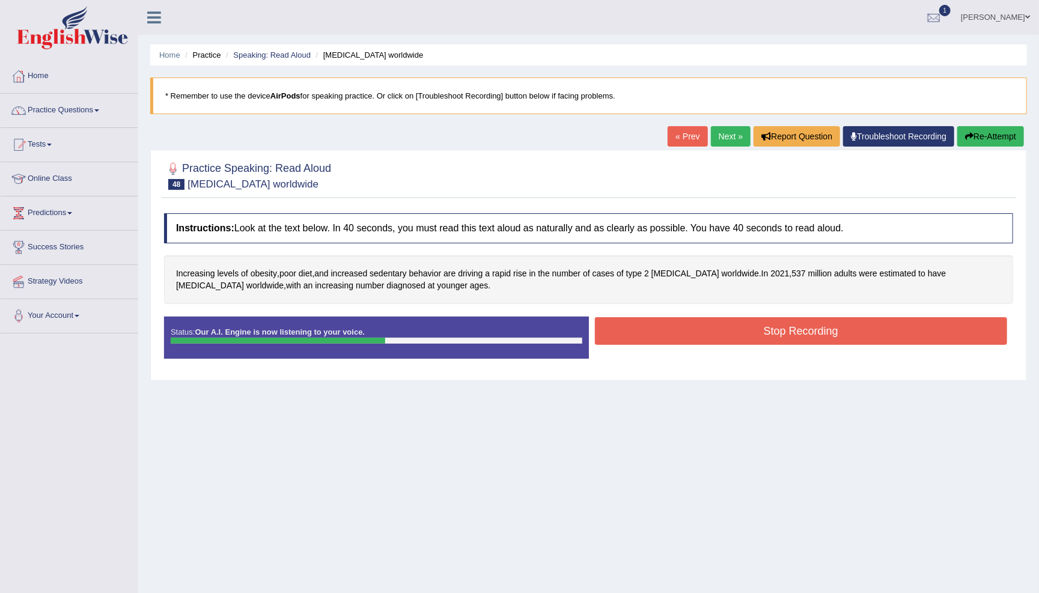
click at [658, 333] on button "Stop Recording" at bounding box center [801, 331] width 413 height 28
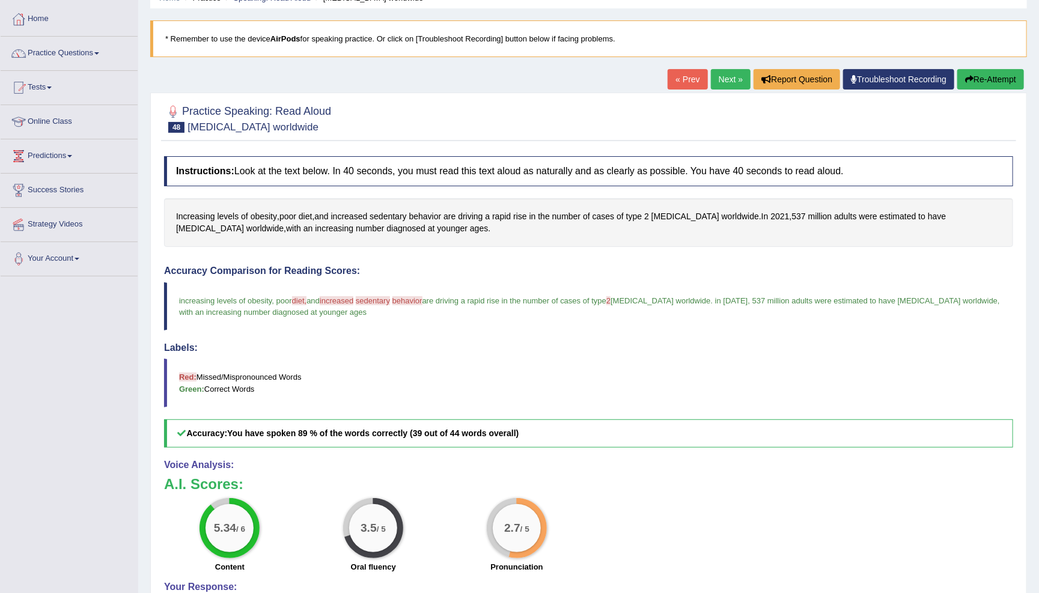
scroll to position [57, 0]
click at [725, 84] on link "Next »" at bounding box center [731, 79] width 40 height 20
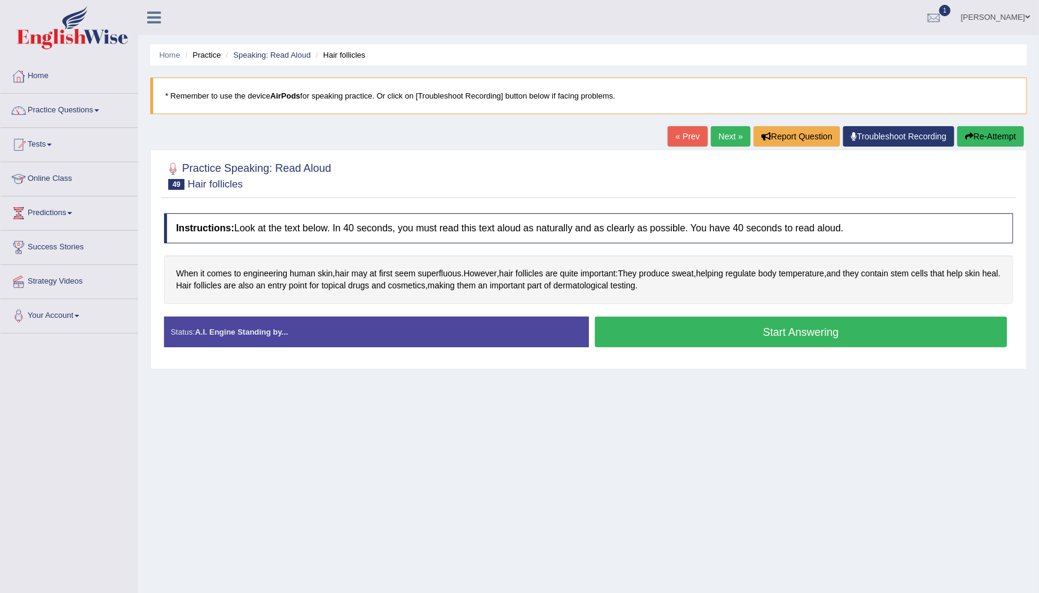
click at [815, 333] on button "Start Answering" at bounding box center [801, 332] width 413 height 31
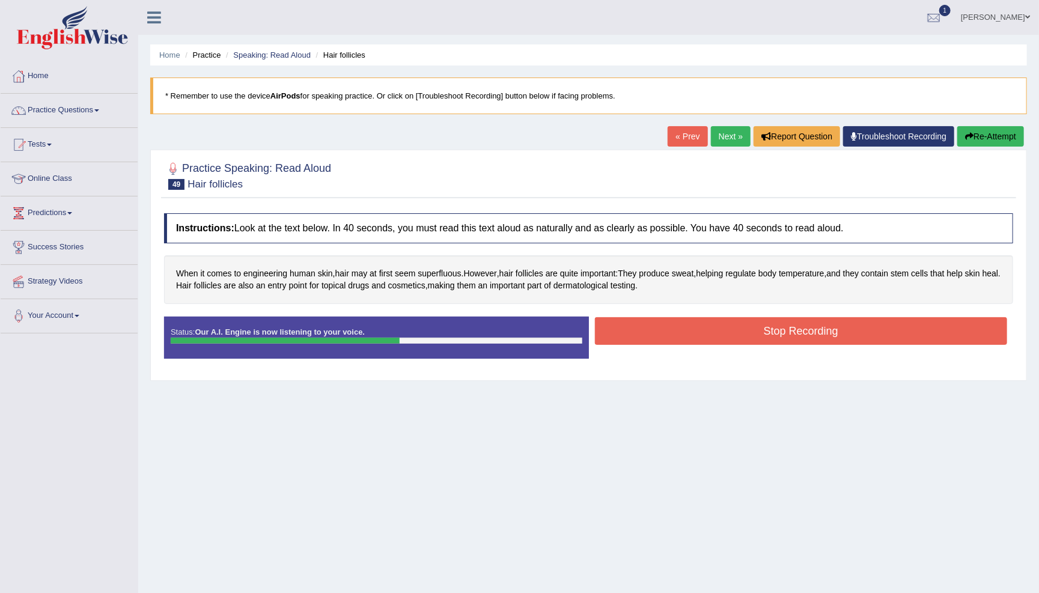
click at [655, 323] on button "Stop Recording" at bounding box center [801, 331] width 413 height 28
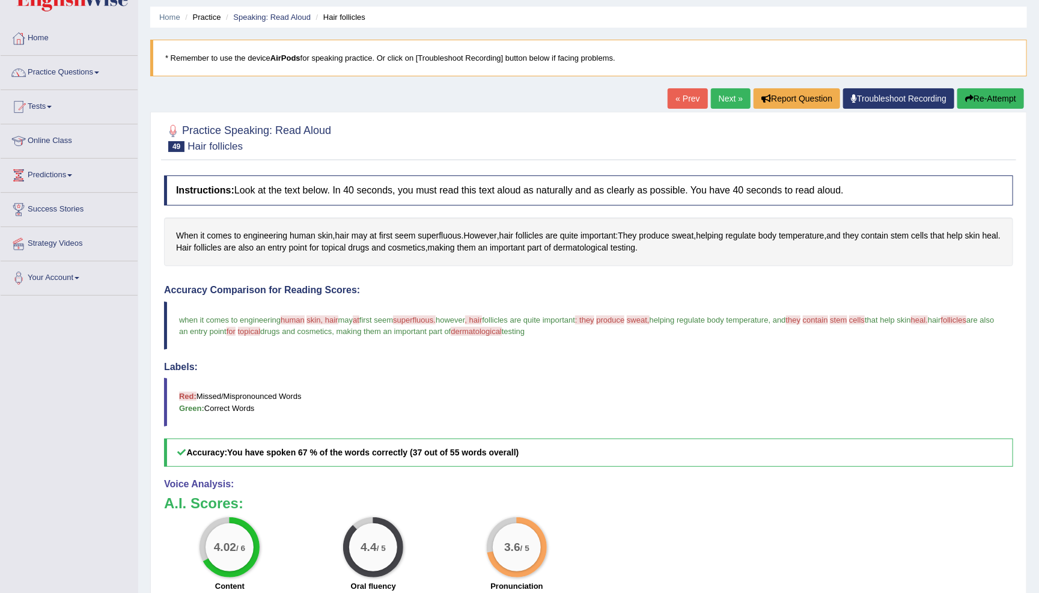
scroll to position [15, 0]
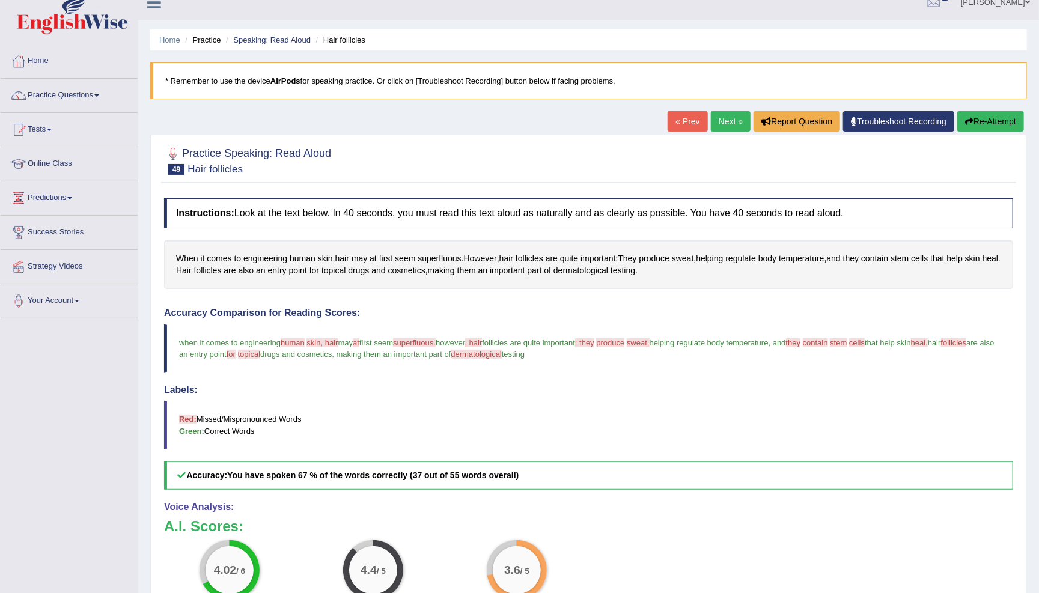
click at [1004, 121] on button "Re-Attempt" at bounding box center [990, 121] width 67 height 20
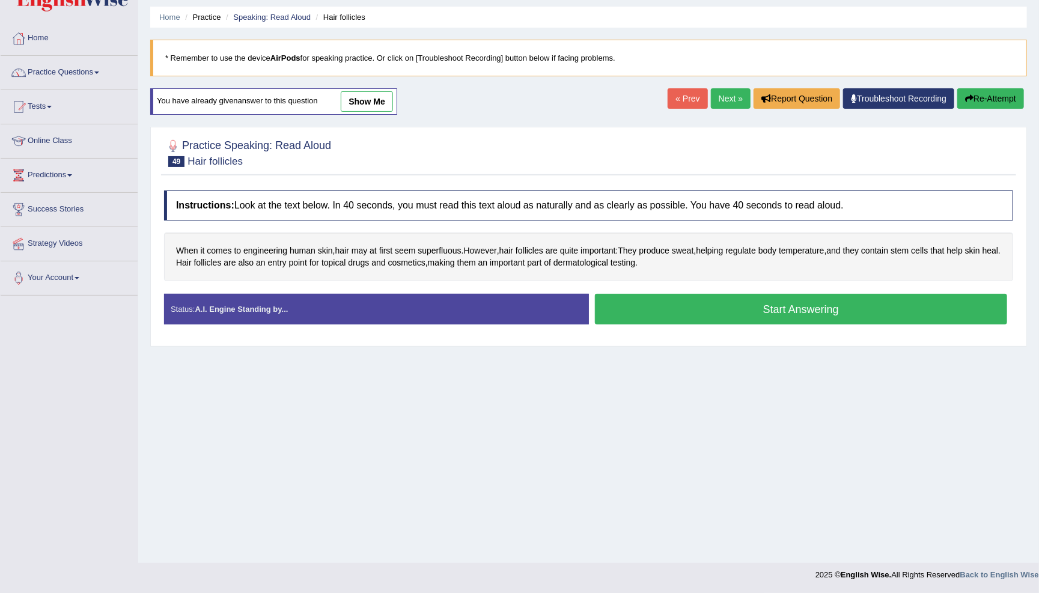
click at [702, 309] on button "Start Answering" at bounding box center [801, 309] width 413 height 31
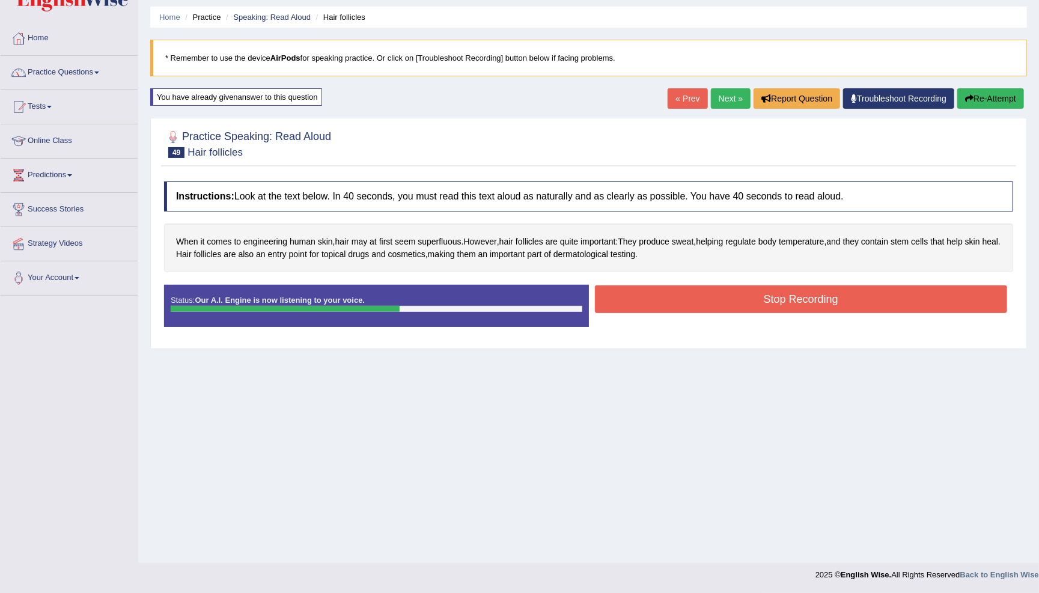
click at [674, 300] on button "Stop Recording" at bounding box center [801, 299] width 413 height 28
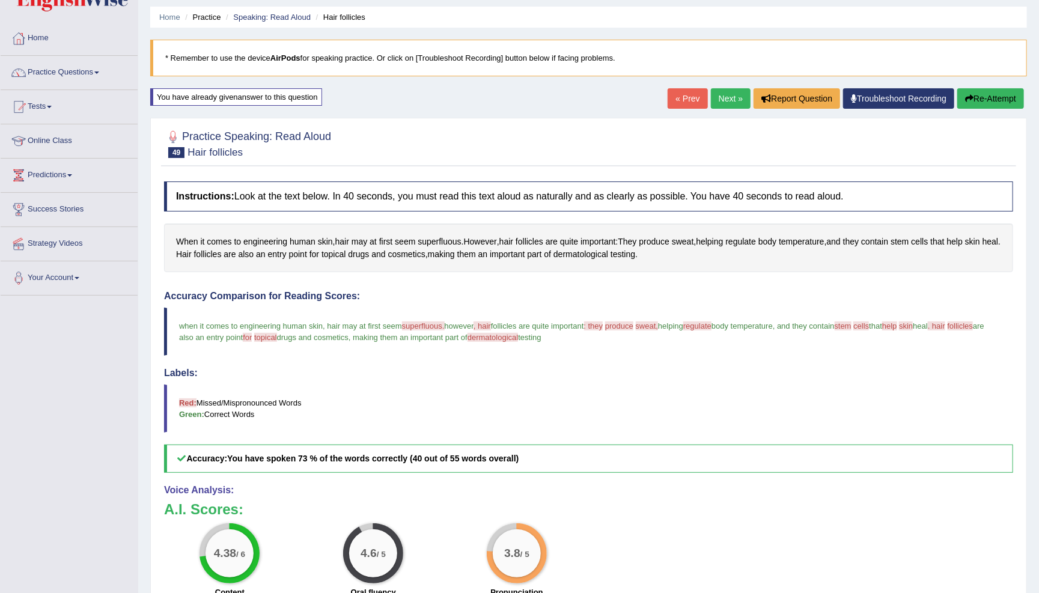
click at [716, 101] on link "Next »" at bounding box center [731, 98] width 40 height 20
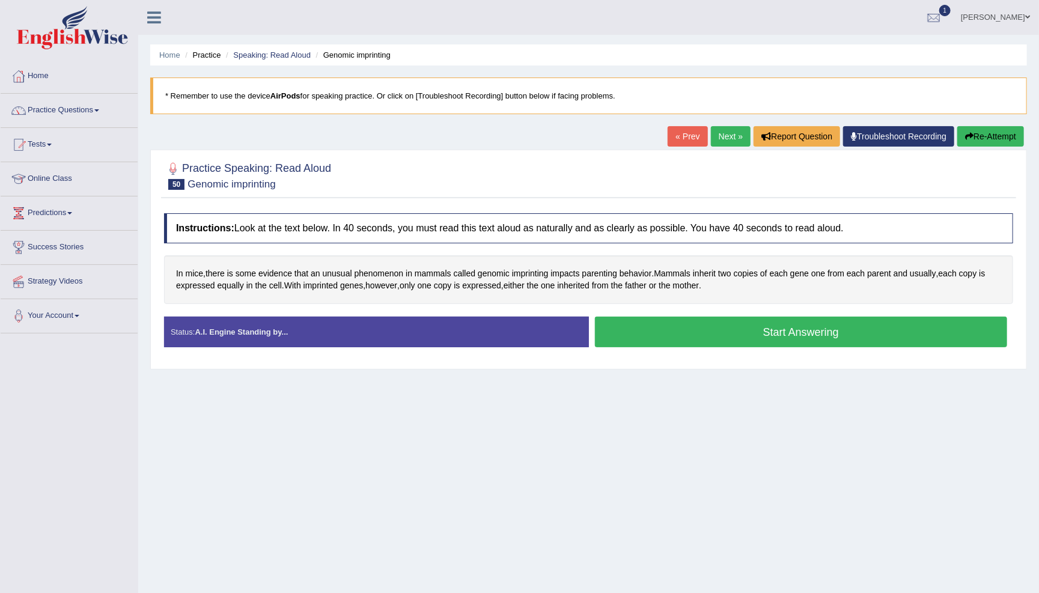
click at [712, 335] on button "Start Answering" at bounding box center [801, 332] width 413 height 31
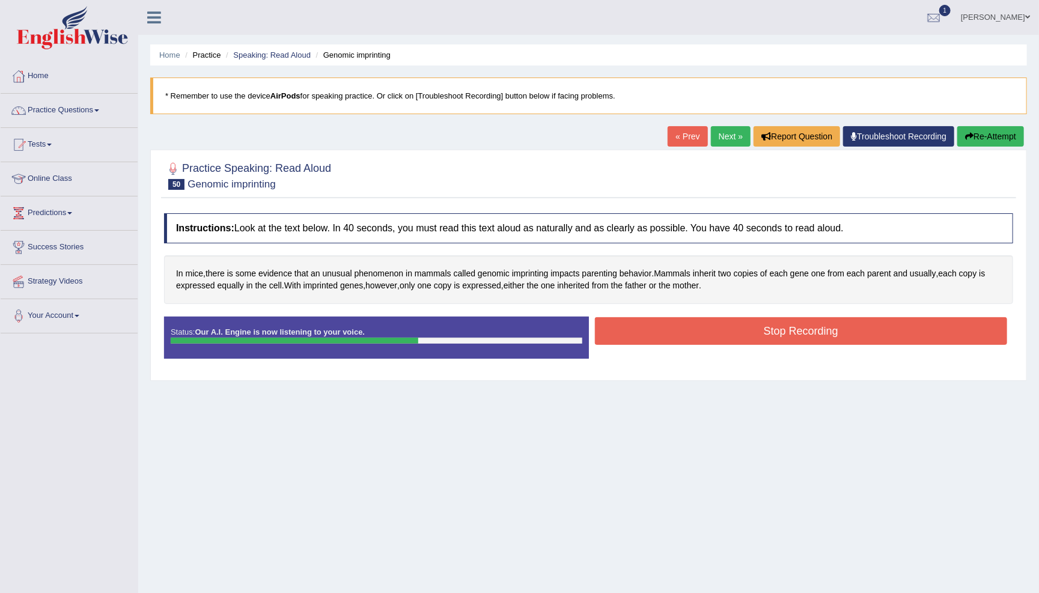
click at [662, 333] on button "Stop Recording" at bounding box center [801, 331] width 413 height 28
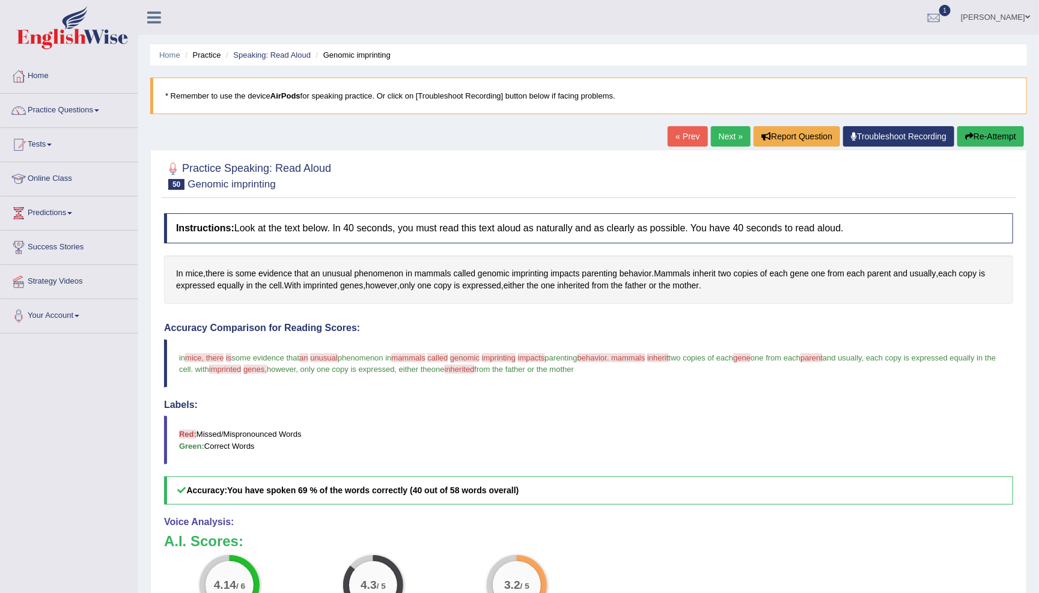
click at [1012, 133] on button "Re-Attempt" at bounding box center [990, 136] width 67 height 20
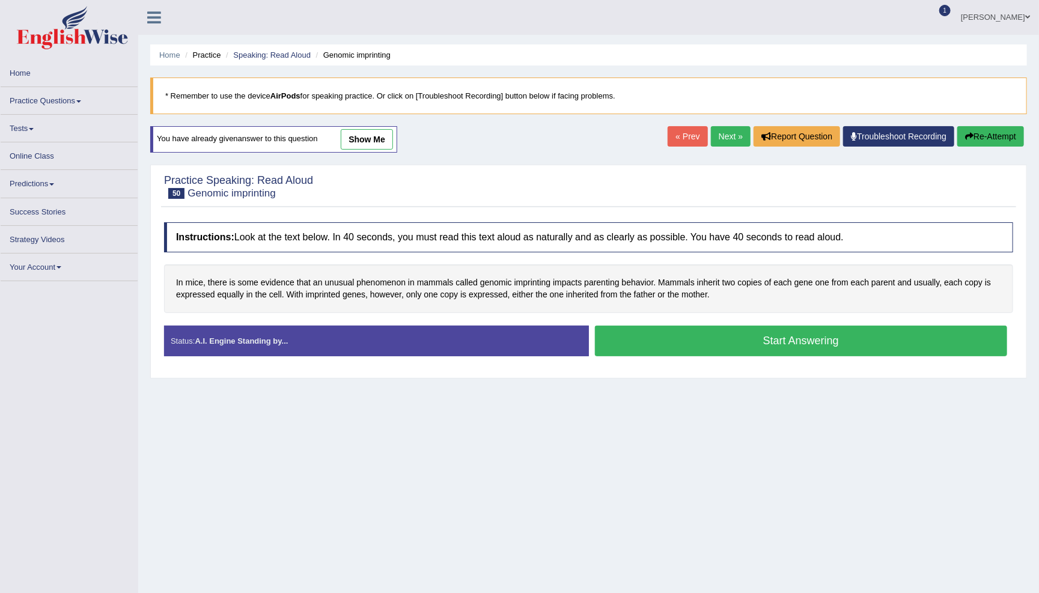
click at [644, 341] on button "Start Answering" at bounding box center [801, 341] width 413 height 31
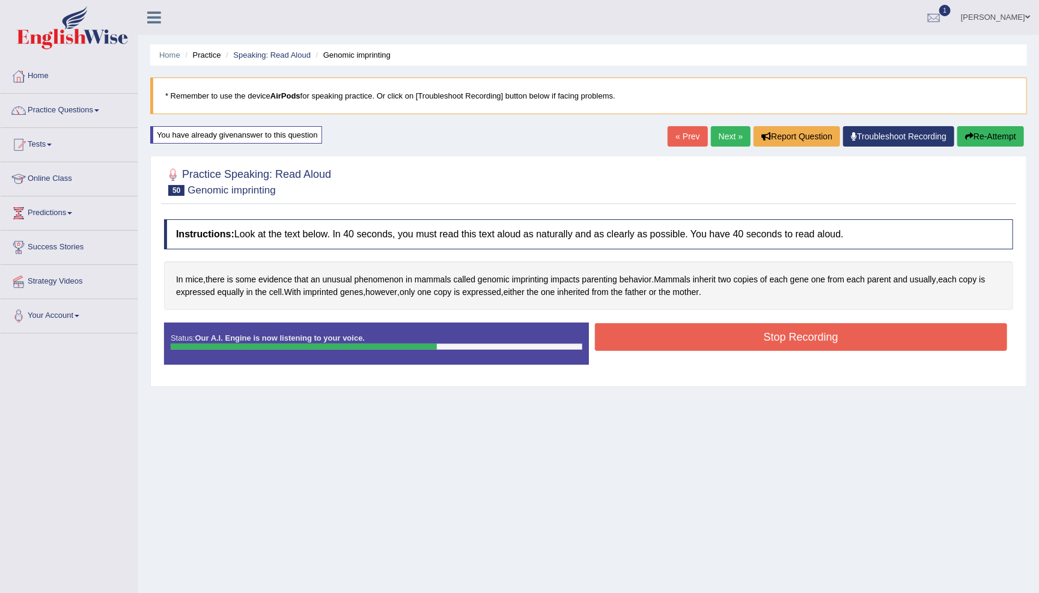
click at [687, 334] on button "Stop Recording" at bounding box center [801, 337] width 413 height 28
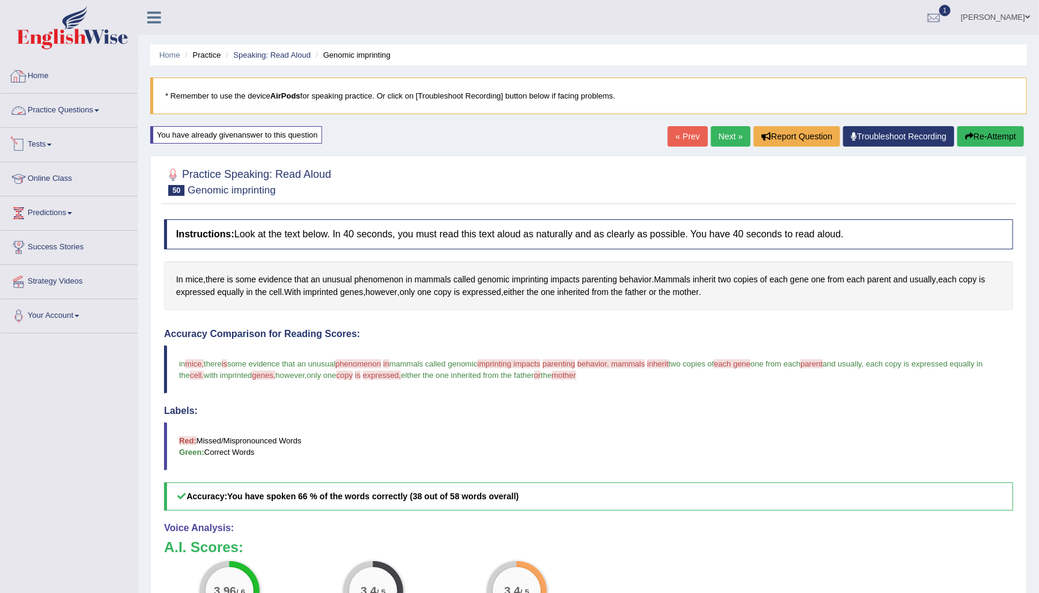
click at [101, 106] on link "Practice Questions" at bounding box center [69, 109] width 137 height 30
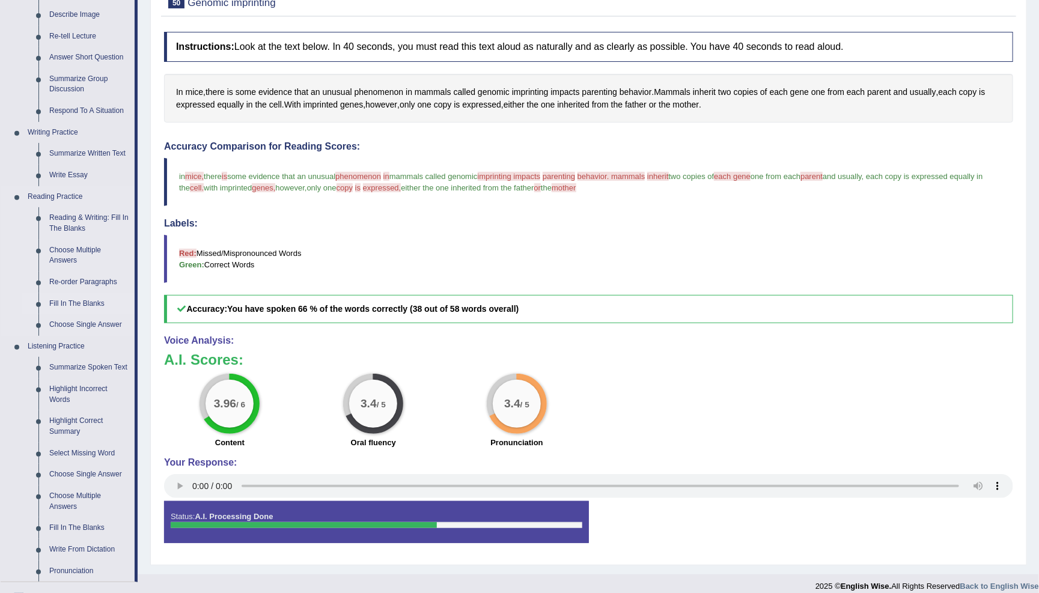
scroll to position [194, 0]
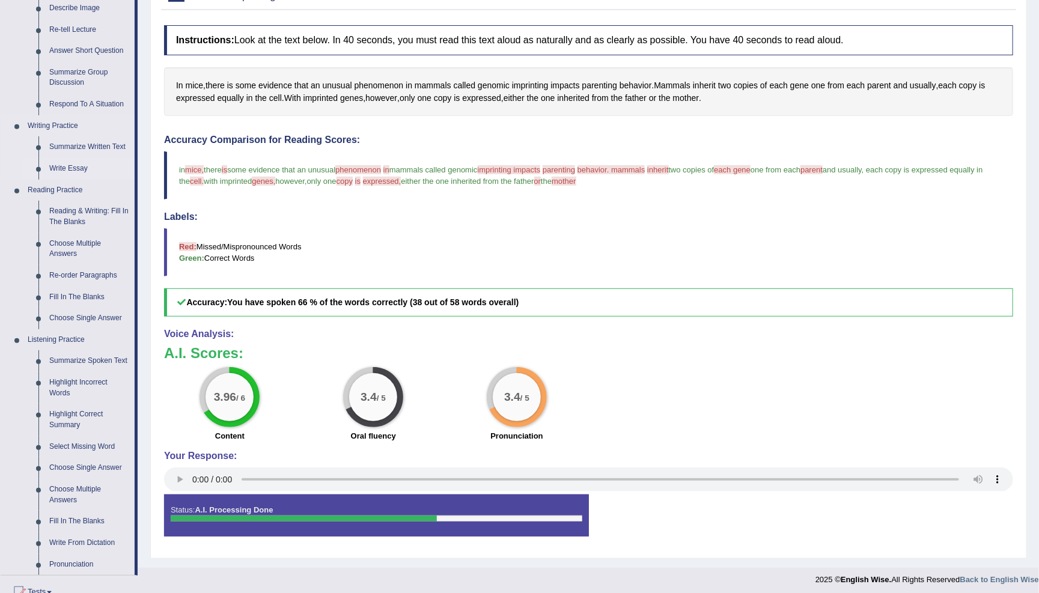
click at [81, 159] on link "Write Essay" at bounding box center [89, 169] width 91 height 22
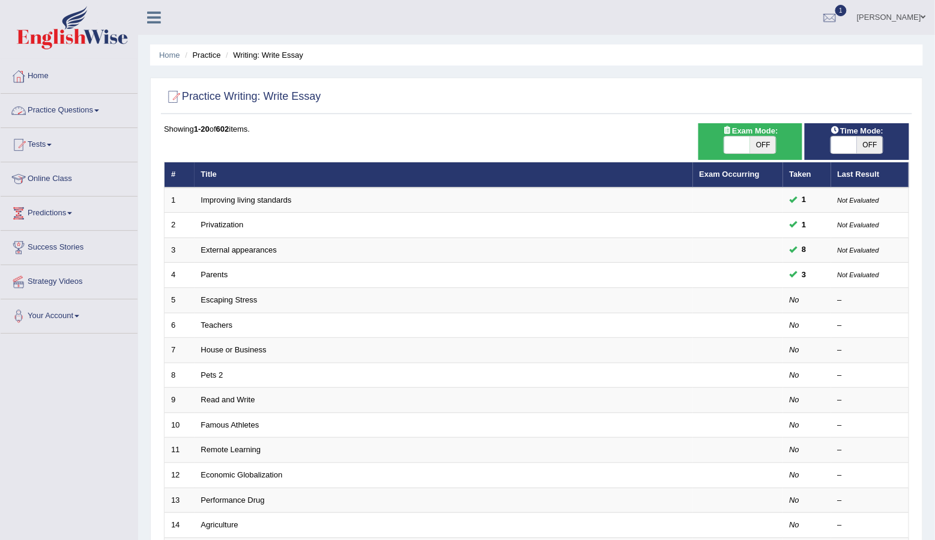
click at [105, 108] on link "Practice Questions" at bounding box center [69, 109] width 137 height 30
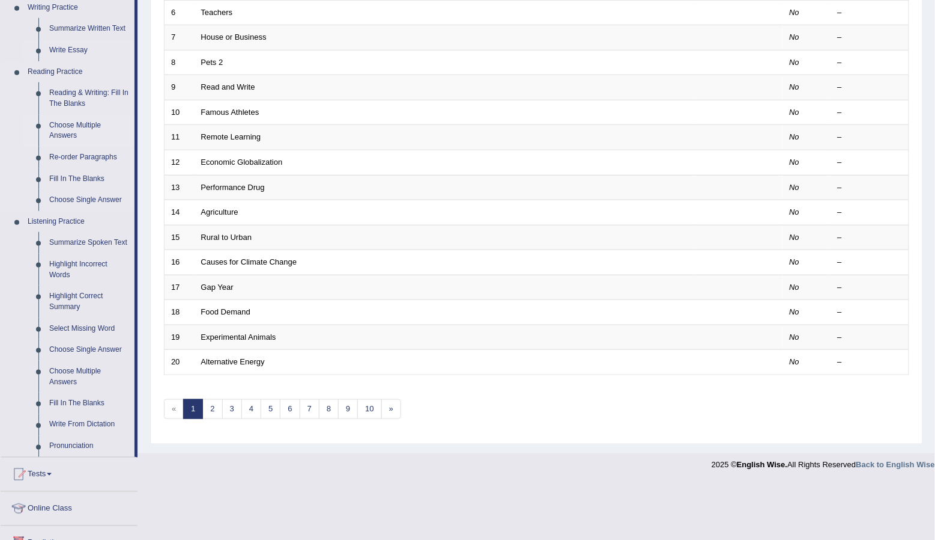
scroll to position [313, 0]
